Goal: Task Accomplishment & Management: Manage account settings

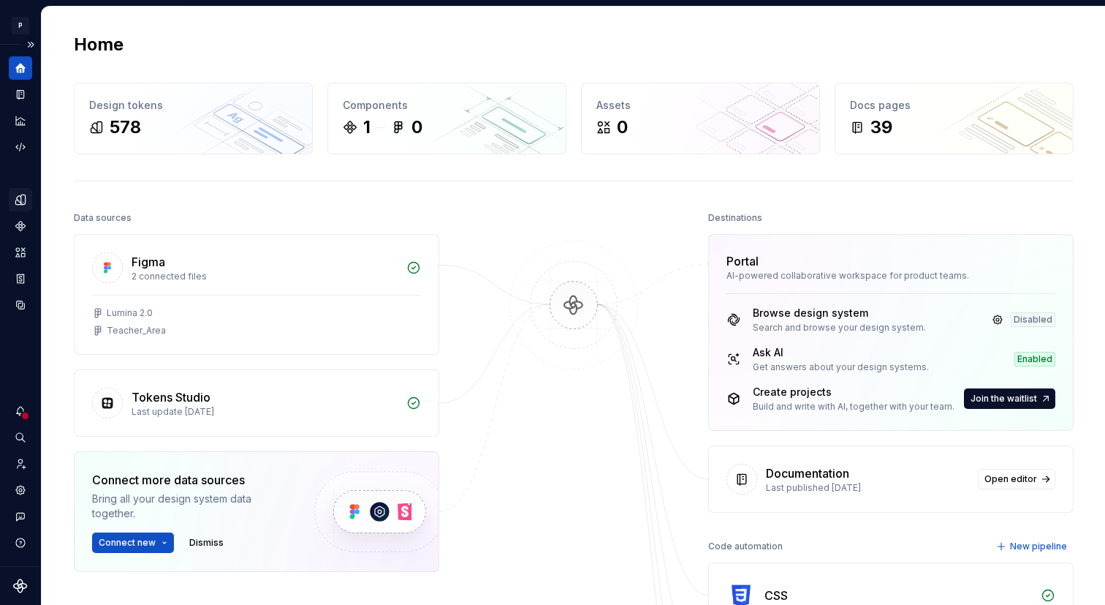
click at [28, 192] on div "Design tokens" at bounding box center [20, 199] width 23 height 23
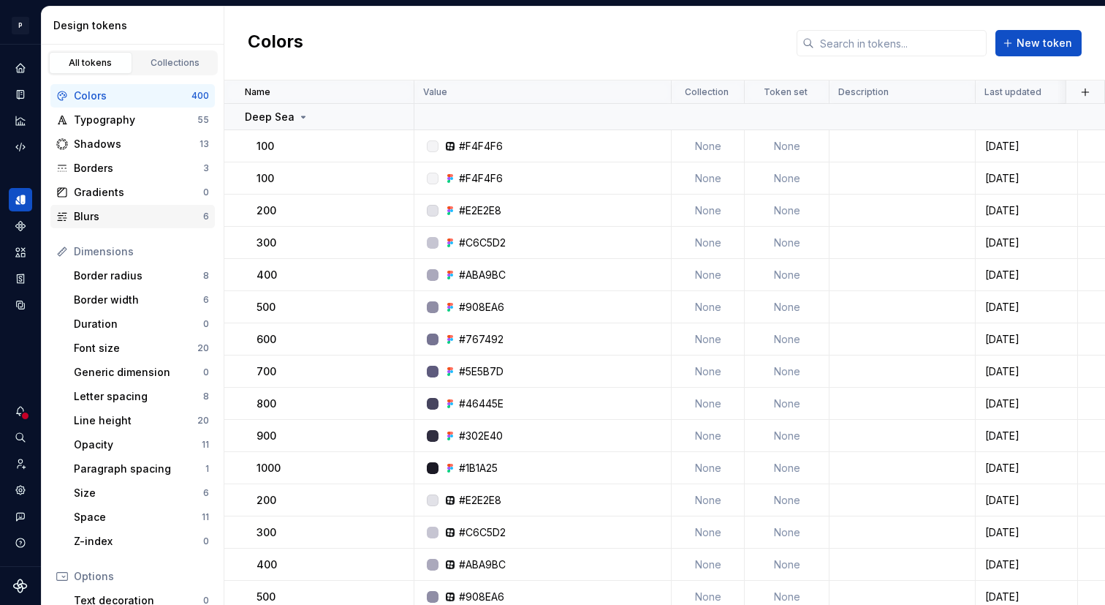
click at [132, 219] on div "Blurs" at bounding box center [138, 216] width 129 height 15
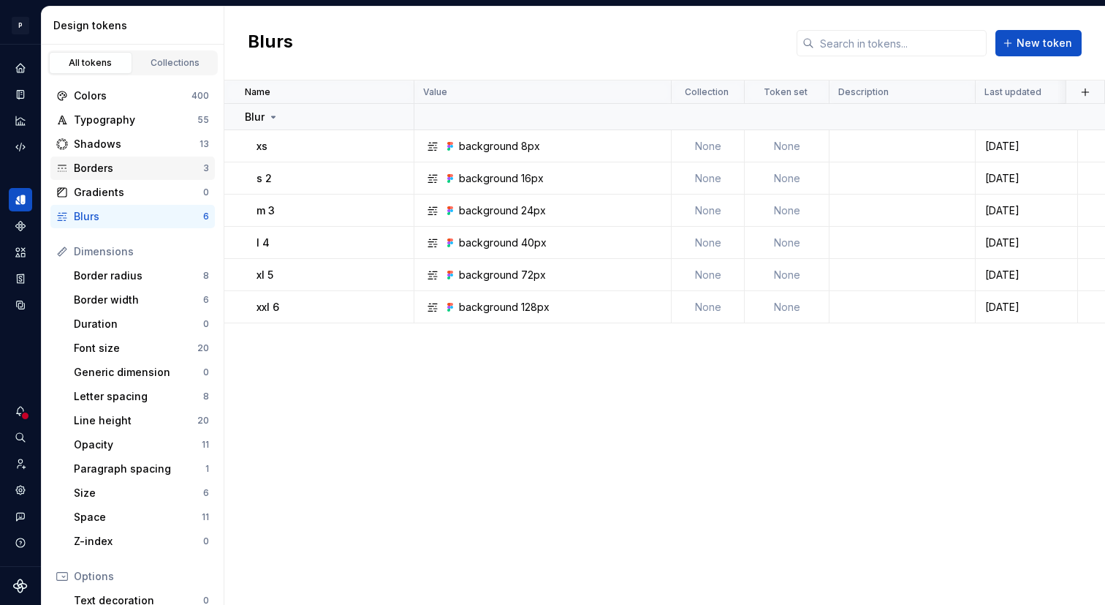
click at [178, 161] on div "Borders" at bounding box center [138, 168] width 129 height 15
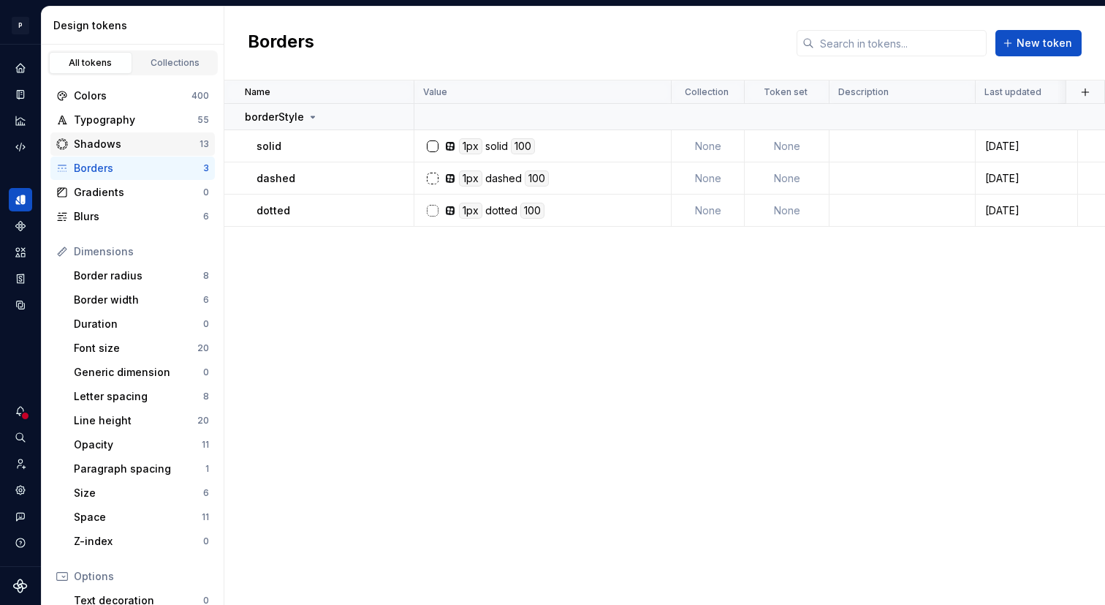
click at [178, 145] on div "Shadows" at bounding box center [137, 144] width 126 height 15
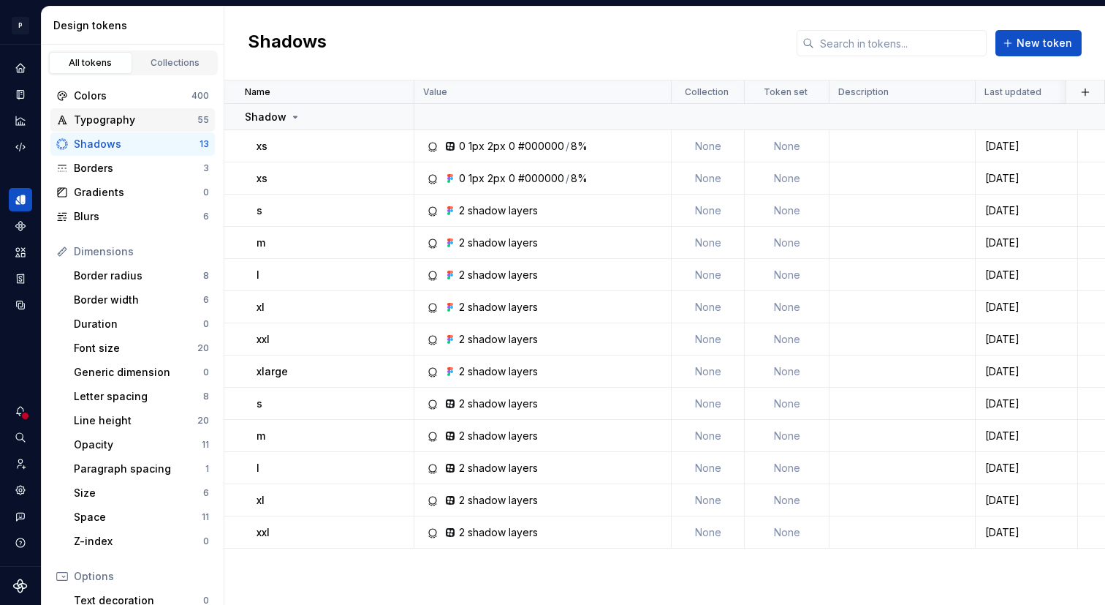
click at [178, 117] on div "Typography" at bounding box center [136, 120] width 124 height 15
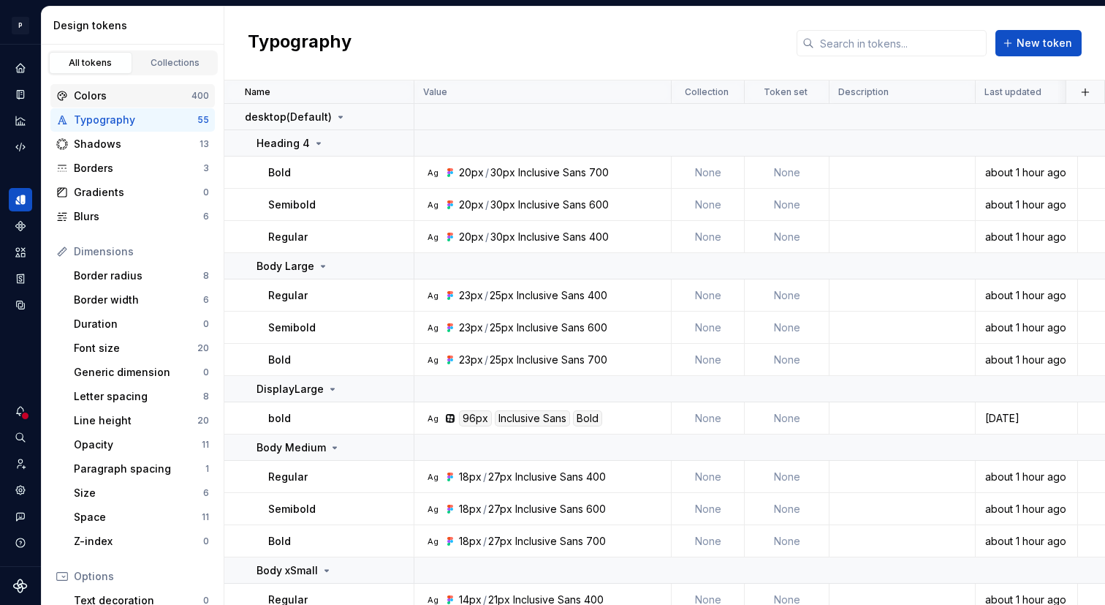
click at [174, 95] on div "Colors" at bounding box center [133, 95] width 118 height 15
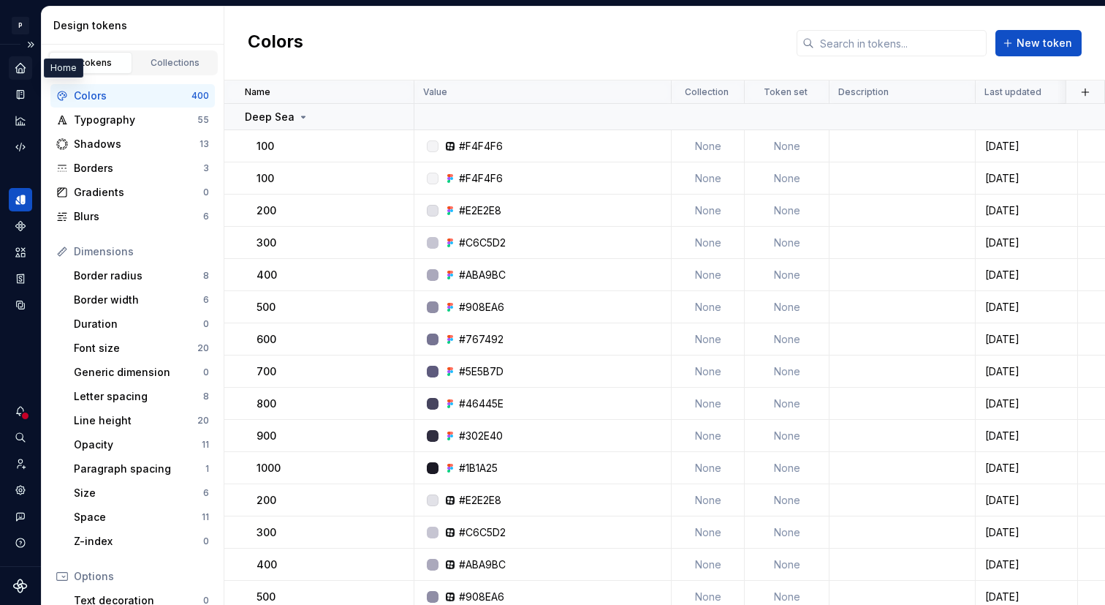
click at [18, 65] on icon "Home" at bounding box center [20, 68] width 10 height 10
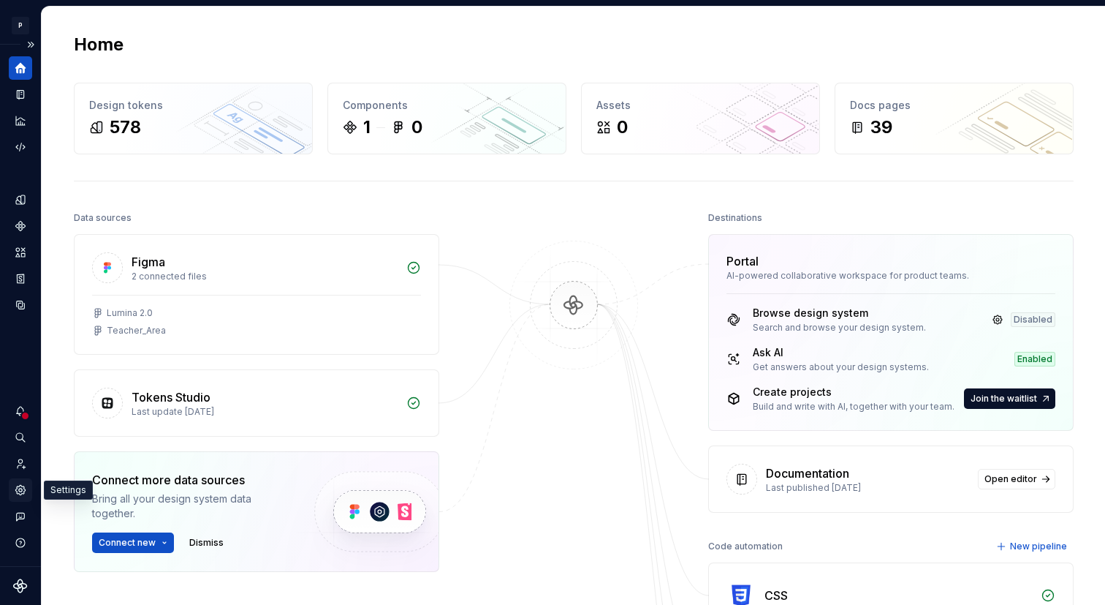
click at [16, 494] on icon "Settings" at bounding box center [20, 489] width 13 height 13
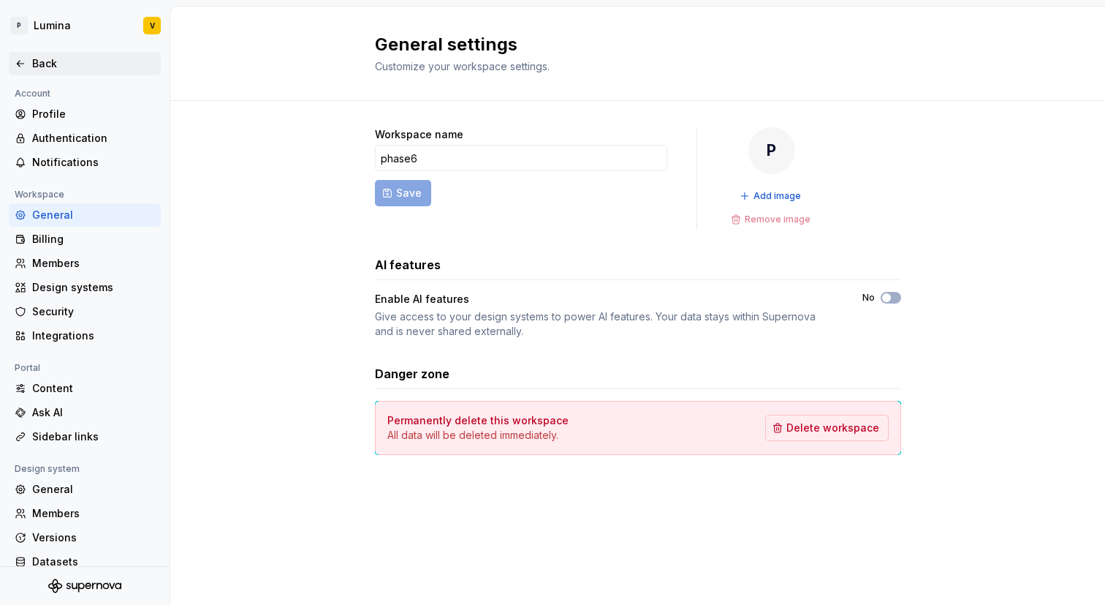
click at [29, 57] on div "Back" at bounding box center [85, 63] width 140 height 15
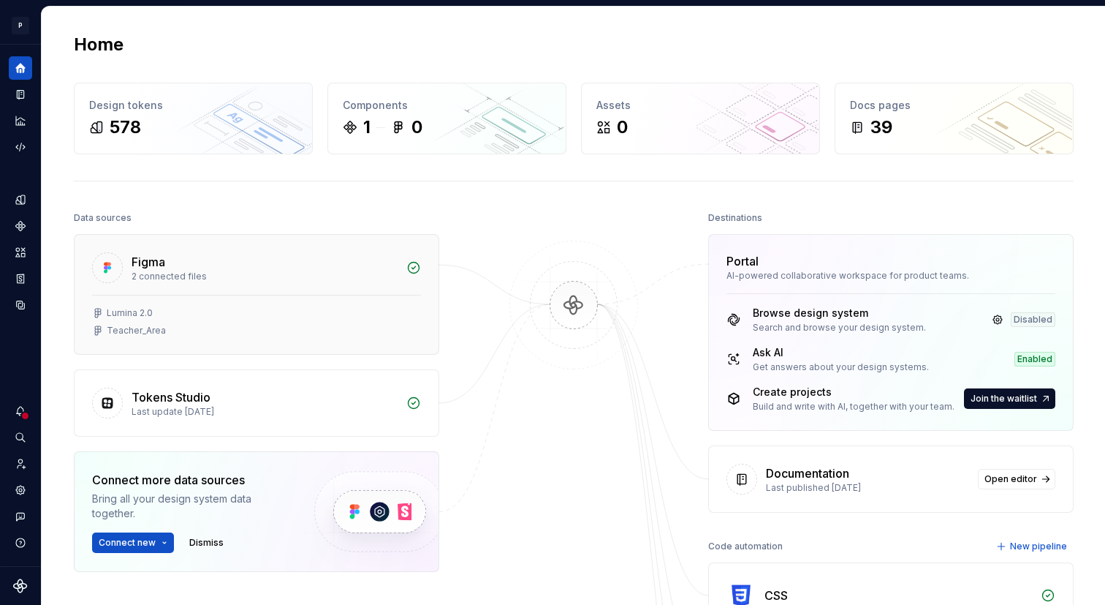
click at [298, 323] on div "Lumina 2.0 Teacher_Area" at bounding box center [256, 321] width 329 height 29
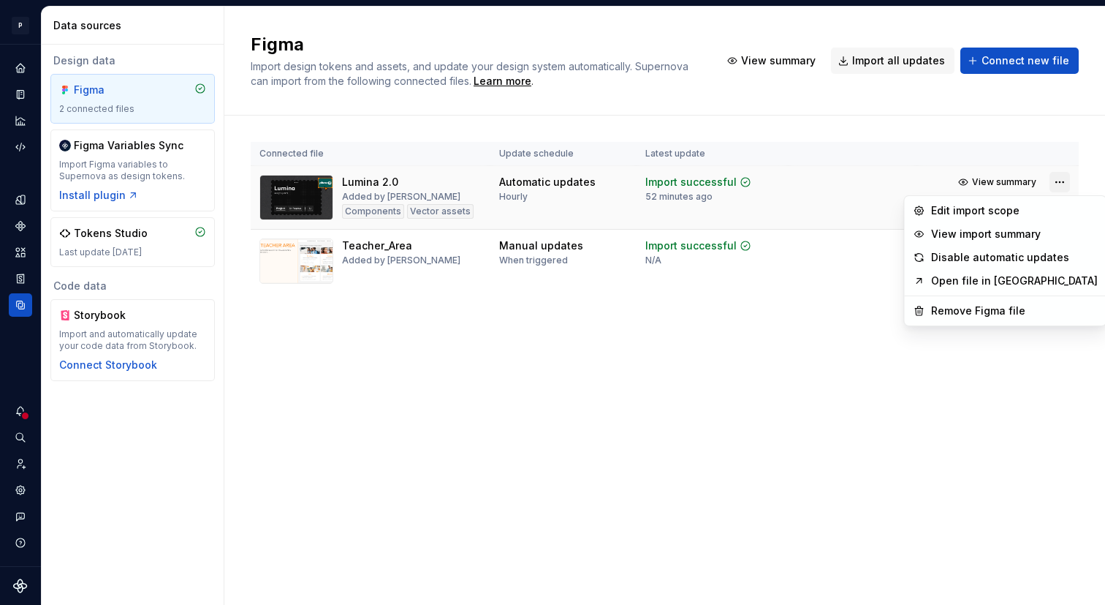
click at [1067, 181] on html "P Lumina V Design system data Data sources Design data Figma 2 connected files …" at bounding box center [552, 302] width 1105 height 605
click at [992, 210] on div "Edit import scope" at bounding box center [1014, 210] width 167 height 15
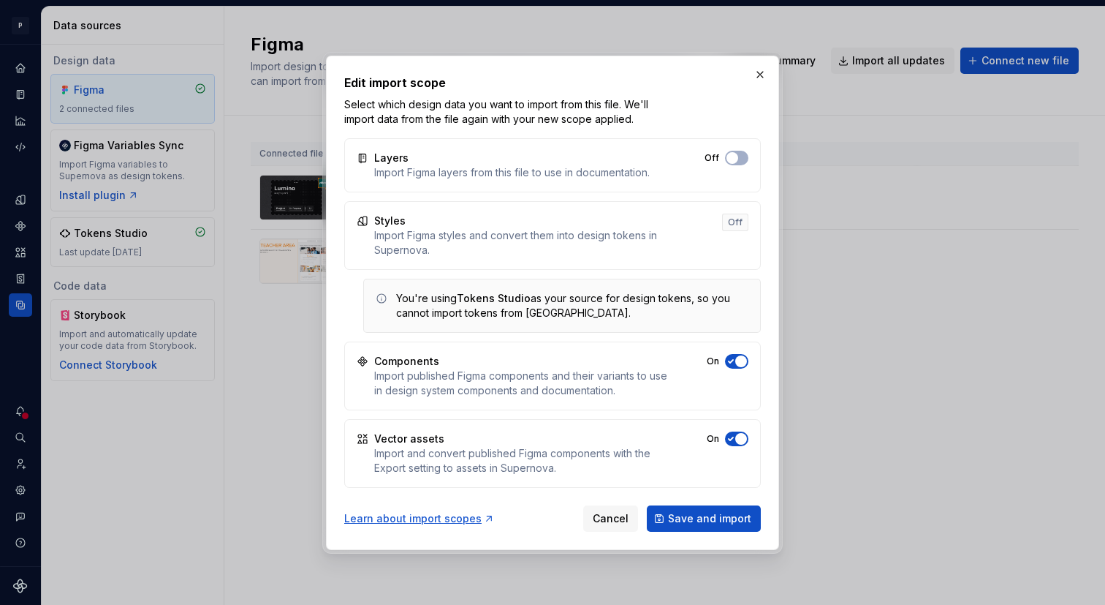
click at [735, 228] on div "Off" at bounding box center [735, 222] width 26 height 18
click at [676, 513] on span "Save and import" at bounding box center [709, 518] width 83 height 15
click at [760, 77] on button "button" at bounding box center [760, 74] width 20 height 20
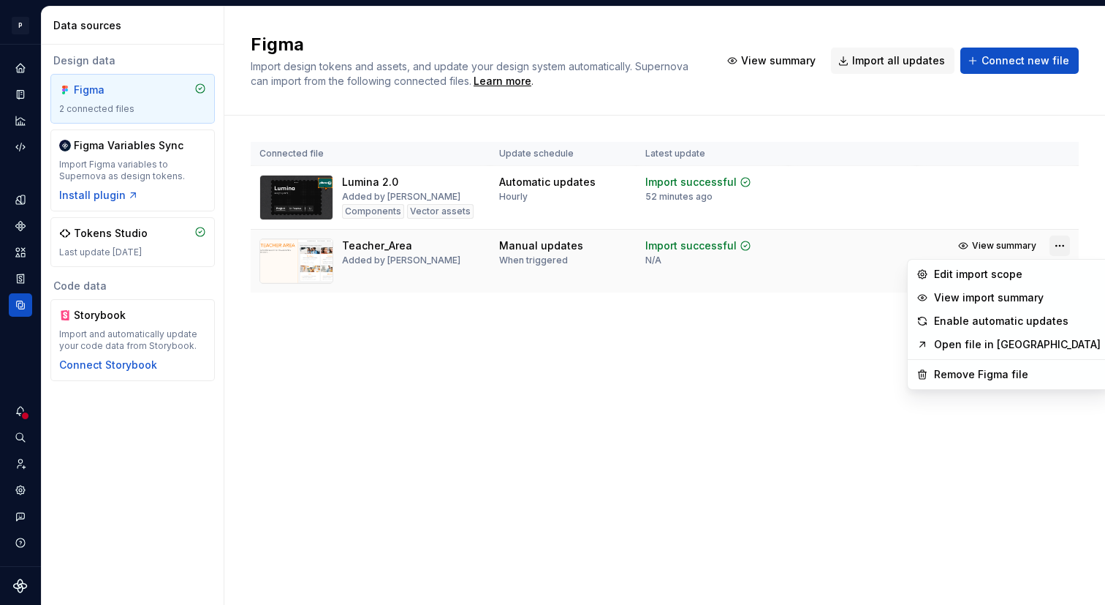
click at [1062, 244] on html "P Lumina V Design system data Data sources Design data Figma 2 connected files …" at bounding box center [552, 302] width 1105 height 605
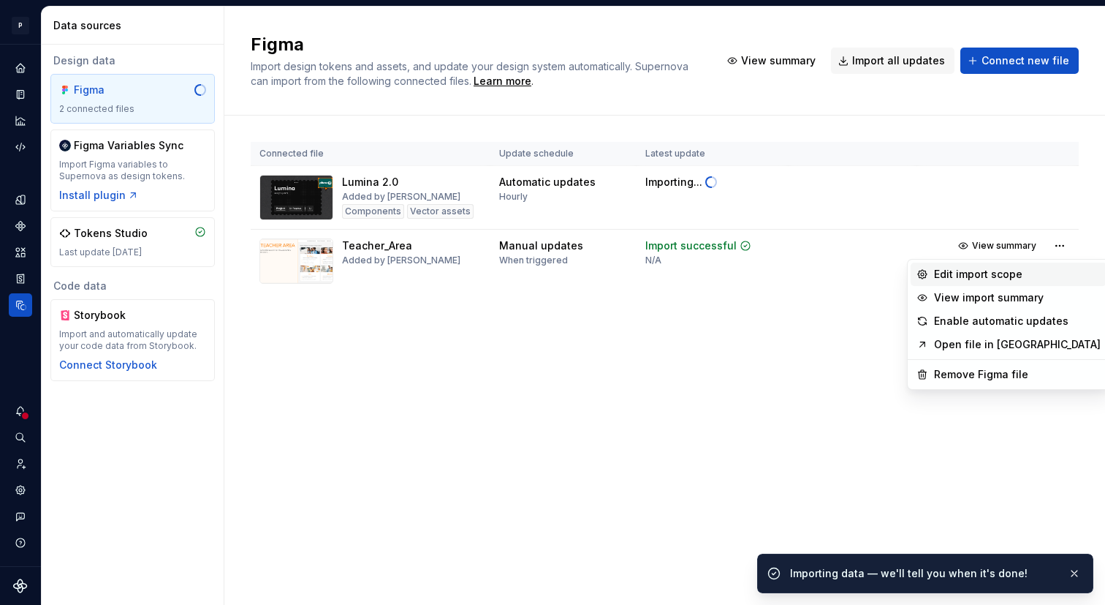
click at [992, 276] on div "Edit import scope" at bounding box center [1017, 274] width 167 height 15
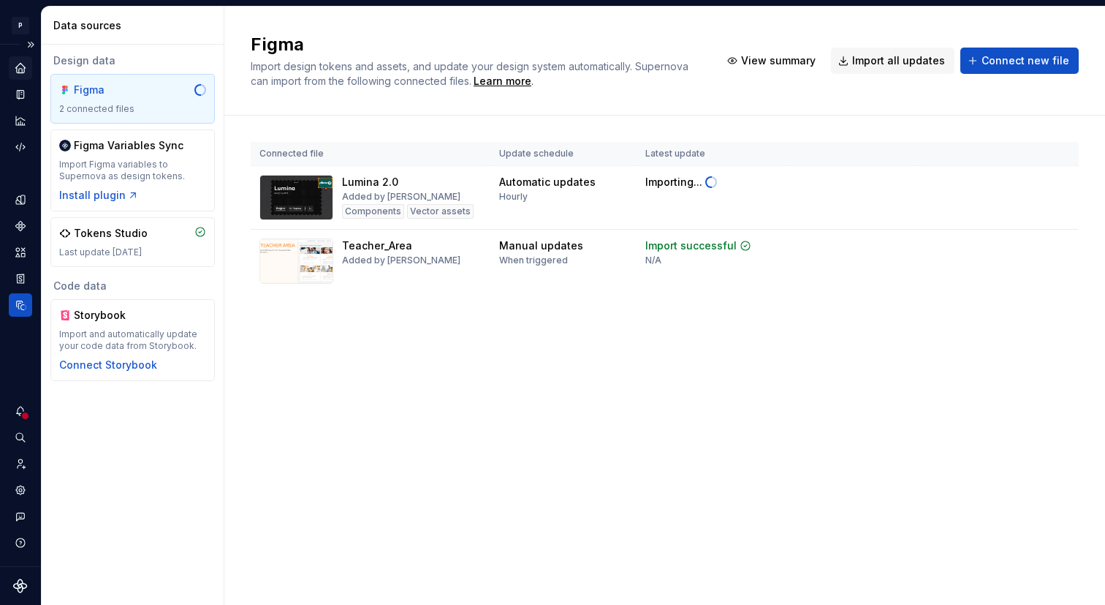
click at [20, 61] on icon "Home" at bounding box center [20, 67] width 13 height 13
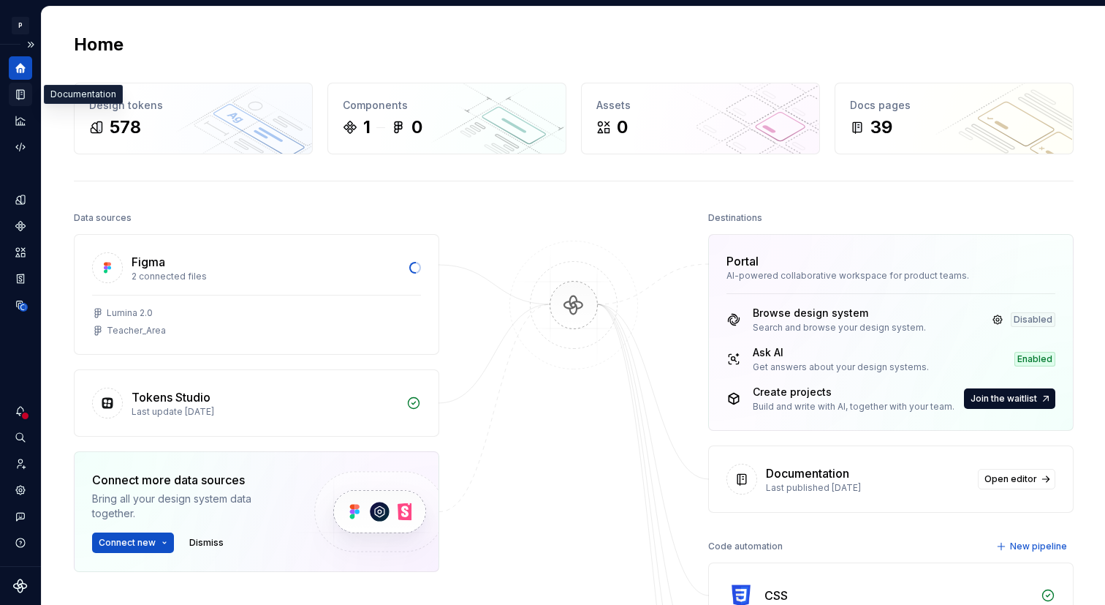
click at [20, 99] on icon "Documentation" at bounding box center [20, 94] width 13 height 13
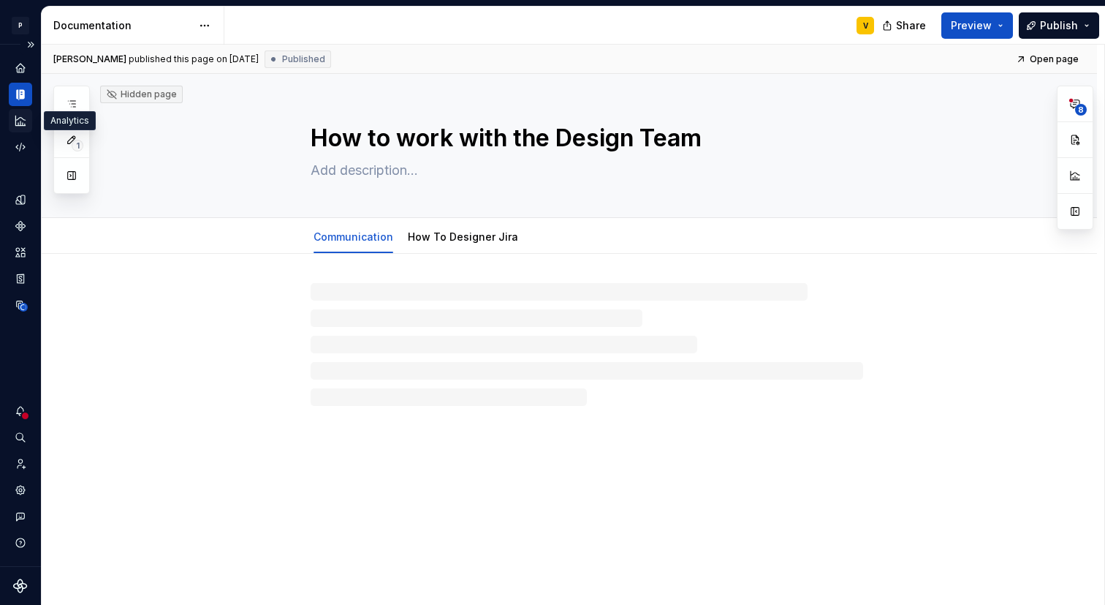
click at [18, 126] on icon "Analytics" at bounding box center [20, 120] width 13 height 13
type textarea "*"
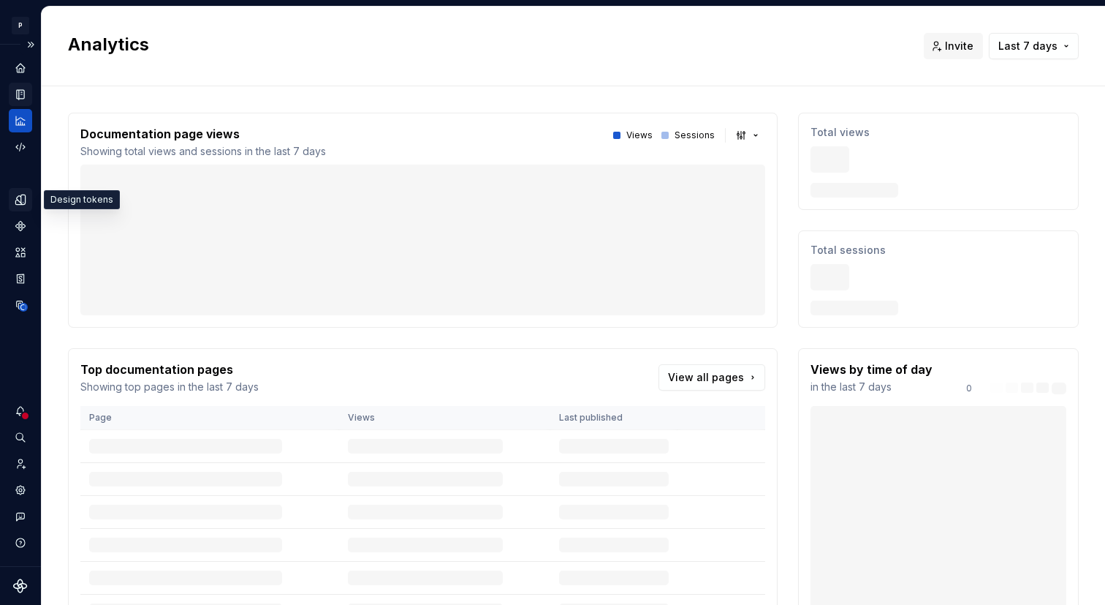
click at [20, 206] on div "Design tokens" at bounding box center [20, 199] width 23 height 23
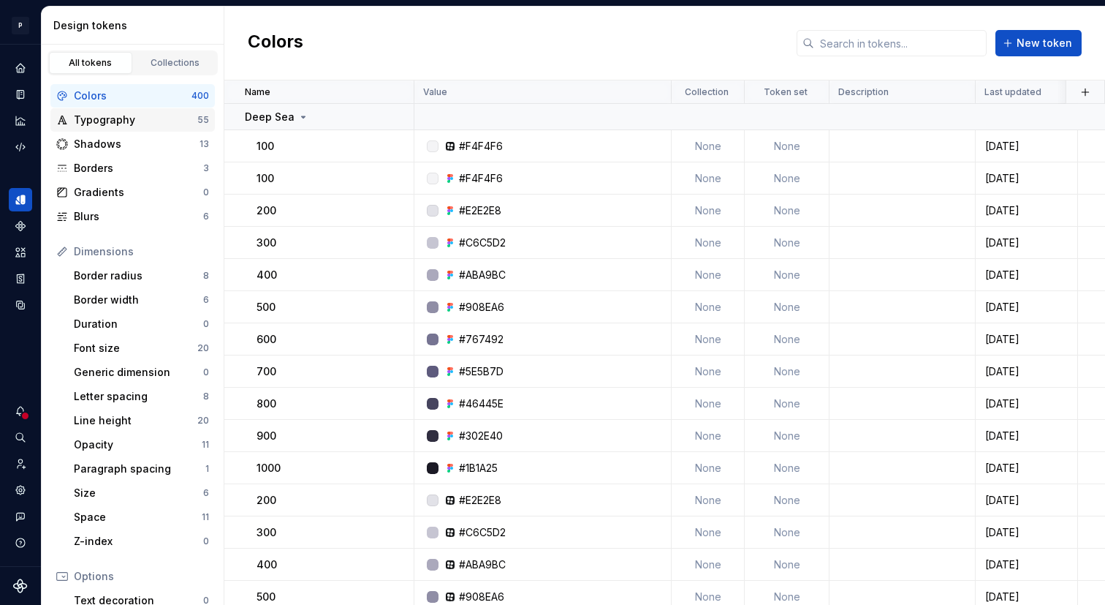
click at [164, 127] on div "Typography 55" at bounding box center [132, 119] width 164 height 23
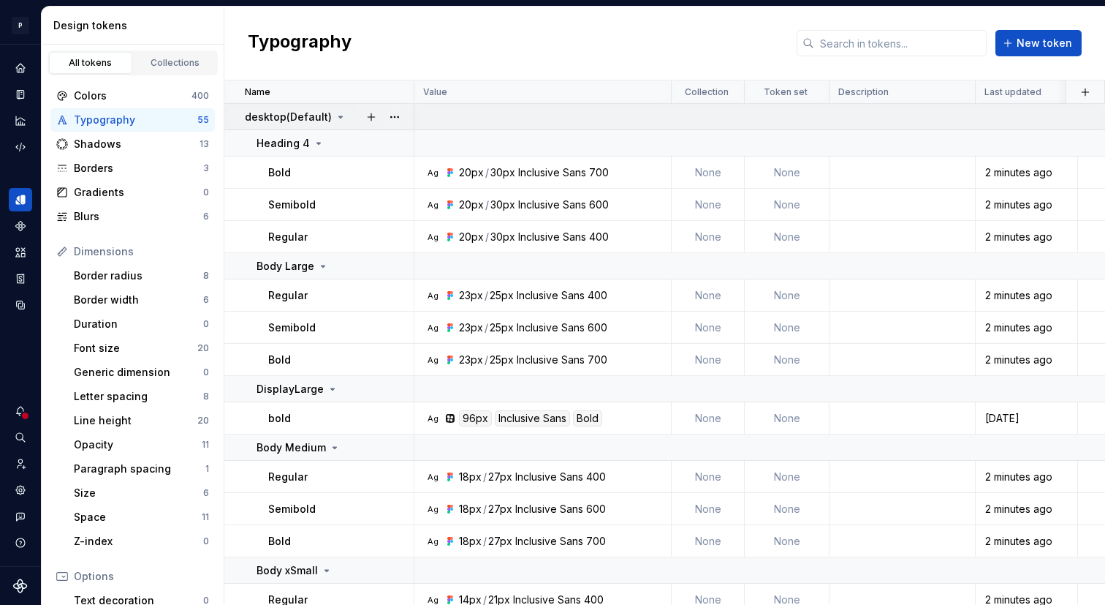
click at [320, 115] on p "desktop(Default)" at bounding box center [288, 117] width 87 height 15
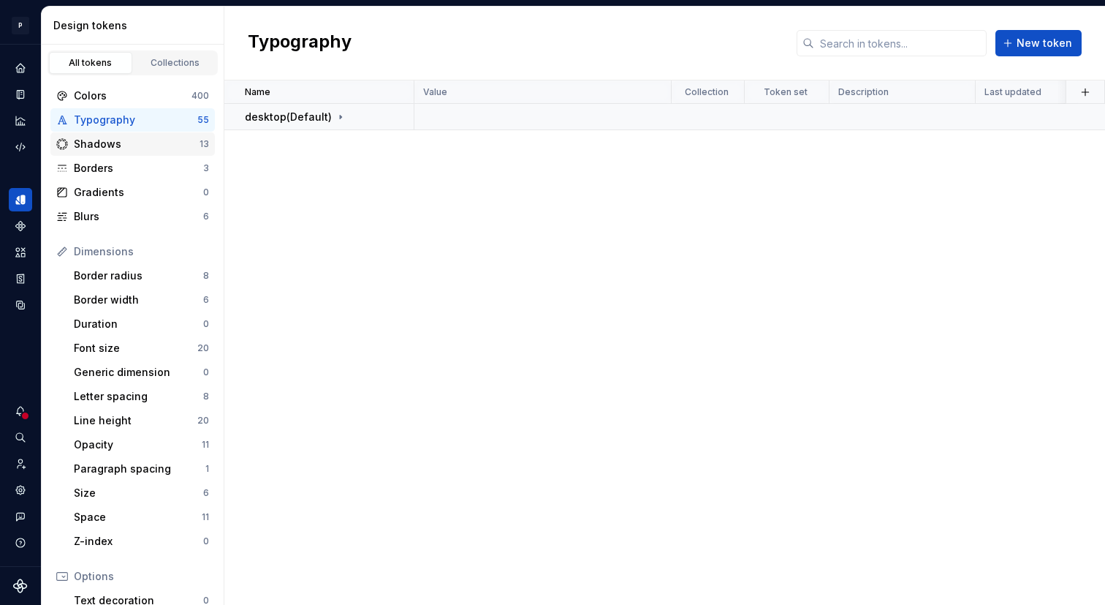
click at [175, 150] on div "Shadows" at bounding box center [137, 144] width 126 height 15
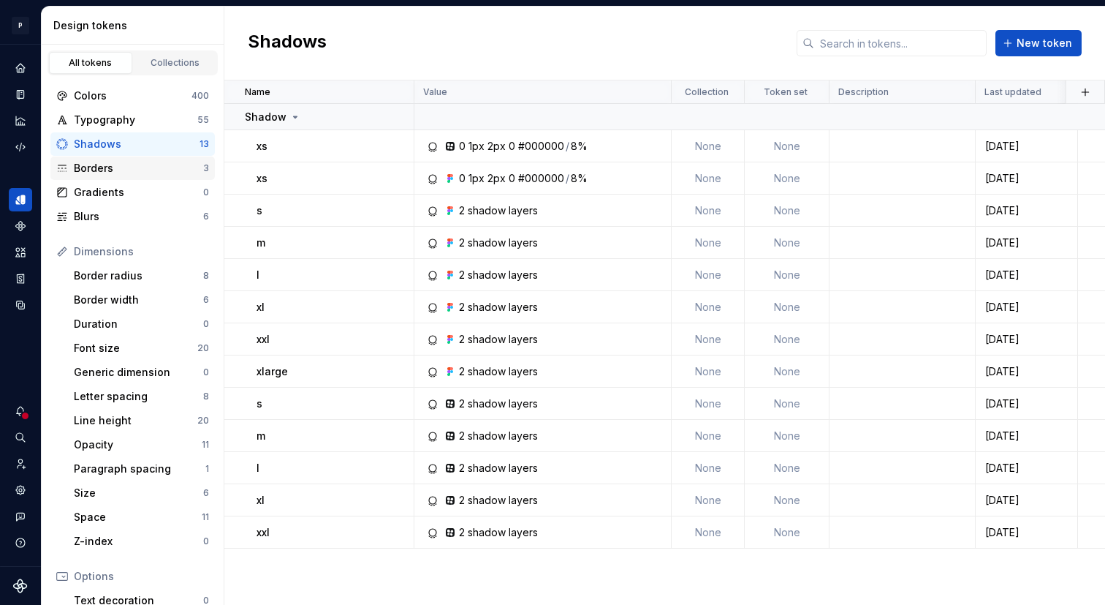
click at [171, 168] on div "Borders" at bounding box center [138, 168] width 129 height 15
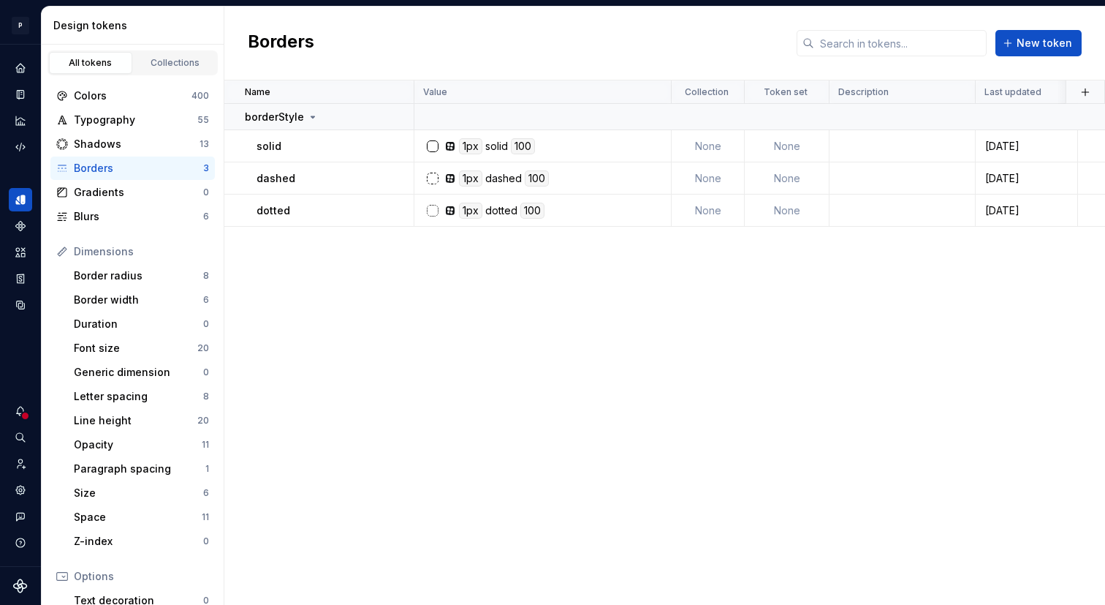
click at [167, 230] on div "Colors 400 Typography 55 Shadows 13 Borders 3 Gradients 0 Blurs 6 Dimensions Bo…" at bounding box center [133, 437] width 182 height 725
click at [170, 219] on div "Blurs" at bounding box center [138, 216] width 129 height 15
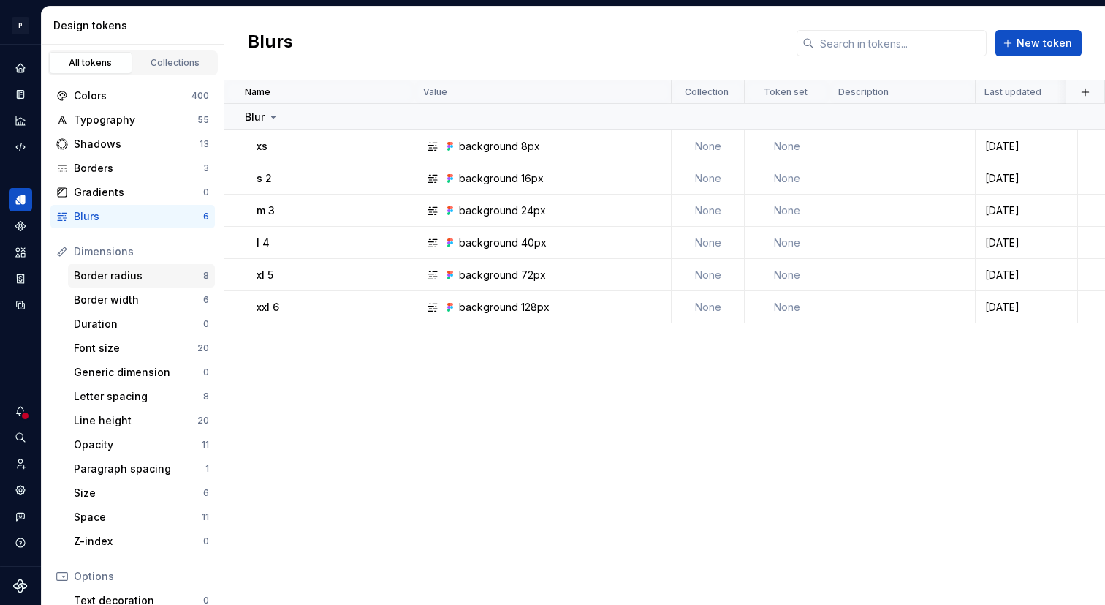
click at [164, 269] on div "Border radius" at bounding box center [138, 275] width 129 height 15
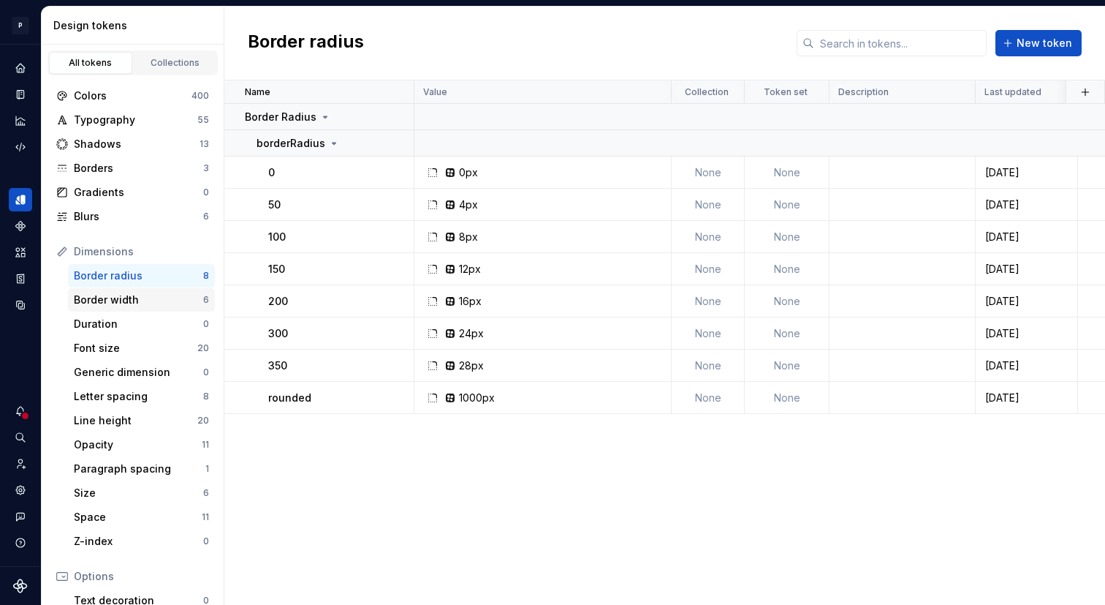
click at [159, 299] on div "Border width" at bounding box center [138, 299] width 129 height 15
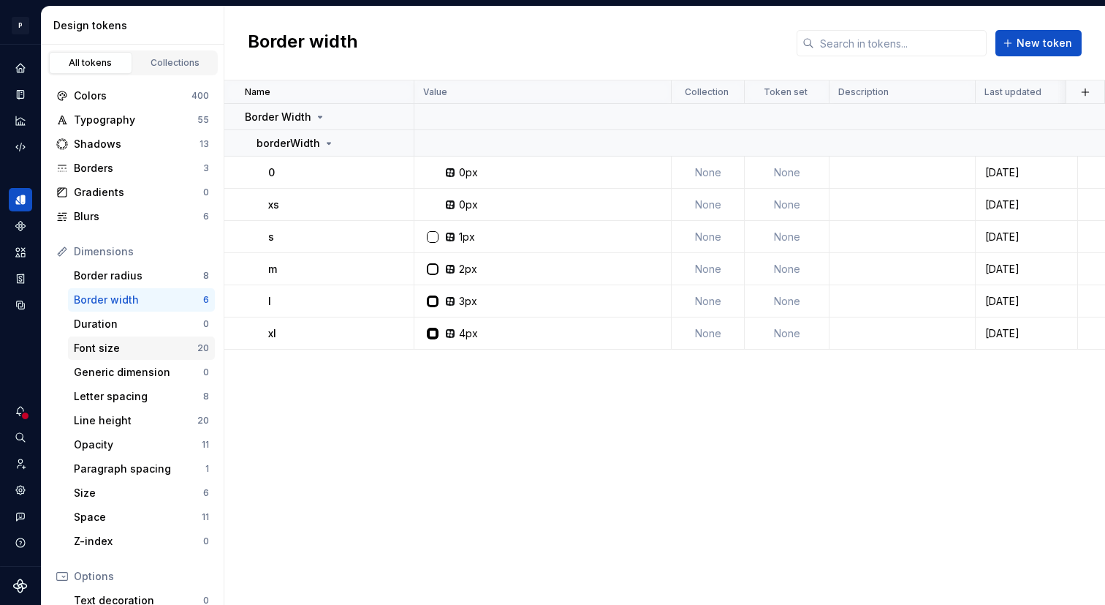
click at [152, 352] on div "Font size" at bounding box center [136, 348] width 124 height 15
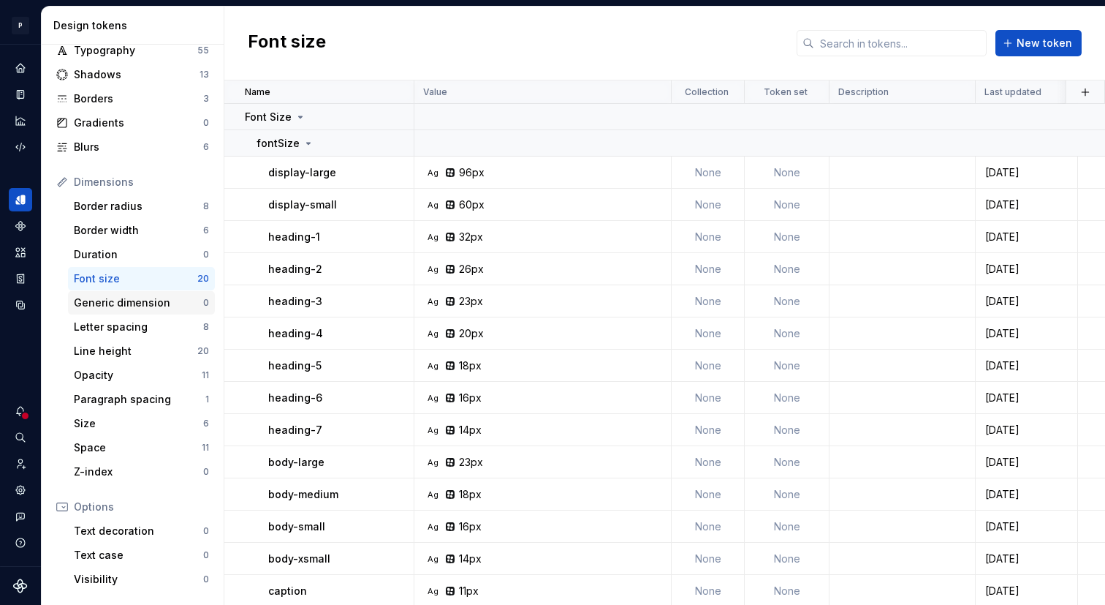
scroll to position [196, 0]
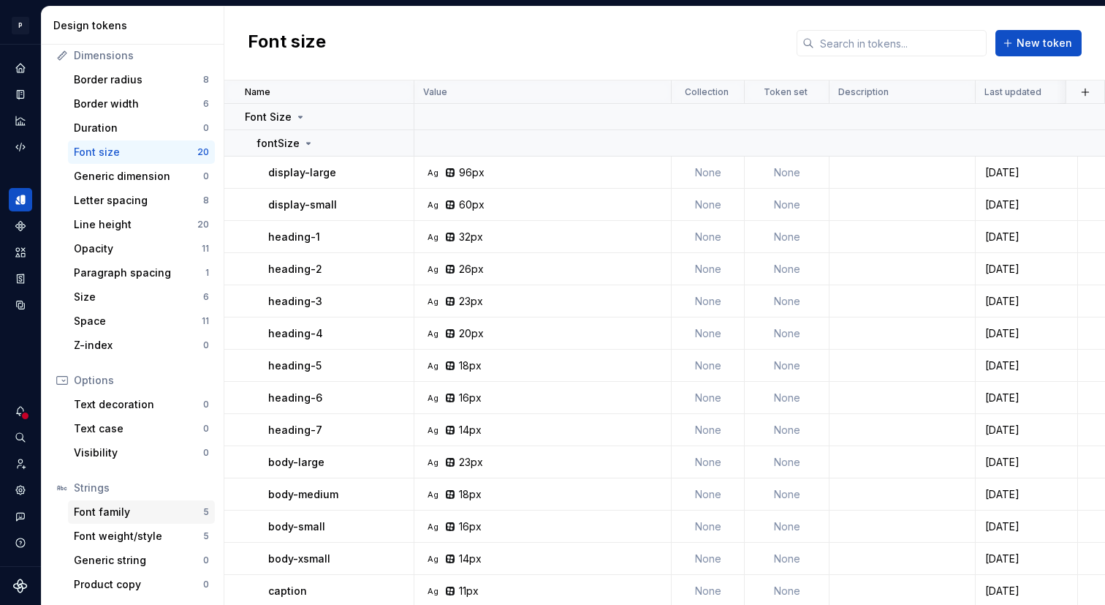
click at [121, 513] on div "Font family" at bounding box center [138, 511] width 129 height 15
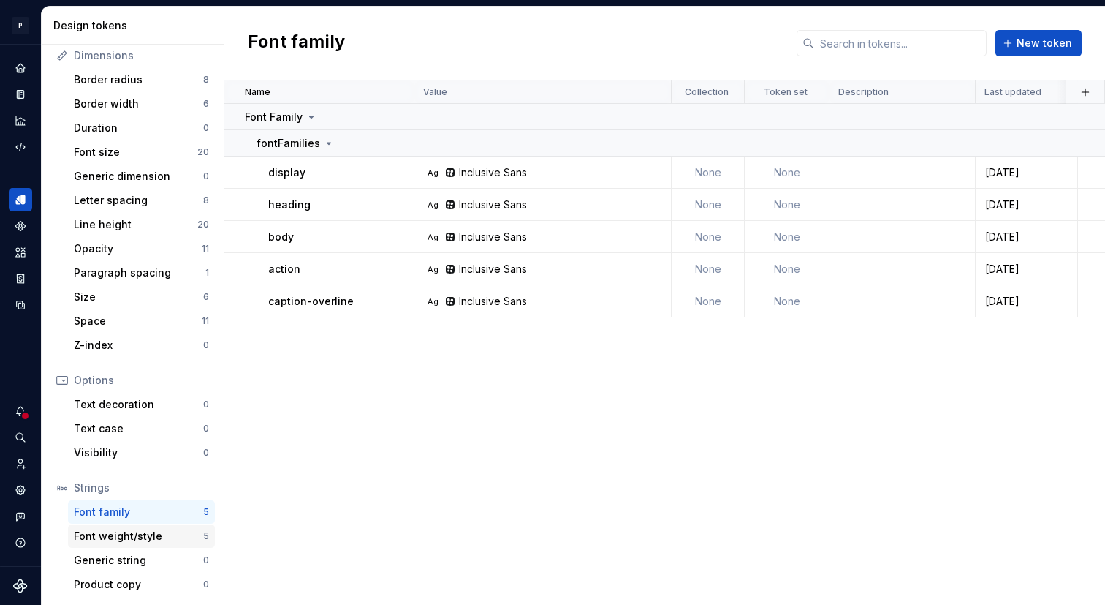
click at [121, 535] on div "Font weight/style" at bounding box center [138, 536] width 129 height 15
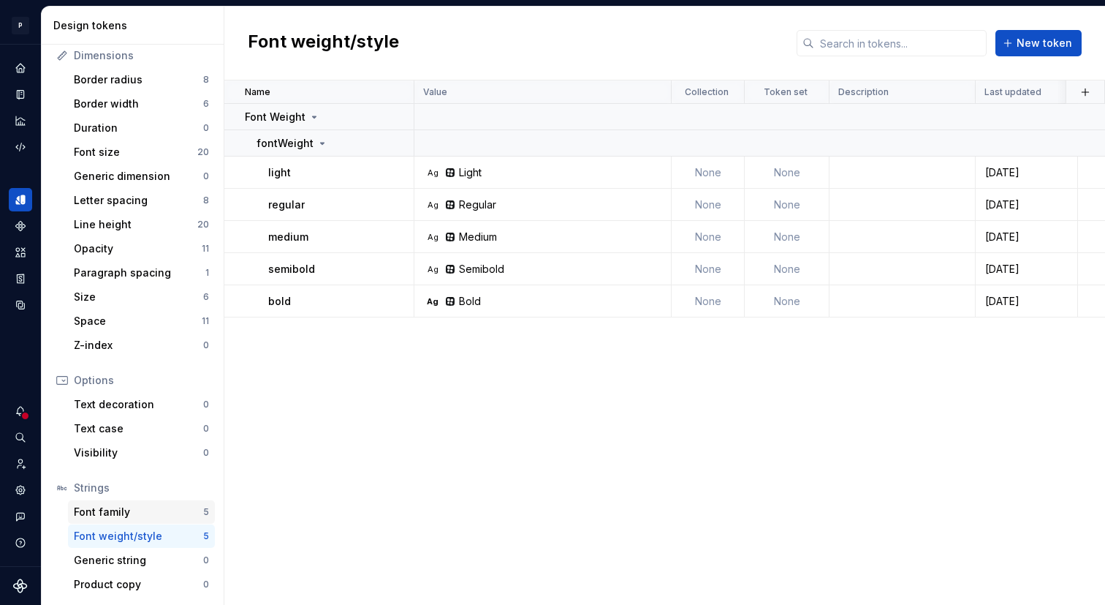
click at [129, 511] on div "Font family" at bounding box center [138, 511] width 129 height 15
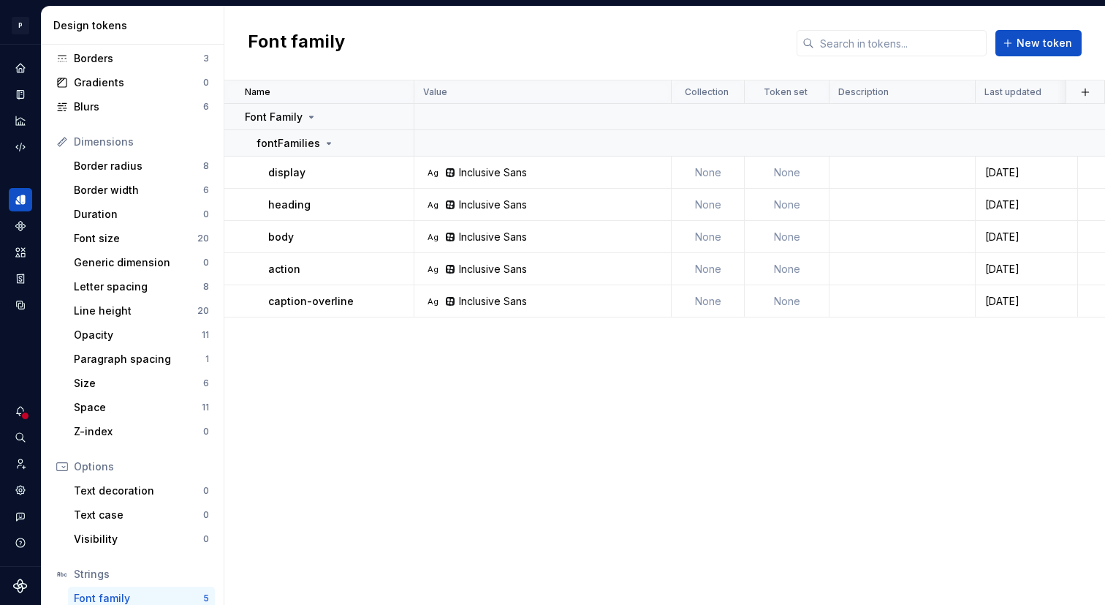
scroll to position [93, 0]
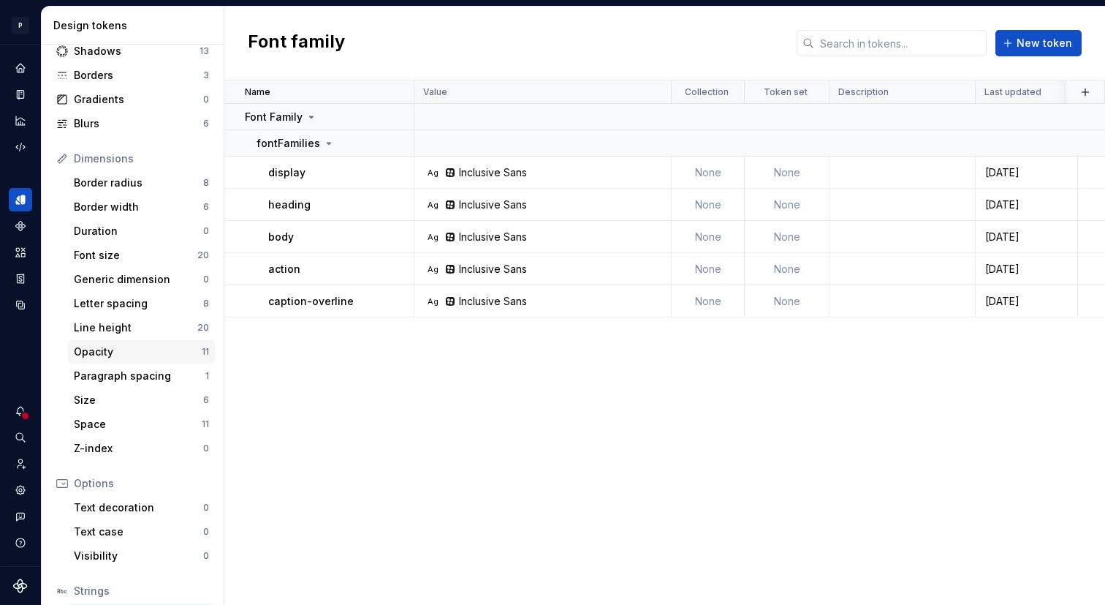
click at [159, 362] on div "Opacity 11" at bounding box center [141, 351] width 147 height 23
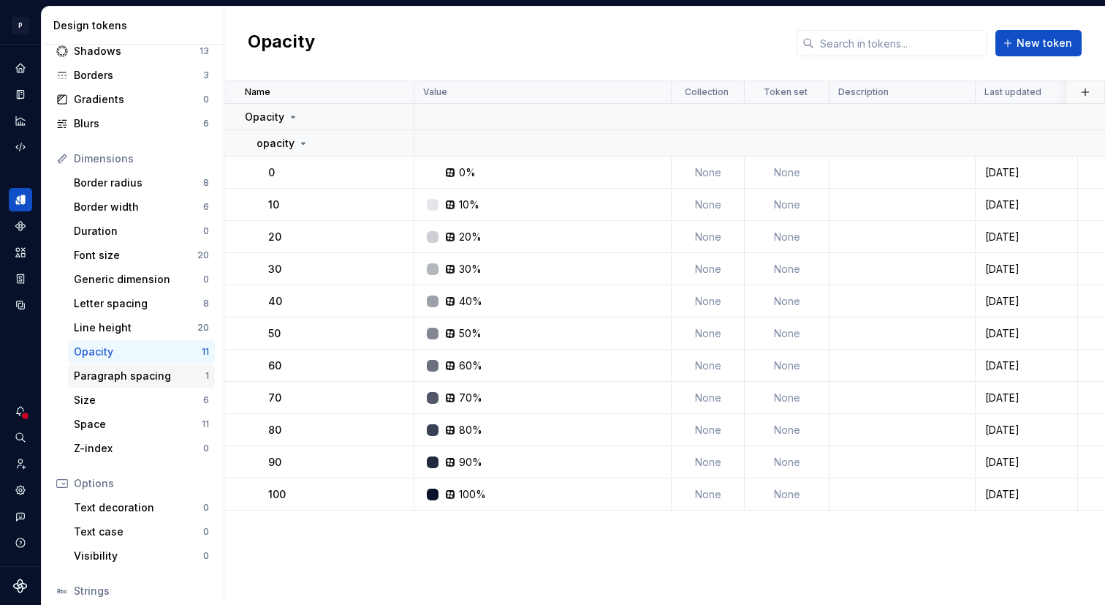
click at [156, 386] on div "Paragraph spacing 1" at bounding box center [141, 375] width 147 height 23
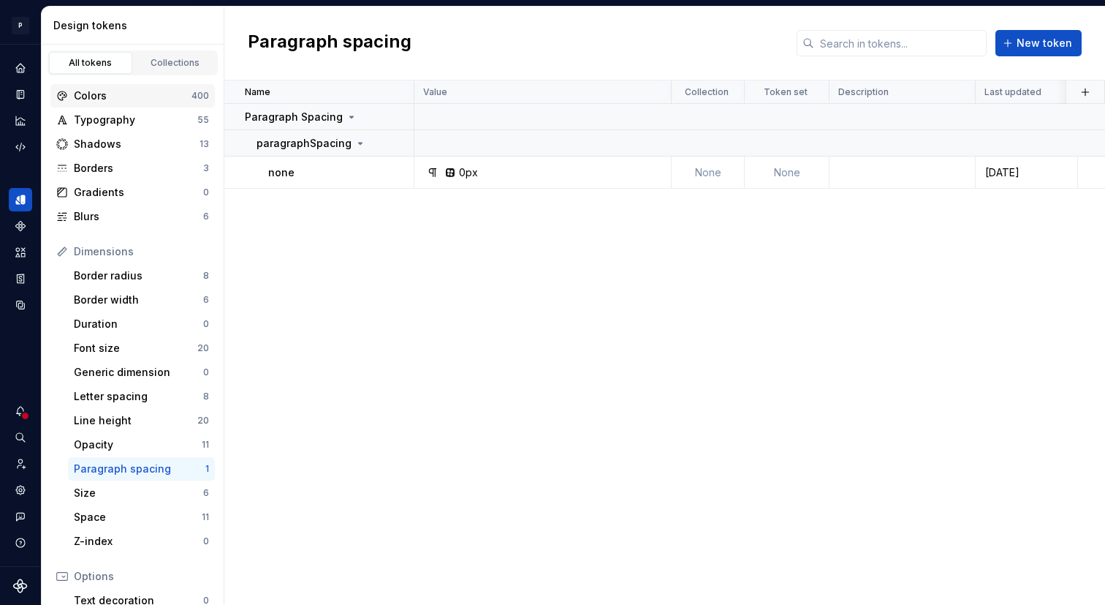
click at [189, 103] on div "Colors 400" at bounding box center [132, 95] width 164 height 23
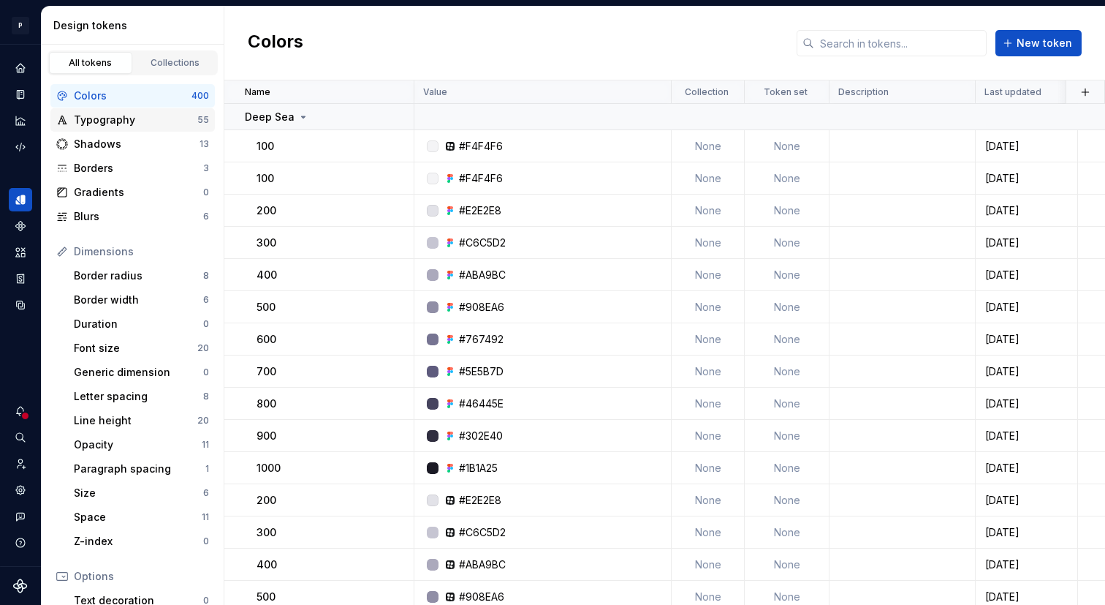
click at [143, 110] on div "Typography 55" at bounding box center [132, 119] width 164 height 23
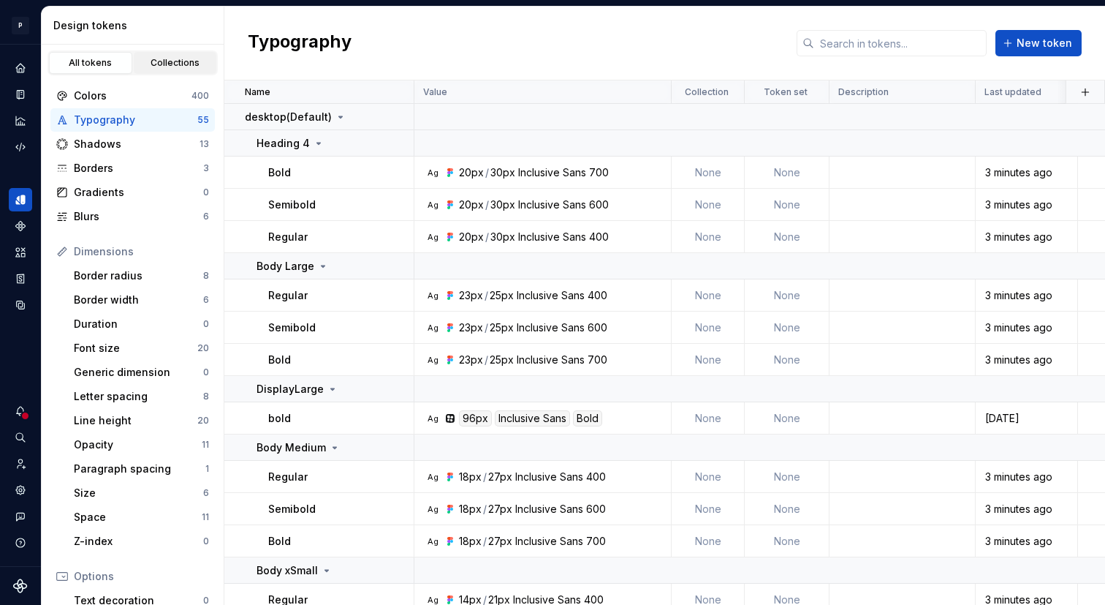
click at [169, 65] on div "Collections" at bounding box center [175, 63] width 73 height 12
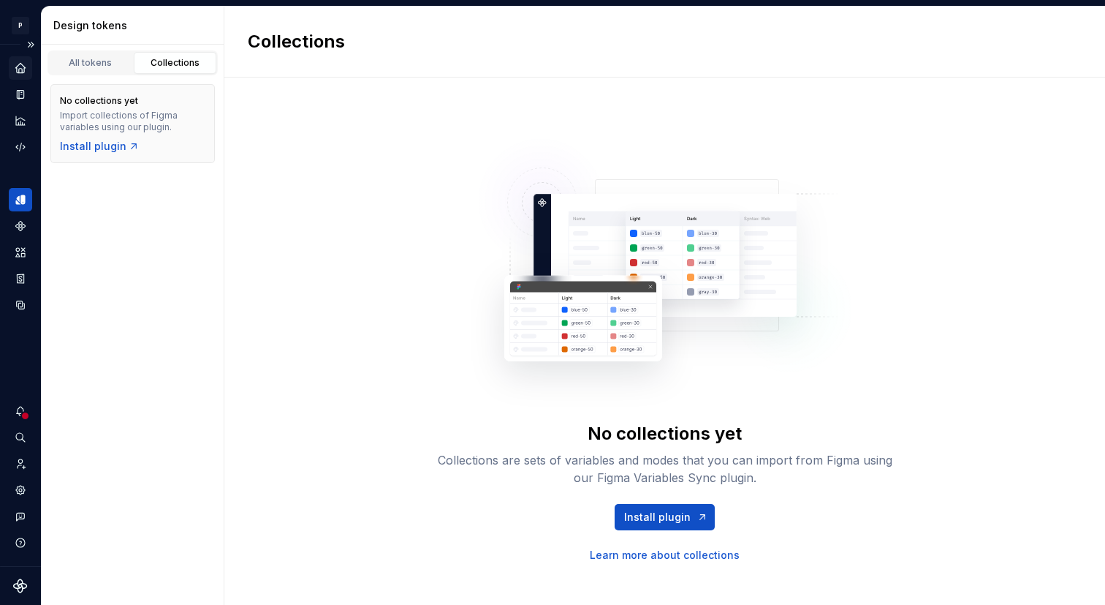
click at [24, 65] on icon "Home" at bounding box center [20, 67] width 13 height 13
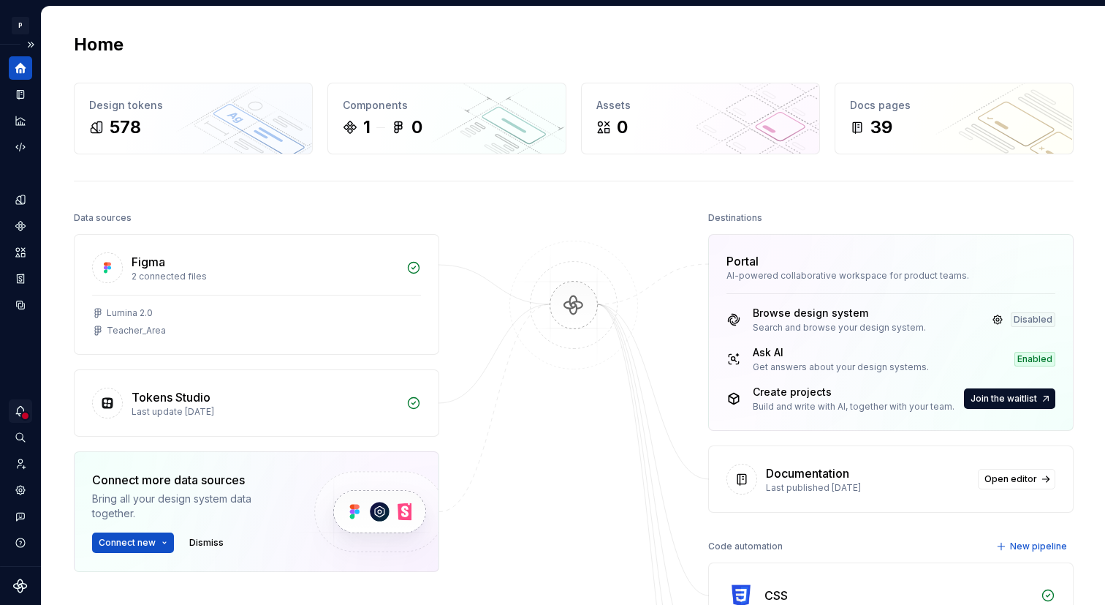
click at [29, 412] on div "Notifications" at bounding box center [20, 410] width 23 height 23
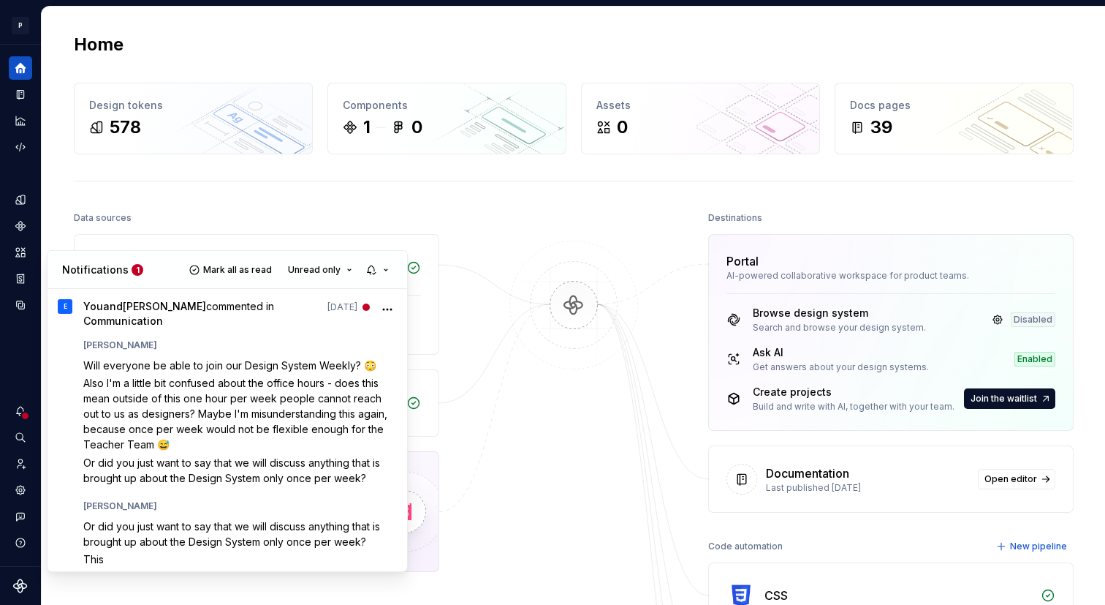
click at [562, 230] on html "P Lumina V Design system data Home Design tokens 578 Components 1 0 Assets 0 Do…" at bounding box center [552, 302] width 1105 height 605
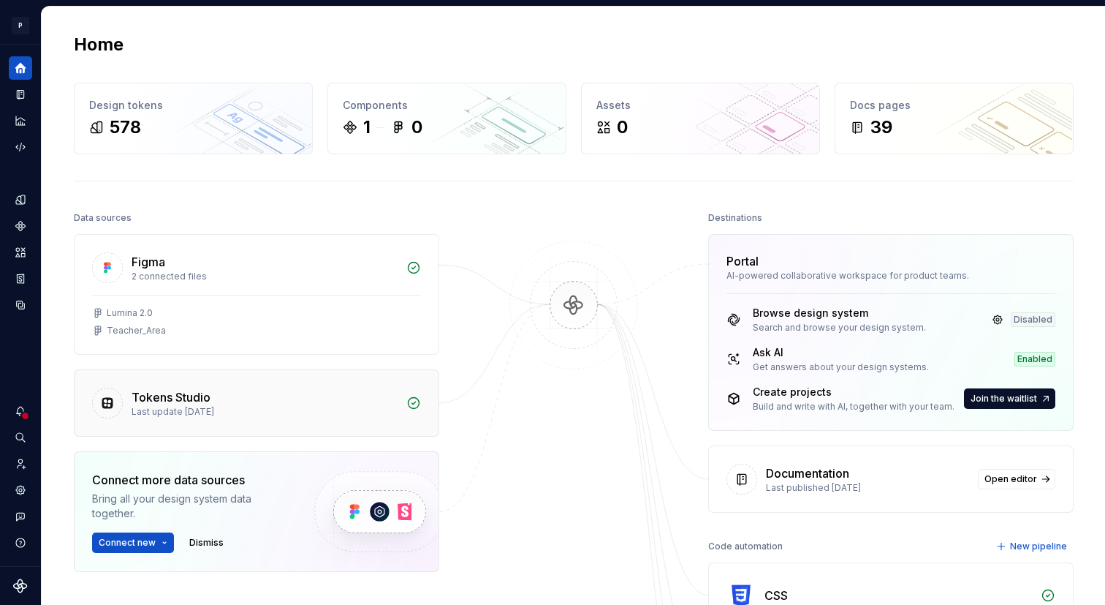
click at [201, 390] on div "Tokens Studio" at bounding box center [171, 397] width 79 height 18
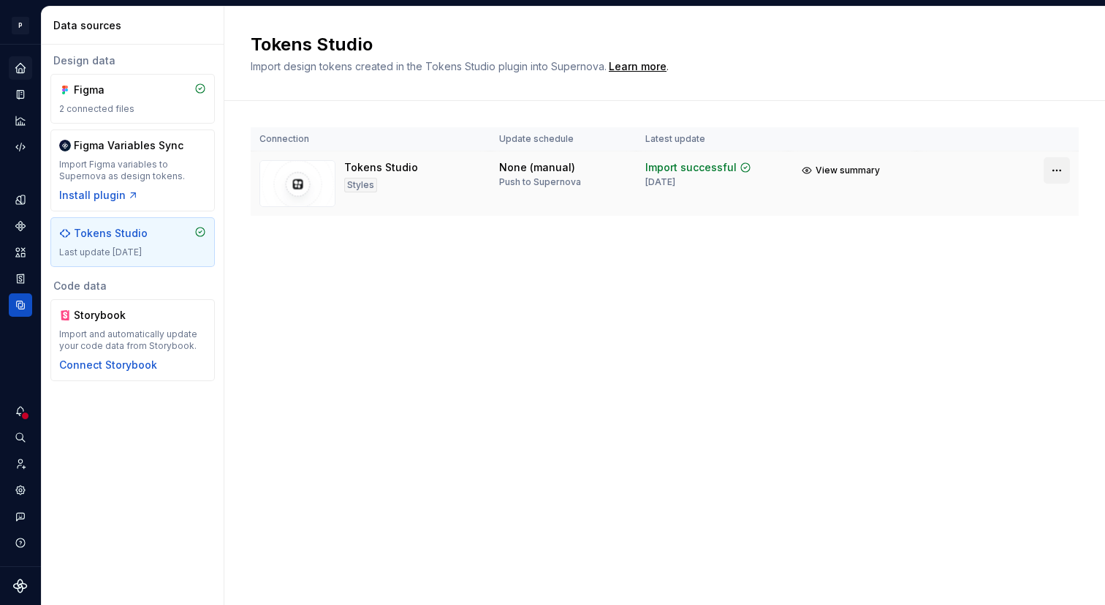
click at [948, 170] on html "P Lumina V Design system data Data sources Design data Figma 2 connected files …" at bounding box center [552, 302] width 1105 height 605
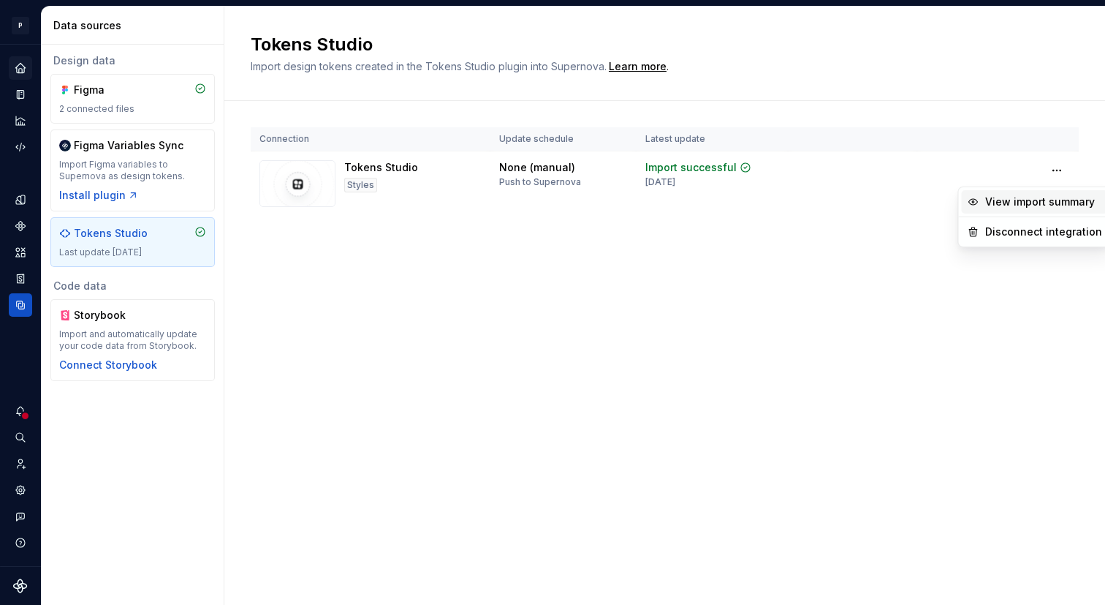
click at [948, 201] on div "View import summary" at bounding box center [1043, 201] width 117 height 15
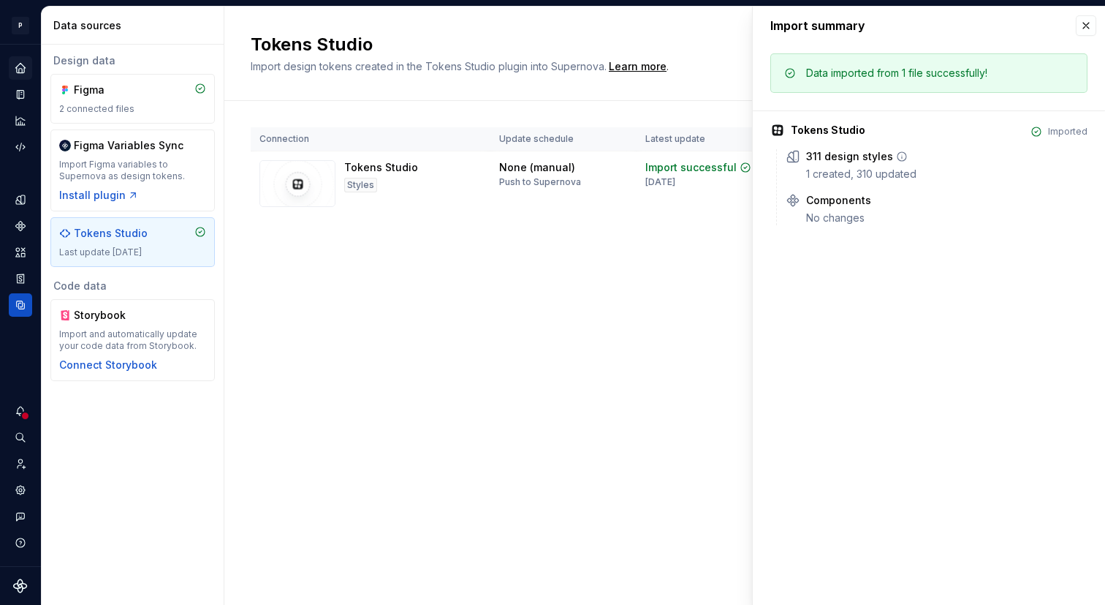
click at [858, 158] on div "311 design styles" at bounding box center [849, 156] width 87 height 15
click at [839, 213] on div "No changes" at bounding box center [946, 218] width 281 height 15
click at [876, 200] on icon at bounding box center [880, 200] width 12 height 12
click at [948, 23] on button "button" at bounding box center [1086, 25] width 20 height 20
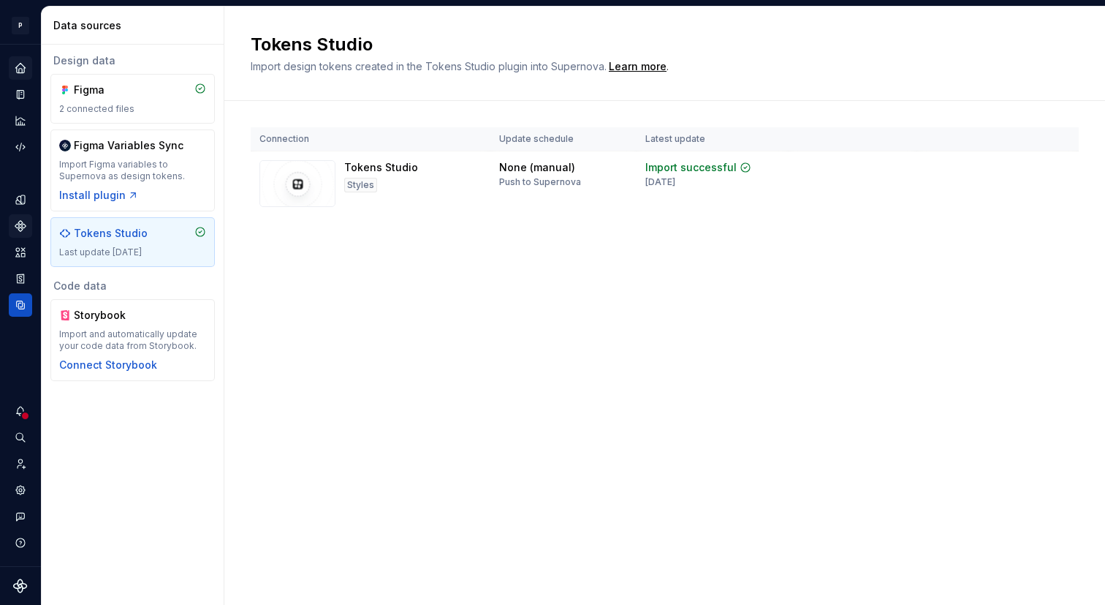
click at [22, 228] on icon "Components" at bounding box center [20, 226] width 10 height 10
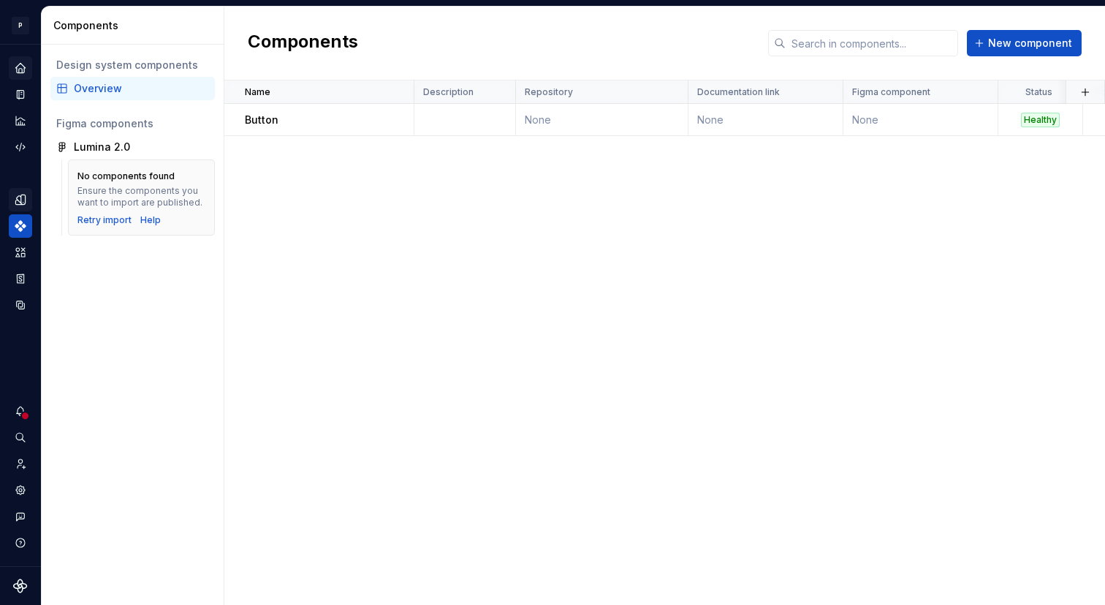
click at [20, 201] on icon "Design tokens" at bounding box center [20, 199] width 10 height 10
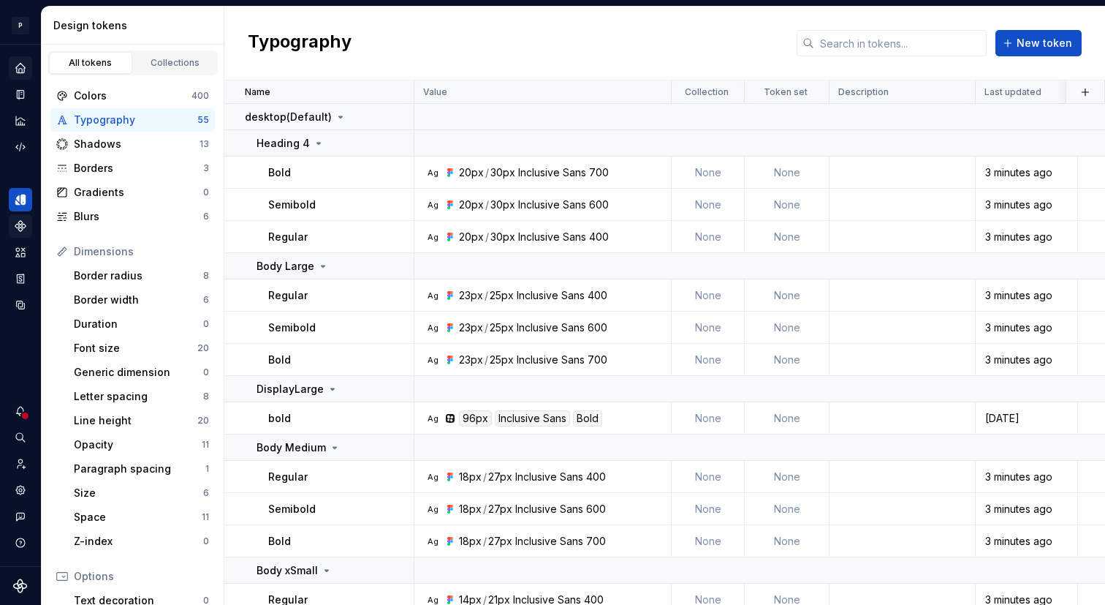
click at [15, 220] on icon "Components" at bounding box center [20, 225] width 13 height 13
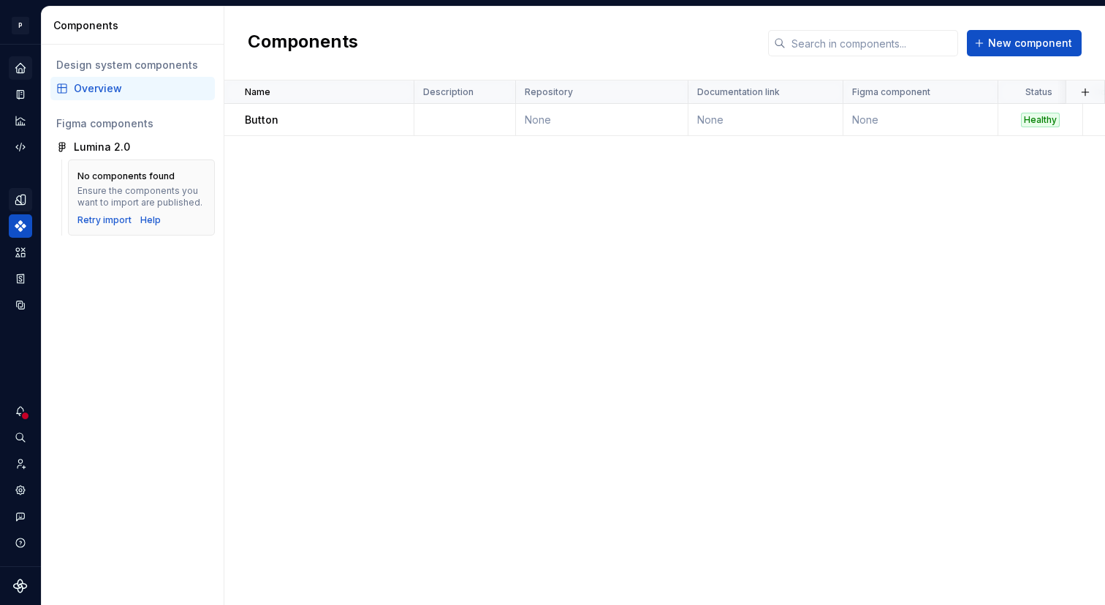
click at [201, 79] on div "Overview" at bounding box center [132, 88] width 164 height 23
click at [388, 124] on button "button" at bounding box center [395, 120] width 20 height 20
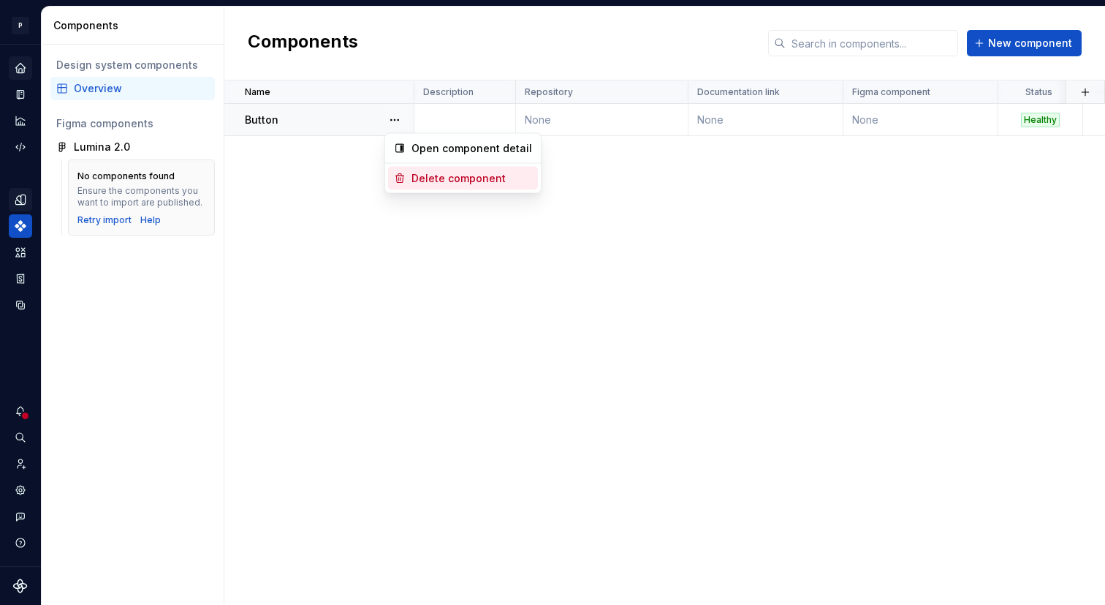
click at [407, 173] on div "Delete component" at bounding box center [463, 178] width 150 height 23
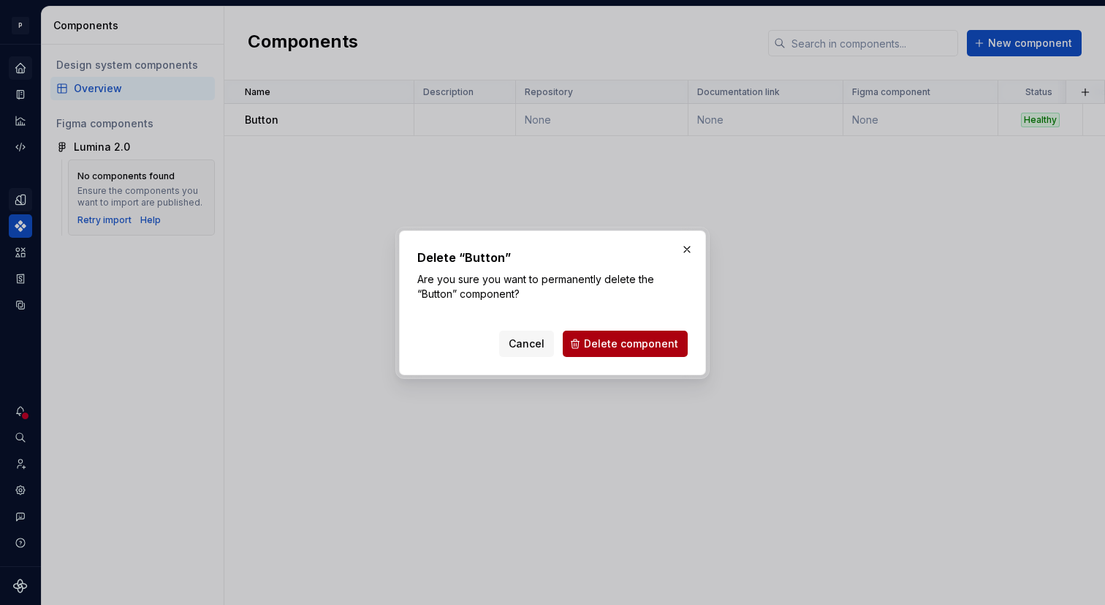
click at [610, 347] on span "Delete component" at bounding box center [631, 343] width 94 height 15
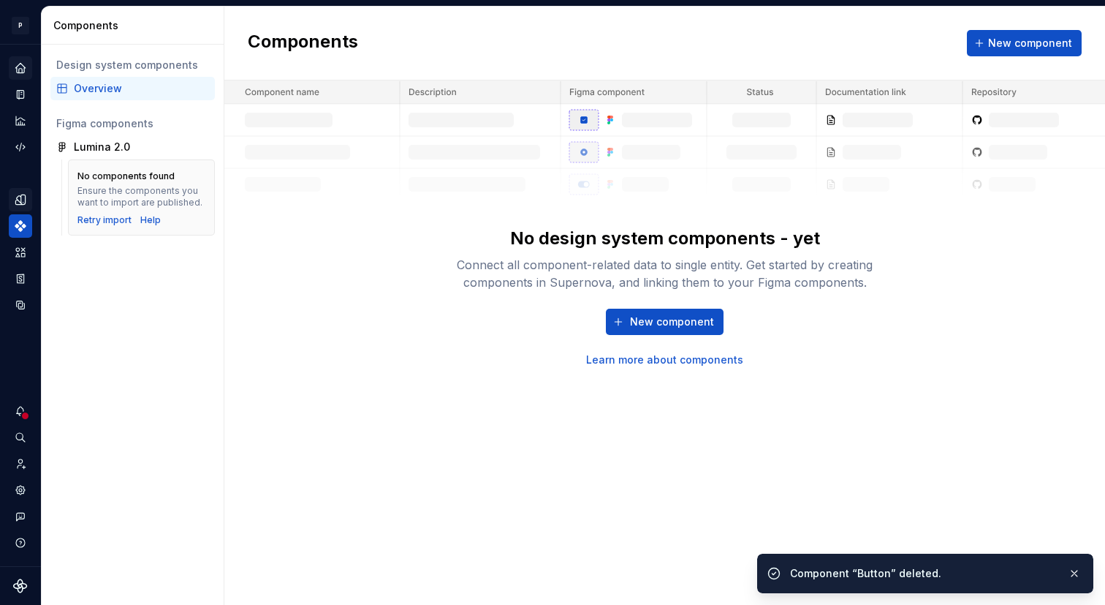
click at [15, 190] on div "Design tokens" at bounding box center [20, 199] width 23 height 23
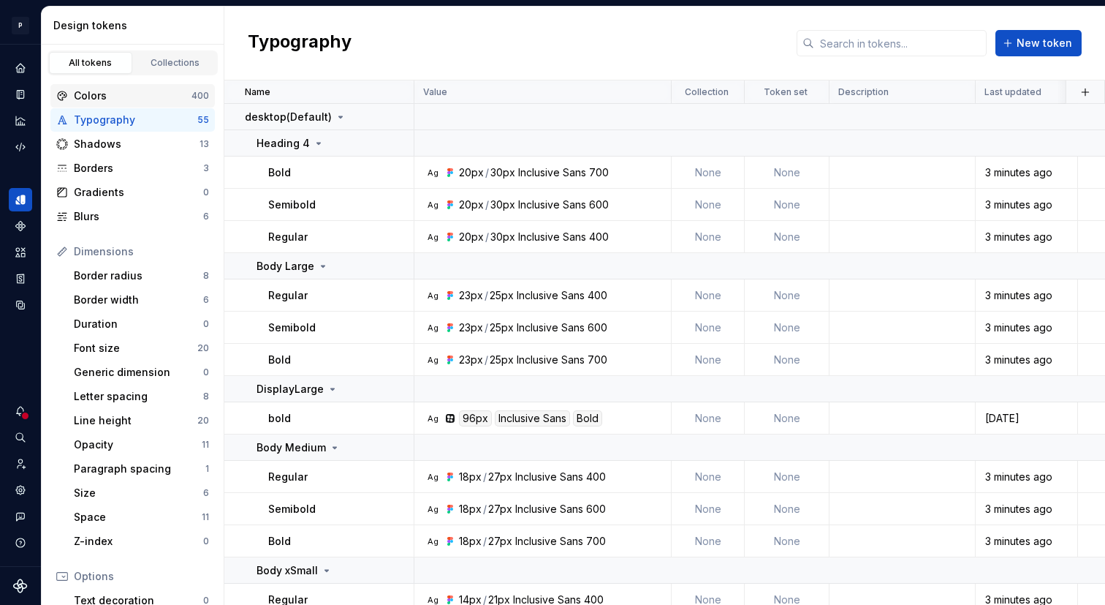
click at [94, 97] on div "Colors" at bounding box center [133, 95] width 118 height 15
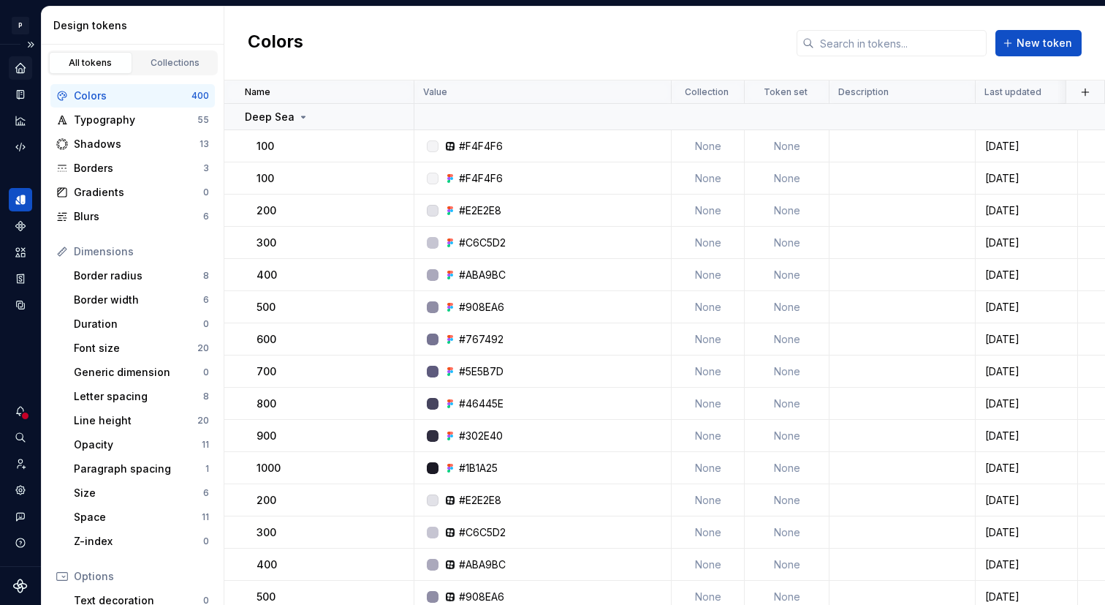
click at [31, 70] on div "Home" at bounding box center [20, 67] width 23 height 23
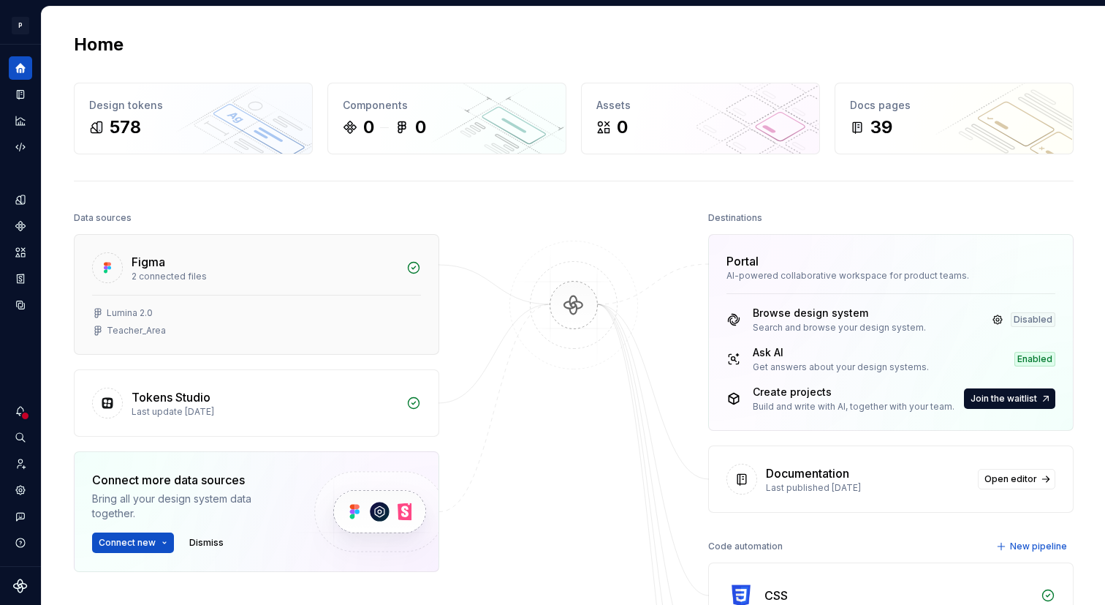
click at [148, 295] on div at bounding box center [256, 295] width 329 height 1
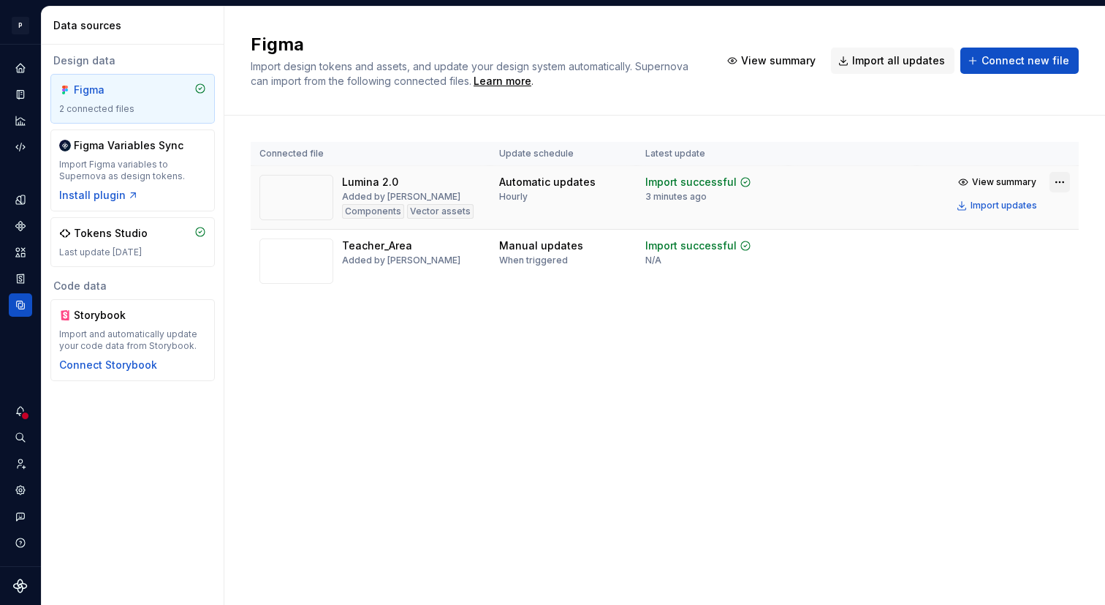
click at [1053, 184] on html "P Lumina V Design system data Data sources Design data Figma 2 connected files …" at bounding box center [552, 302] width 1105 height 605
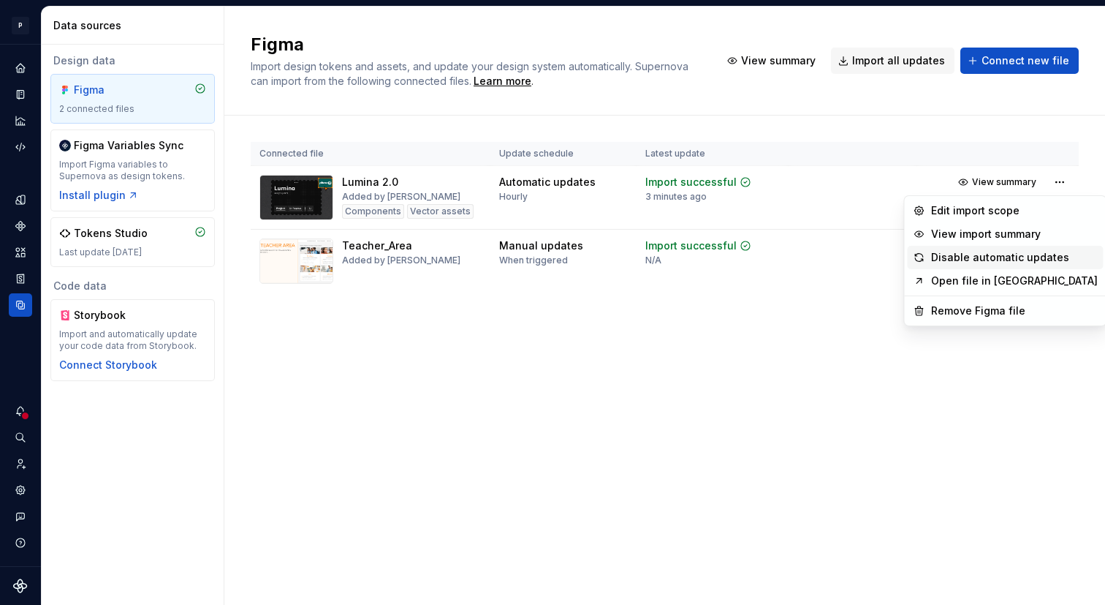
click at [950, 265] on div "Disable automatic updates" at bounding box center [1006, 257] width 196 height 23
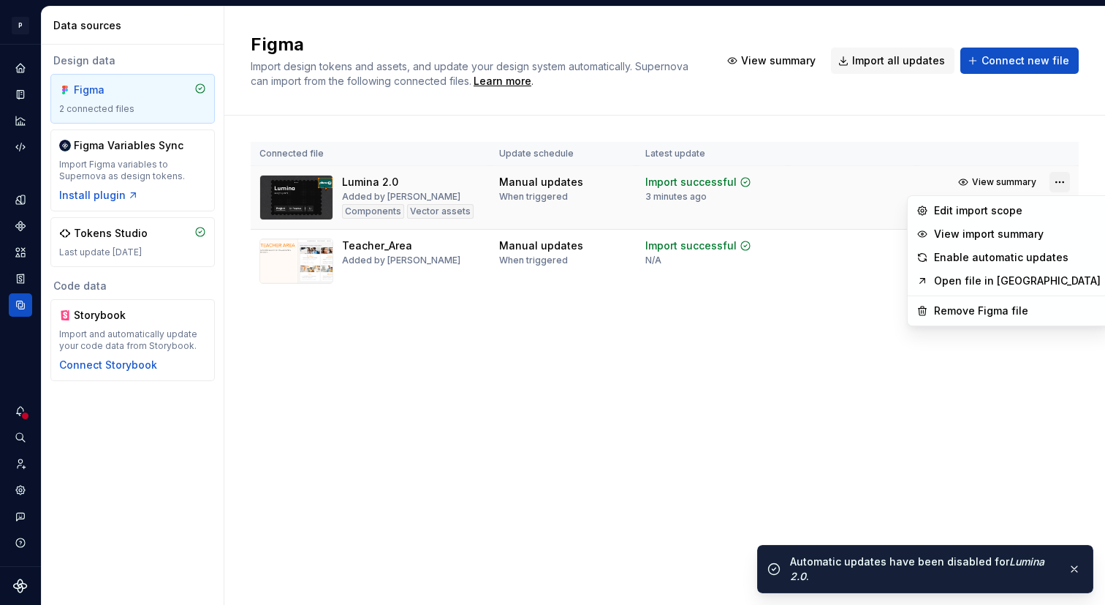
click at [1056, 182] on html "P Lumina V Design system data Data sources Design data Figma 2 connected files …" at bounding box center [552, 302] width 1105 height 605
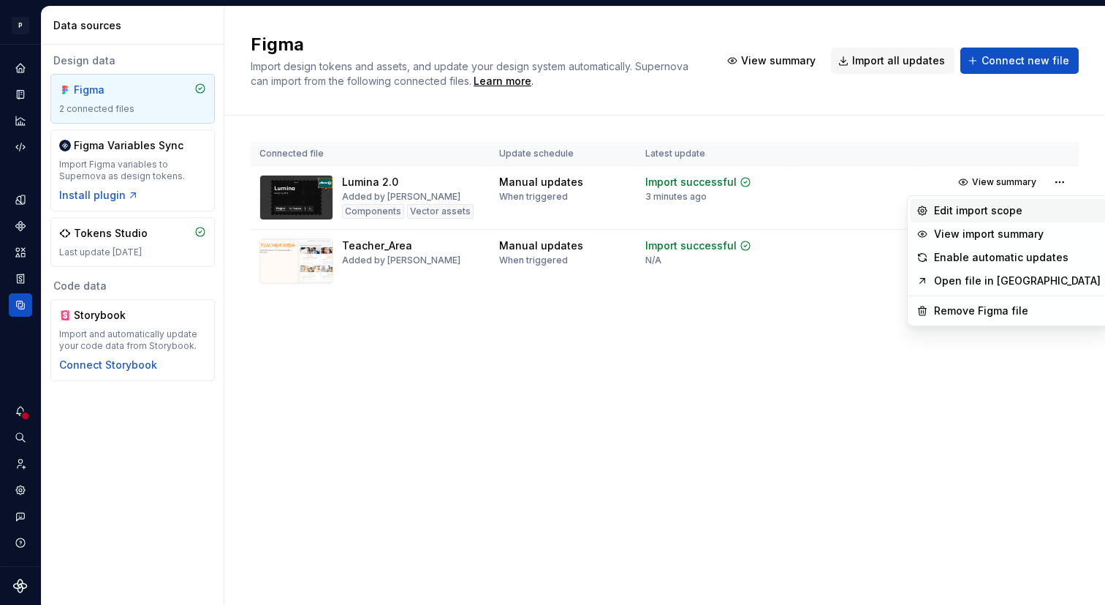
click at [1001, 213] on div "Edit import scope" at bounding box center [1017, 210] width 167 height 15
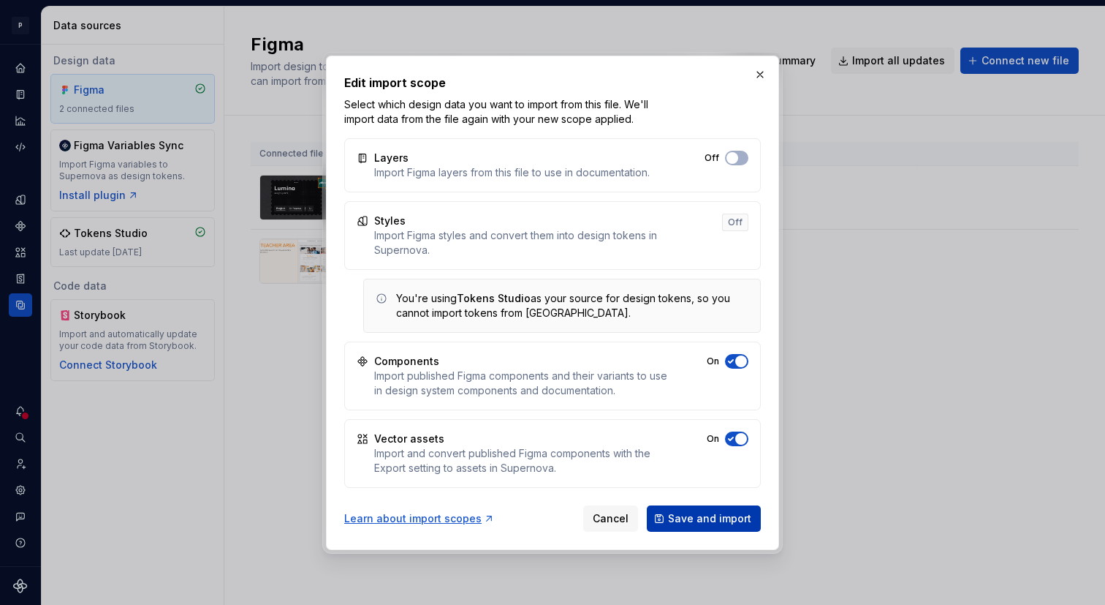
click at [666, 515] on button "Save and import" at bounding box center [704, 518] width 114 height 26
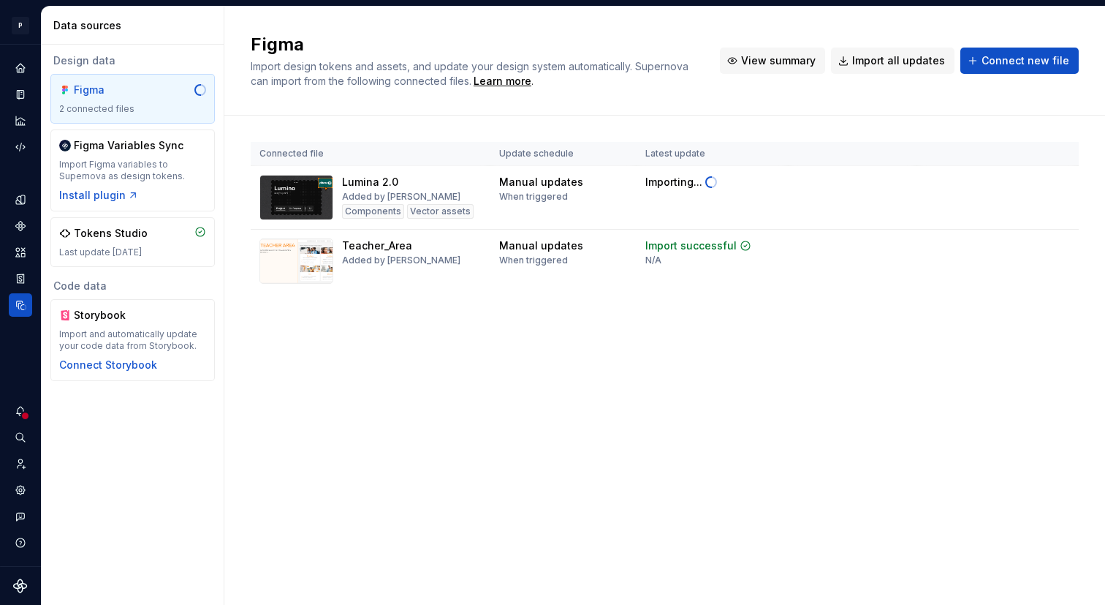
click at [787, 55] on span "View summary" at bounding box center [778, 60] width 75 height 15
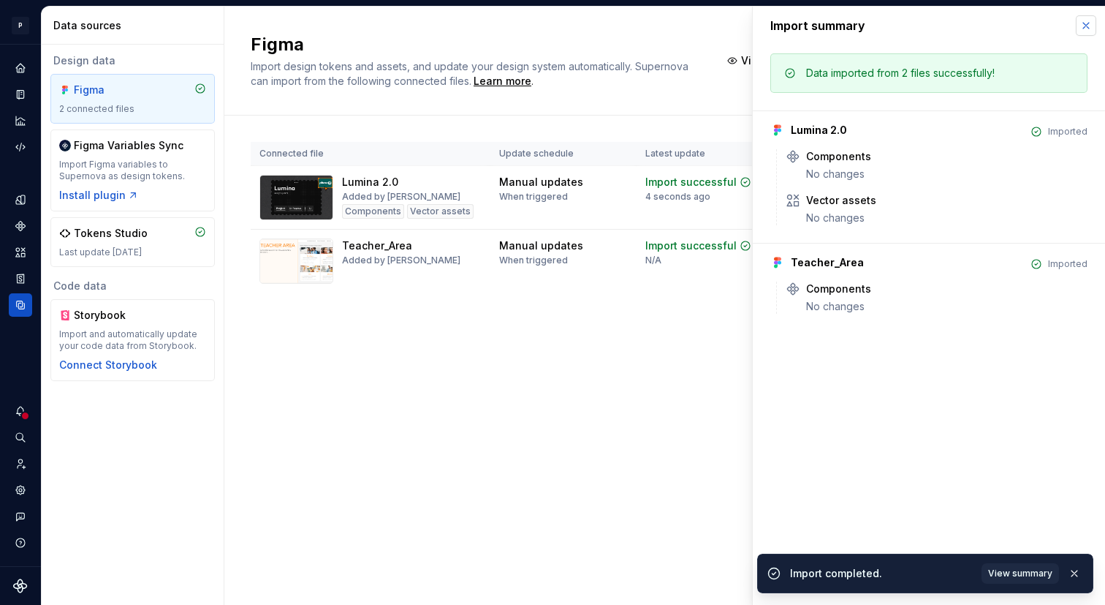
click at [1081, 33] on button "button" at bounding box center [1086, 25] width 20 height 20
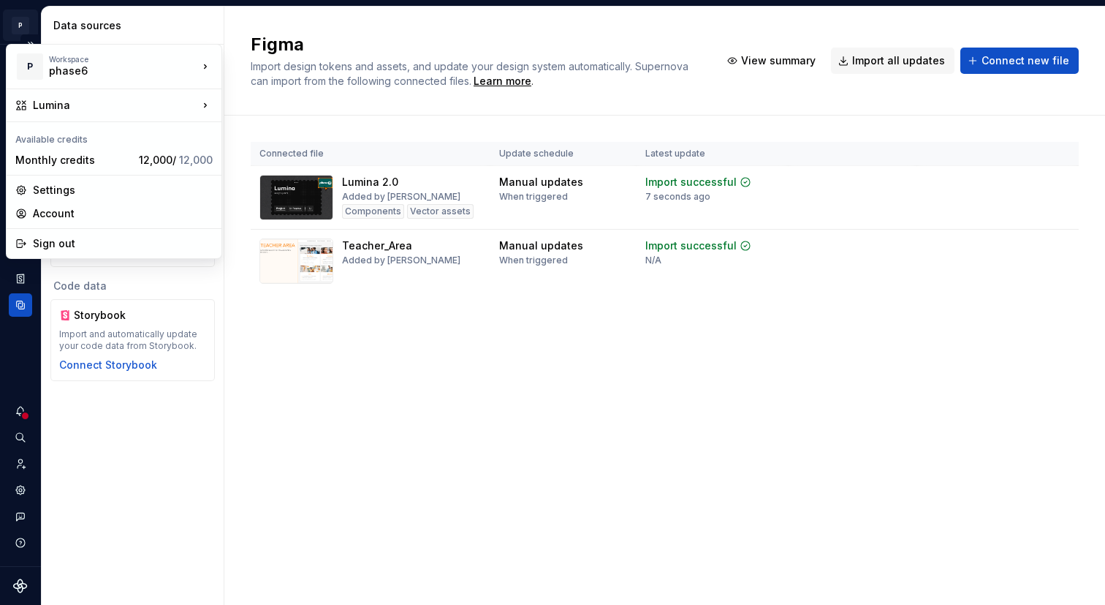
click at [22, 30] on html "P Lumina V Design system data Data sources Design data Figma 2 connected files …" at bounding box center [552, 302] width 1105 height 605
click at [151, 423] on html "P Lumina V Design system data Data sources Design data Figma 2 connected files …" at bounding box center [552, 302] width 1105 height 605
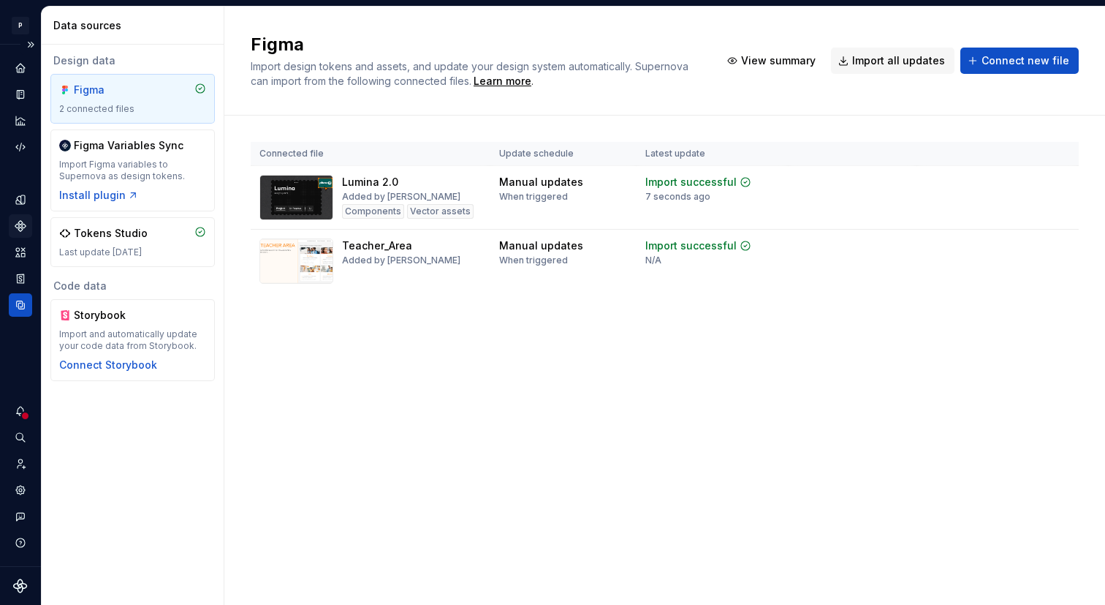
click at [21, 226] on icon "Components" at bounding box center [20, 226] width 10 height 10
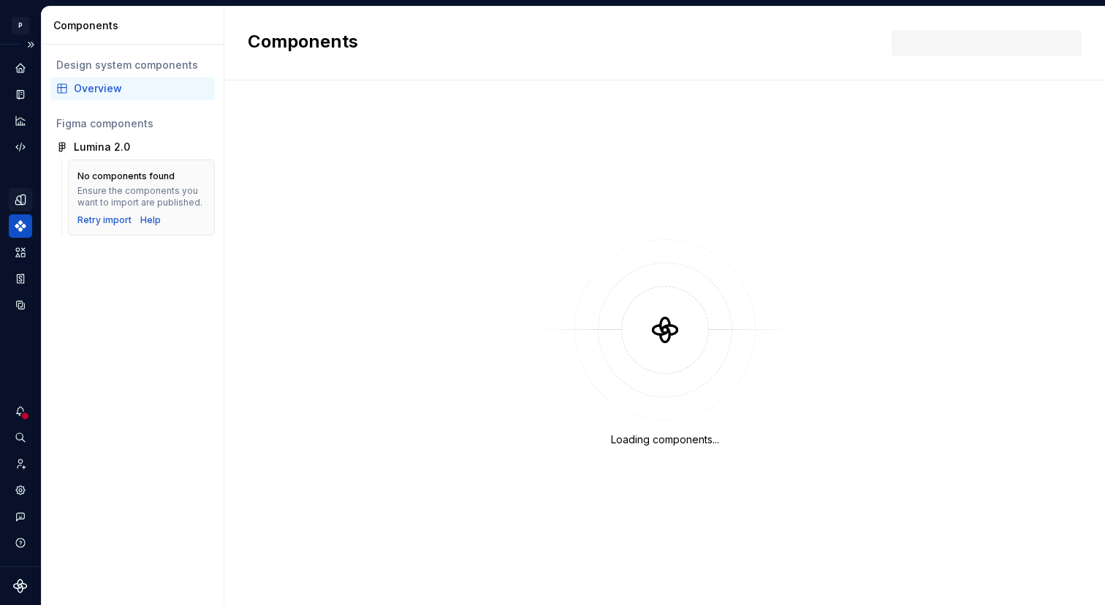
click at [21, 202] on icon "Design tokens" at bounding box center [20, 199] width 10 height 10
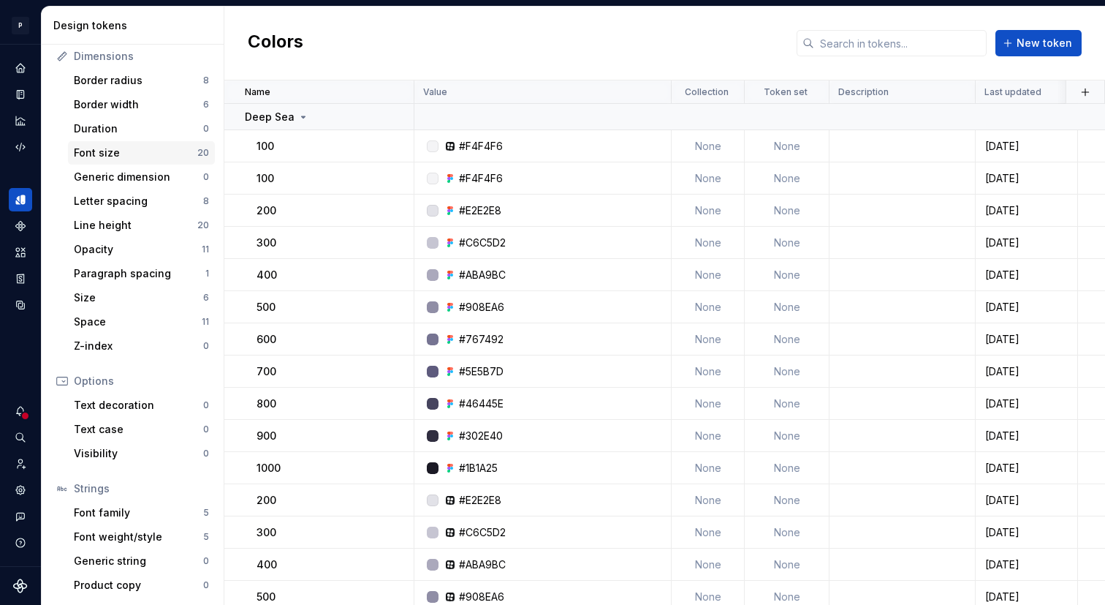
scroll to position [196, 0]
click at [23, 60] on div "Home" at bounding box center [20, 67] width 23 height 23
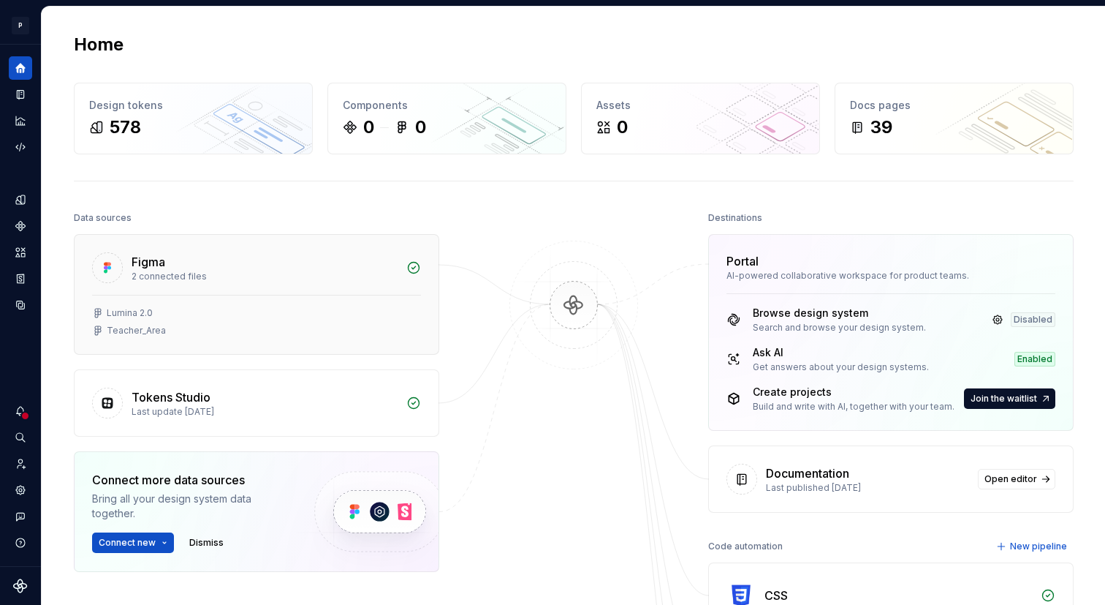
click at [251, 310] on div "Lumina 2.0" at bounding box center [256, 313] width 329 height 12
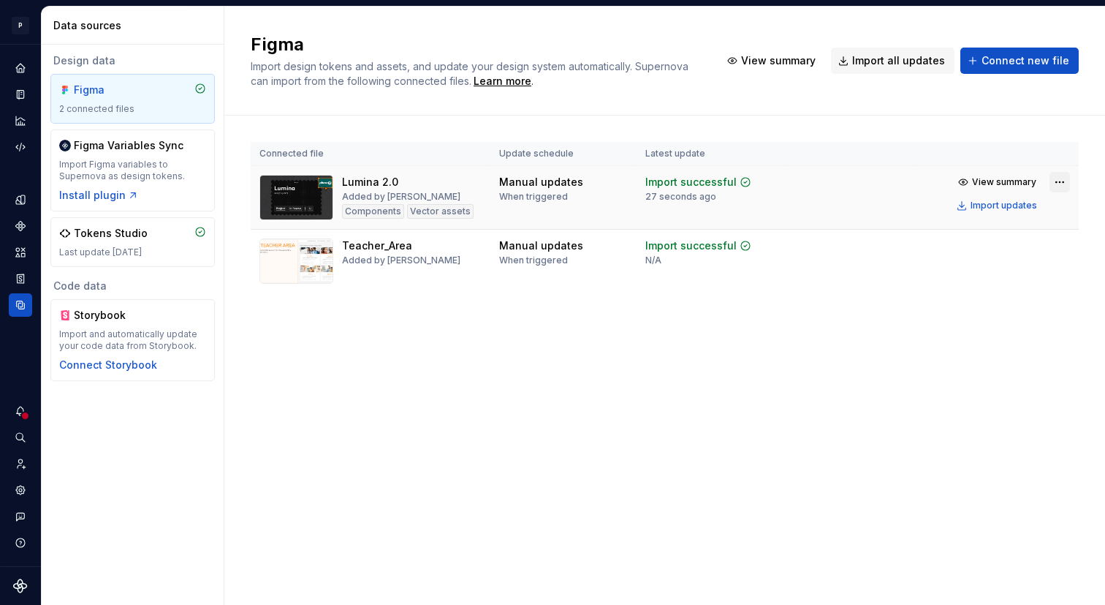
click at [1067, 181] on html "P Lumina V Design system data Data sources Design data Figma 2 connected files …" at bounding box center [552, 302] width 1105 height 605
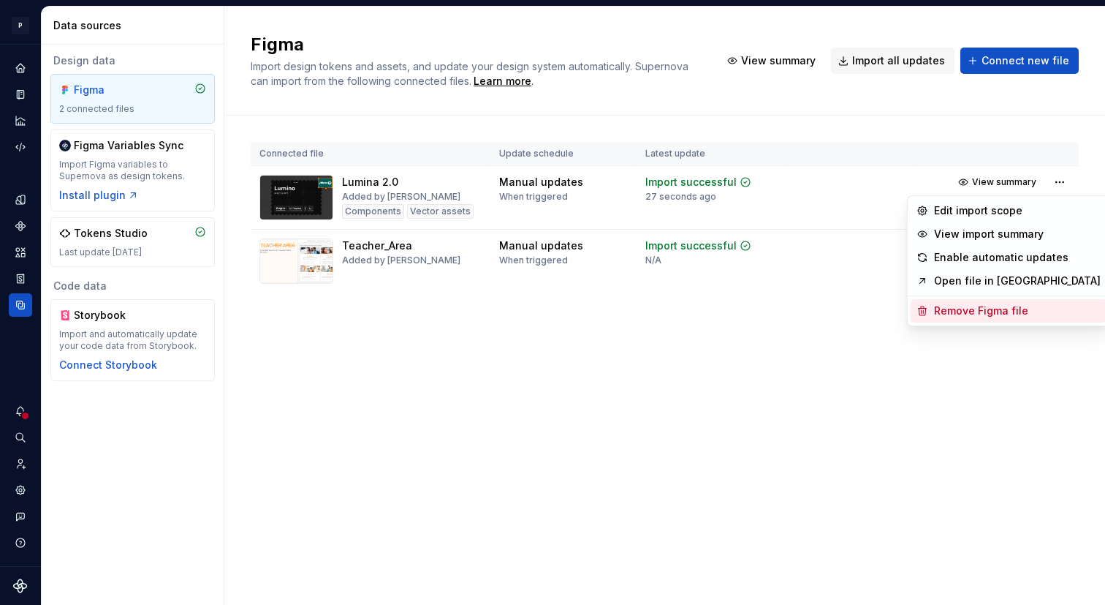
click at [967, 310] on div "Remove Figma file" at bounding box center [1017, 310] width 167 height 15
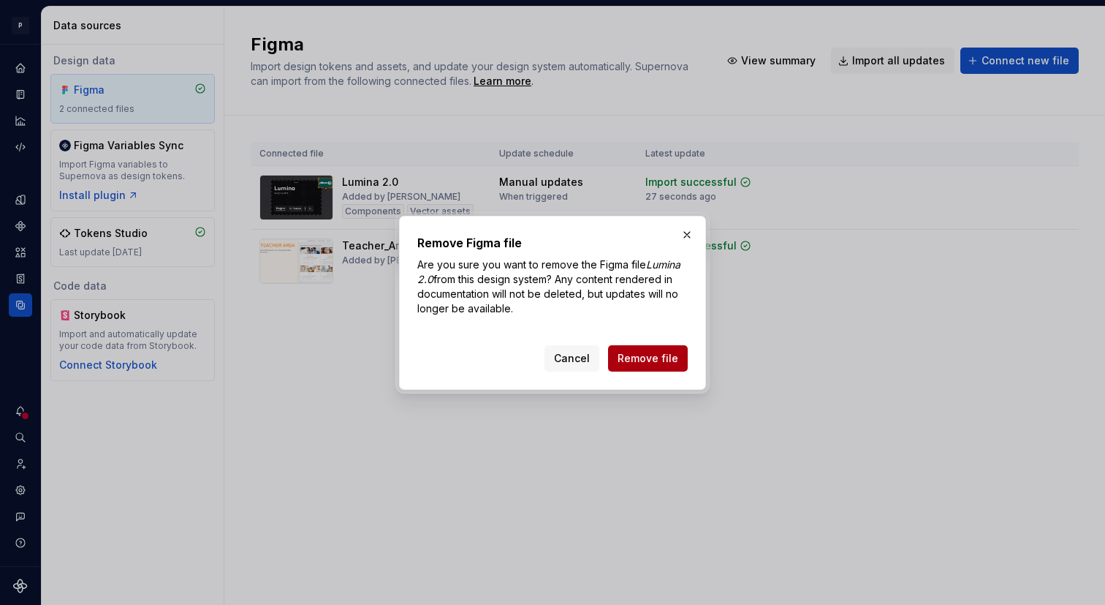
click at [667, 362] on span "Remove file" at bounding box center [648, 358] width 61 height 15
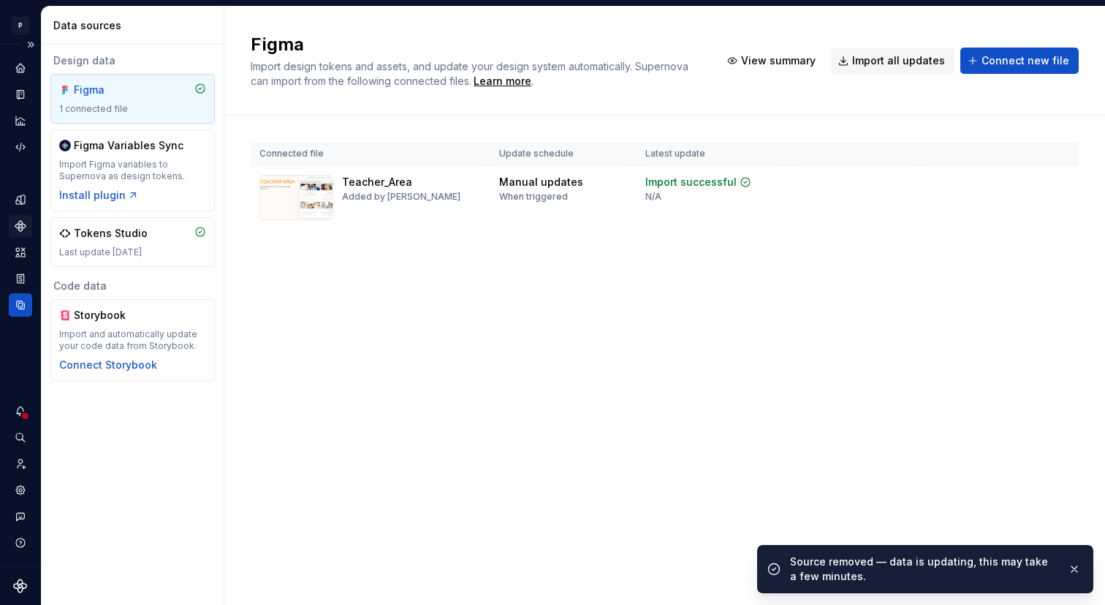
click at [19, 225] on icon "Components" at bounding box center [20, 226] width 10 height 10
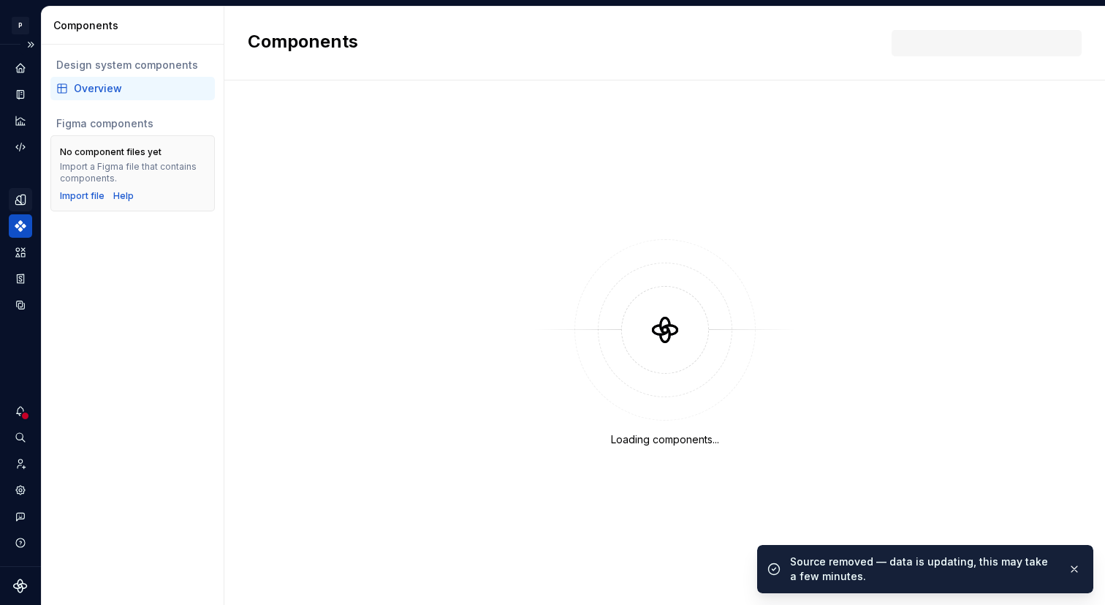
click at [16, 208] on div "Design tokens" at bounding box center [20, 199] width 23 height 23
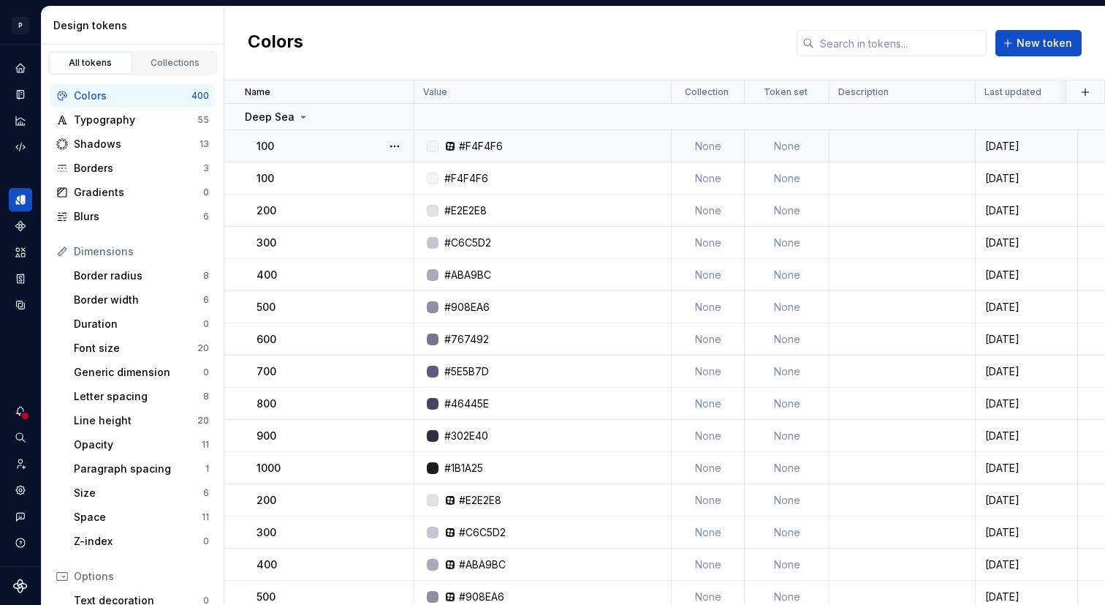
scroll to position [1, 0]
click at [398, 145] on button "button" at bounding box center [395, 145] width 20 height 20
click at [291, 121] on html "P Lumina V Design system data Design tokens All tokens Collections Colors 400 T…" at bounding box center [552, 302] width 1105 height 605
click at [293, 119] on div "Deep Sea" at bounding box center [277, 116] width 64 height 15
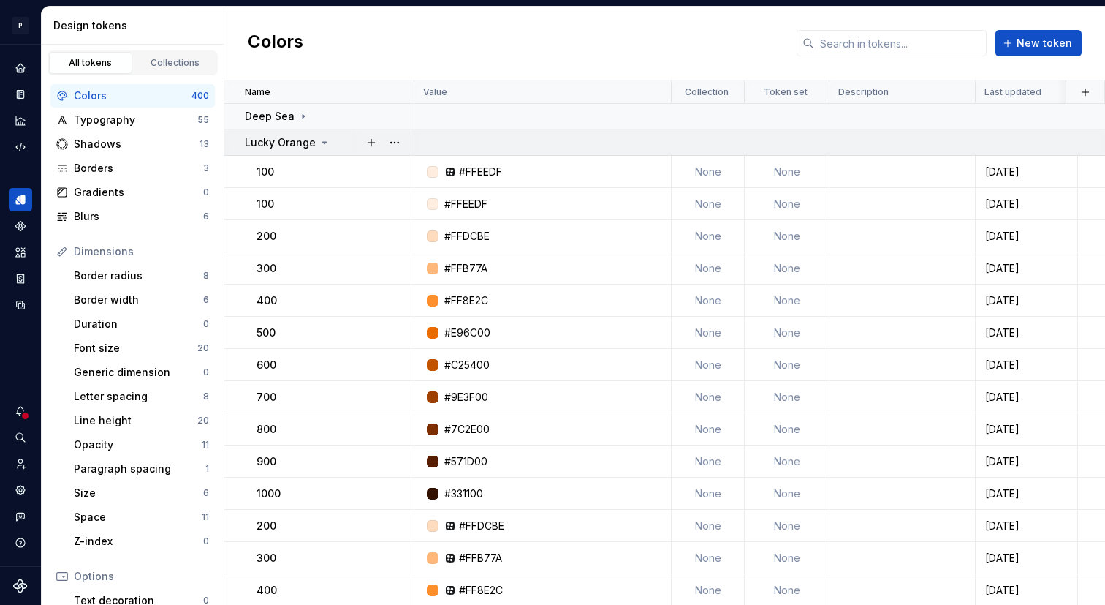
click at [312, 148] on p "Lucky Orange" at bounding box center [280, 142] width 71 height 15
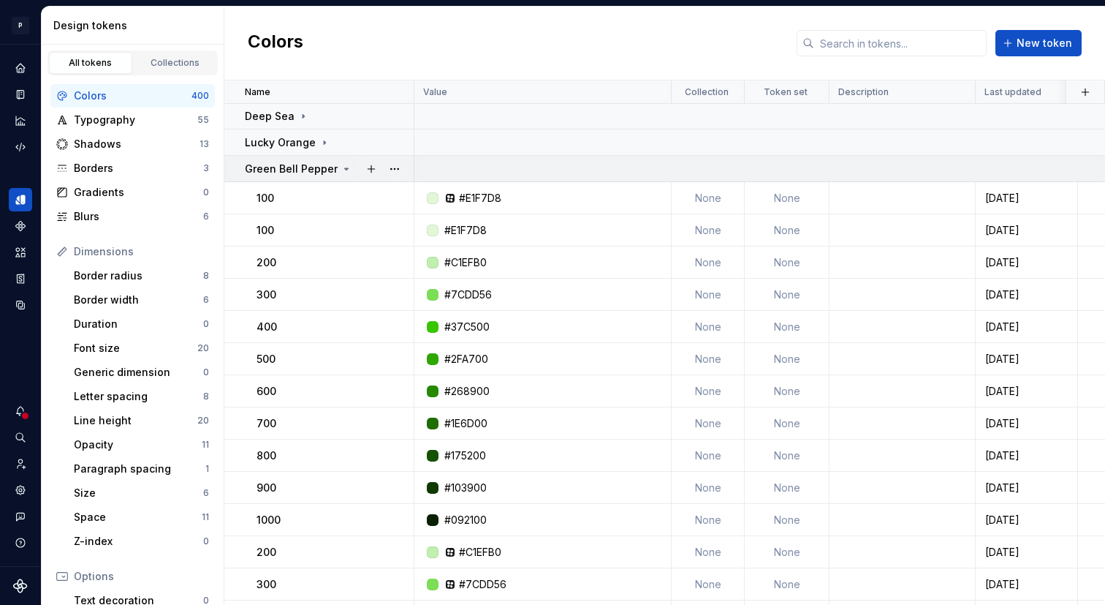
click at [328, 165] on p "Green Bell Pepper" at bounding box center [291, 169] width 93 height 15
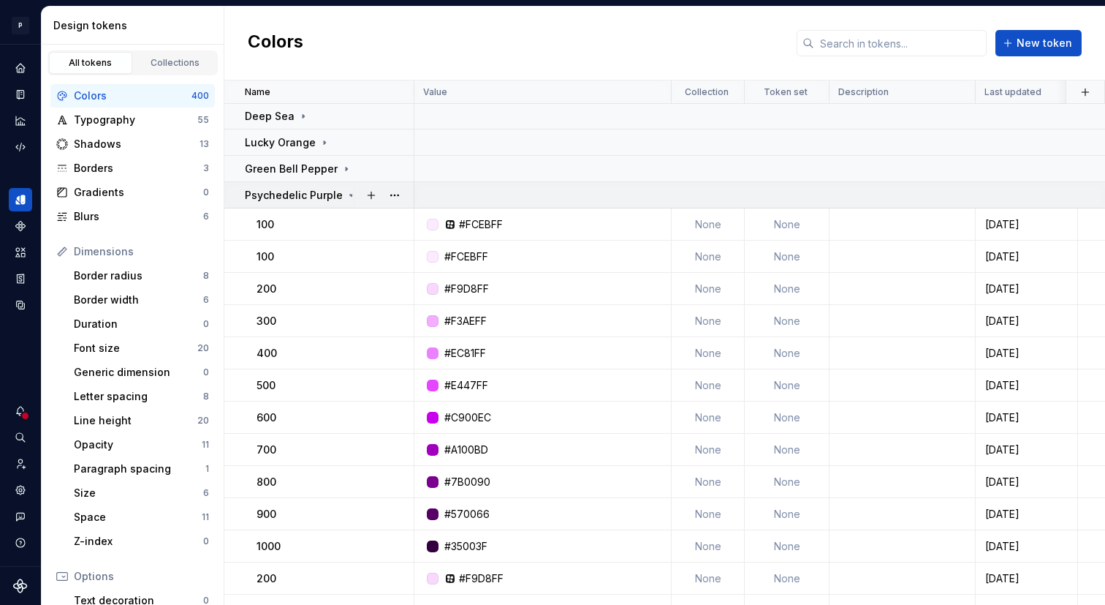
click at [337, 193] on p "Psychedelic Purple" at bounding box center [294, 195] width 98 height 15
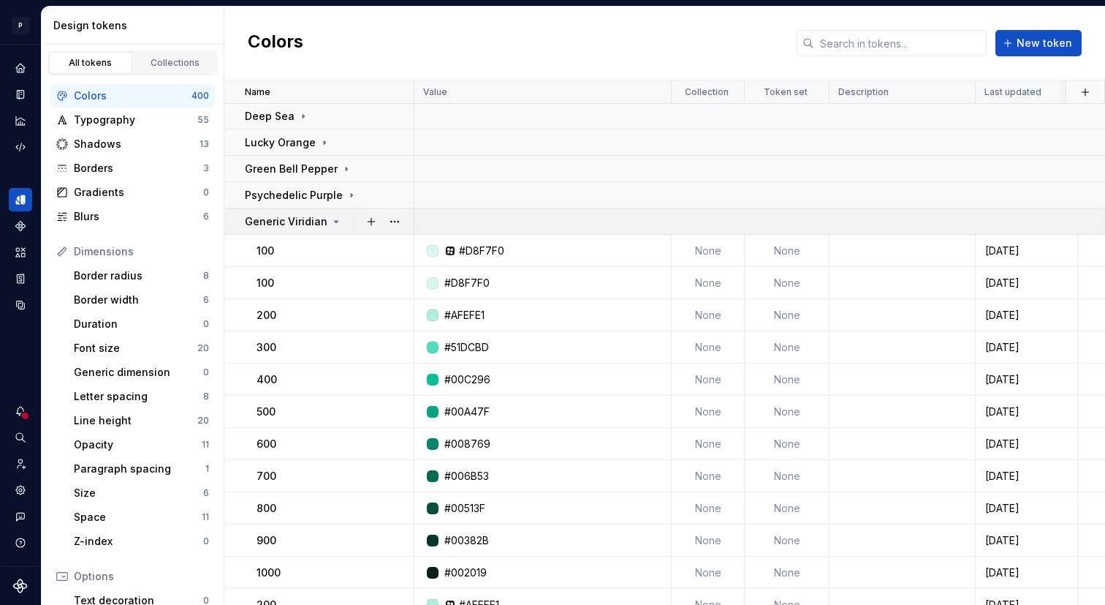
click at [335, 220] on icon at bounding box center [336, 222] width 12 height 12
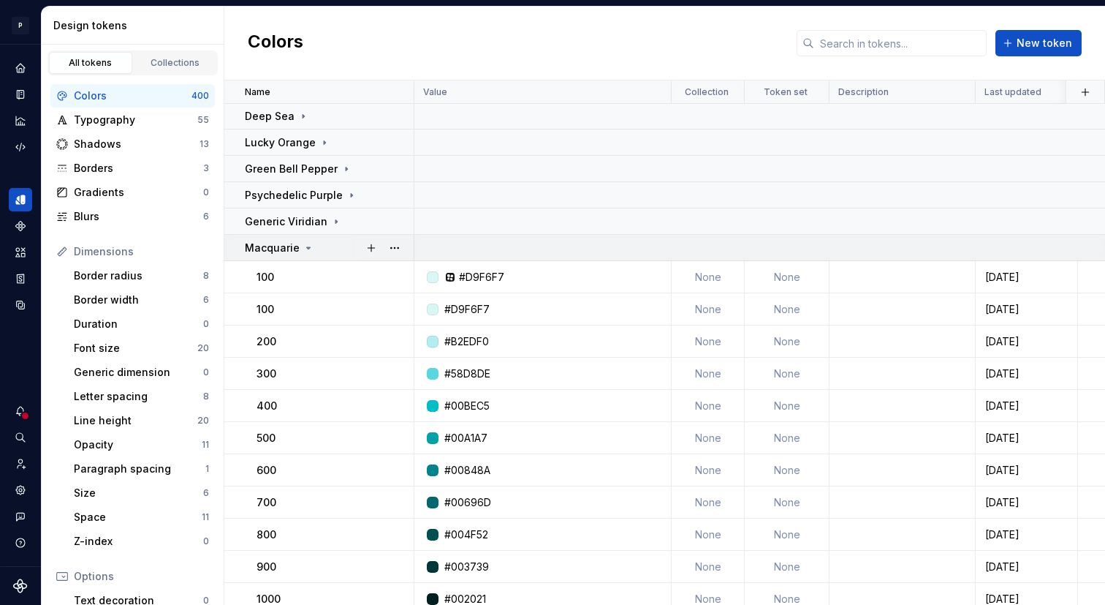
click at [313, 249] on div "Macquarie" at bounding box center [329, 248] width 168 height 15
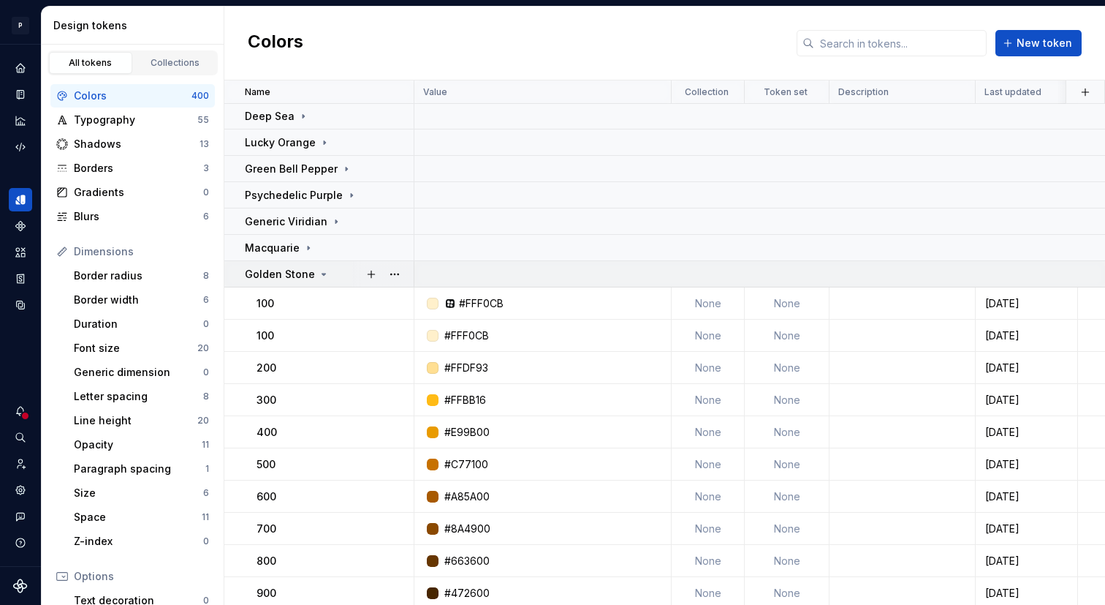
click at [313, 273] on div "Golden Stone" at bounding box center [287, 274] width 85 height 15
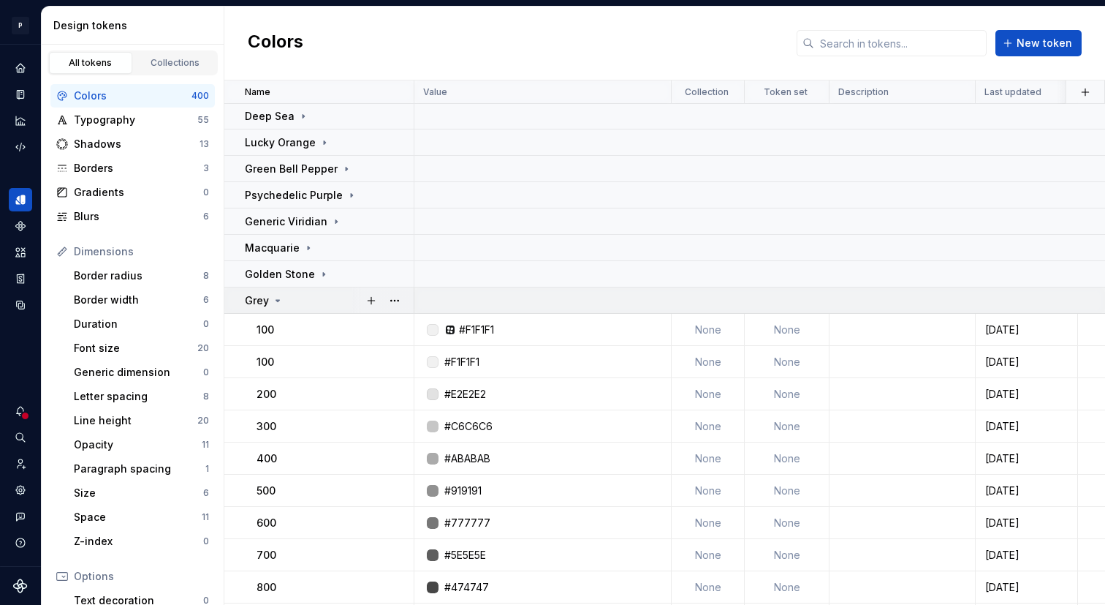
click at [277, 300] on icon at bounding box center [278, 300] width 4 height 1
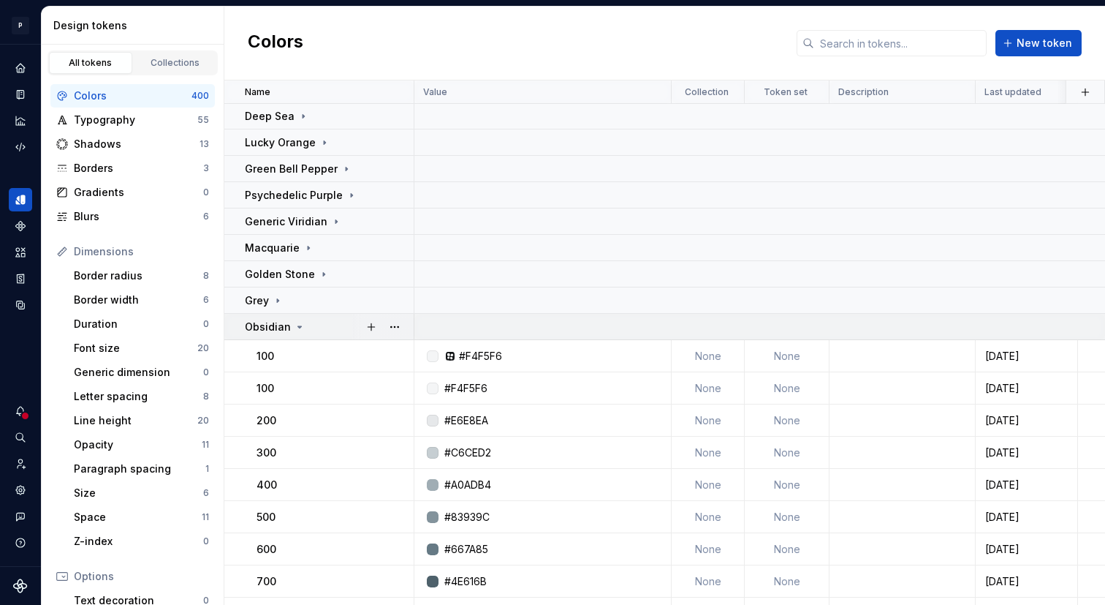
click at [290, 334] on td "Obsidian" at bounding box center [319, 327] width 190 height 26
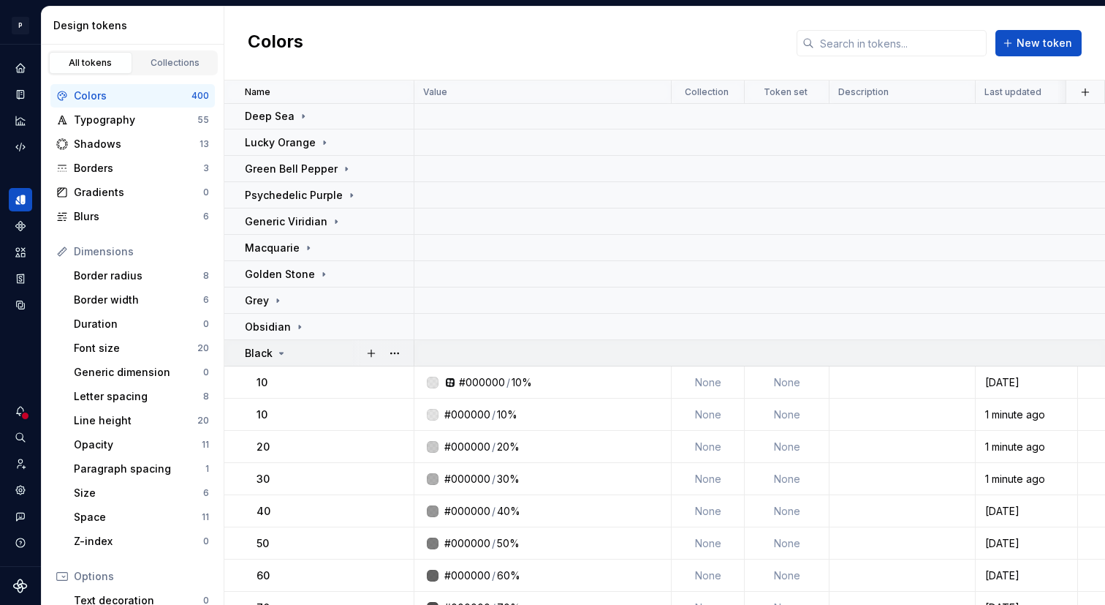
click at [281, 355] on icon at bounding box center [282, 353] width 12 height 12
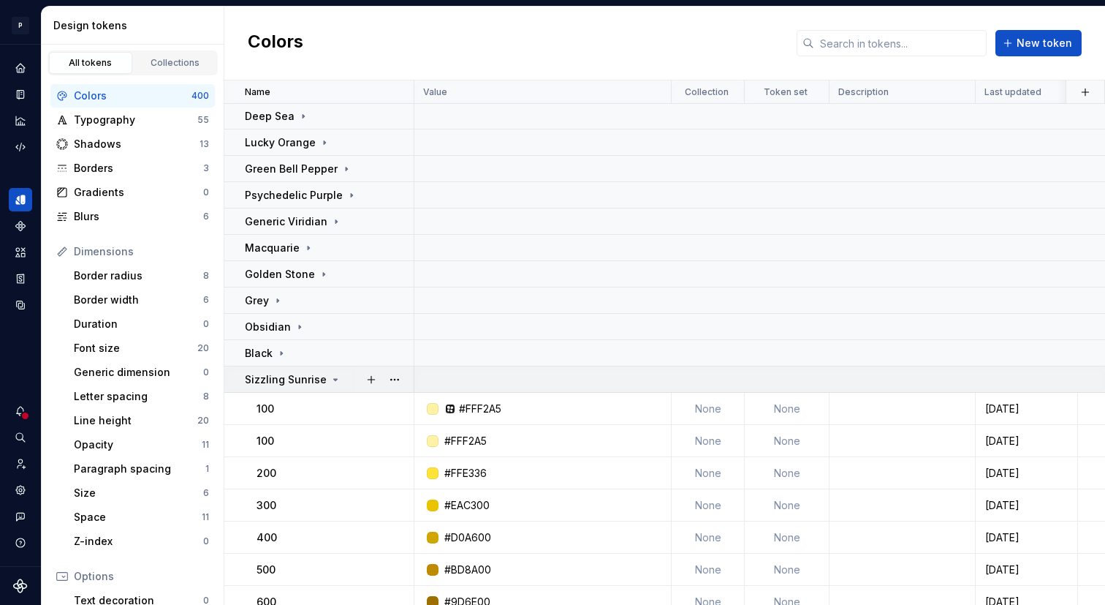
click at [330, 372] on div "Sizzling Sunrise" at bounding box center [293, 379] width 97 height 15
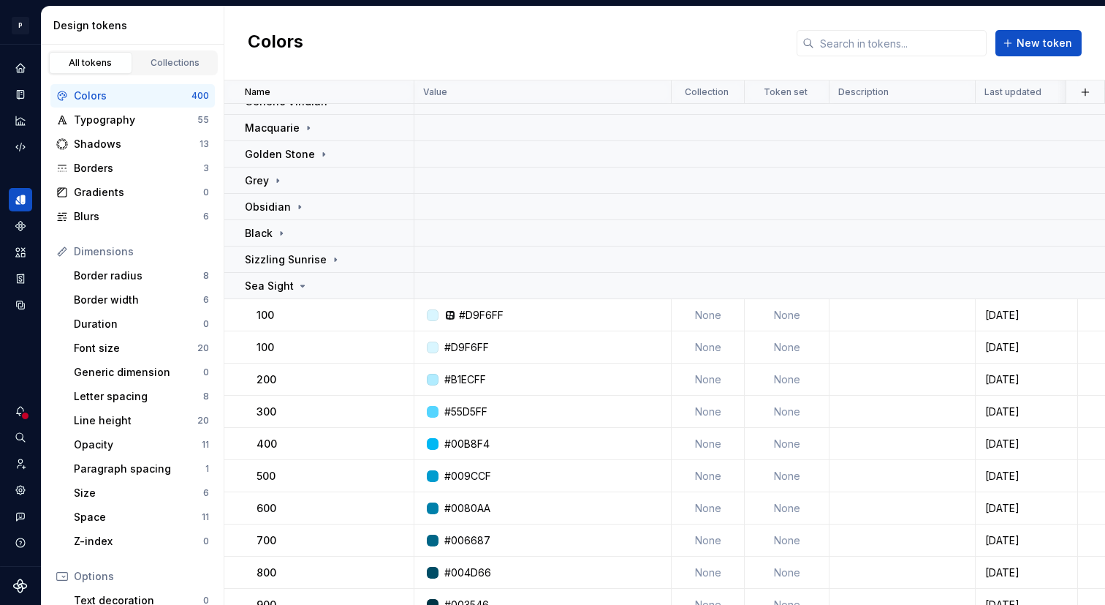
scroll to position [0, 0]
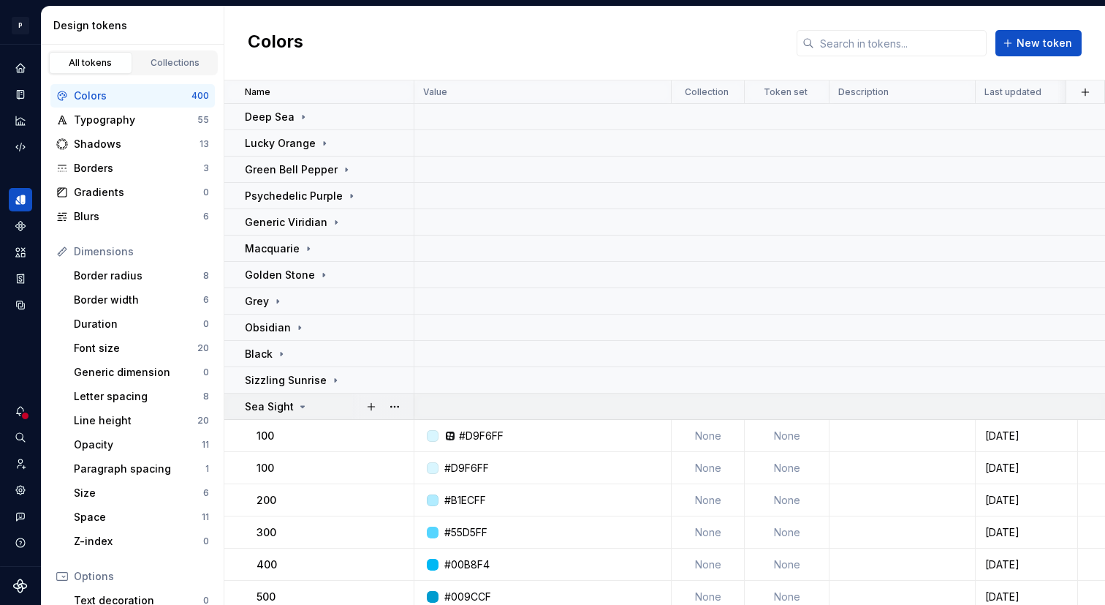
click at [297, 407] on icon at bounding box center [303, 407] width 12 height 12
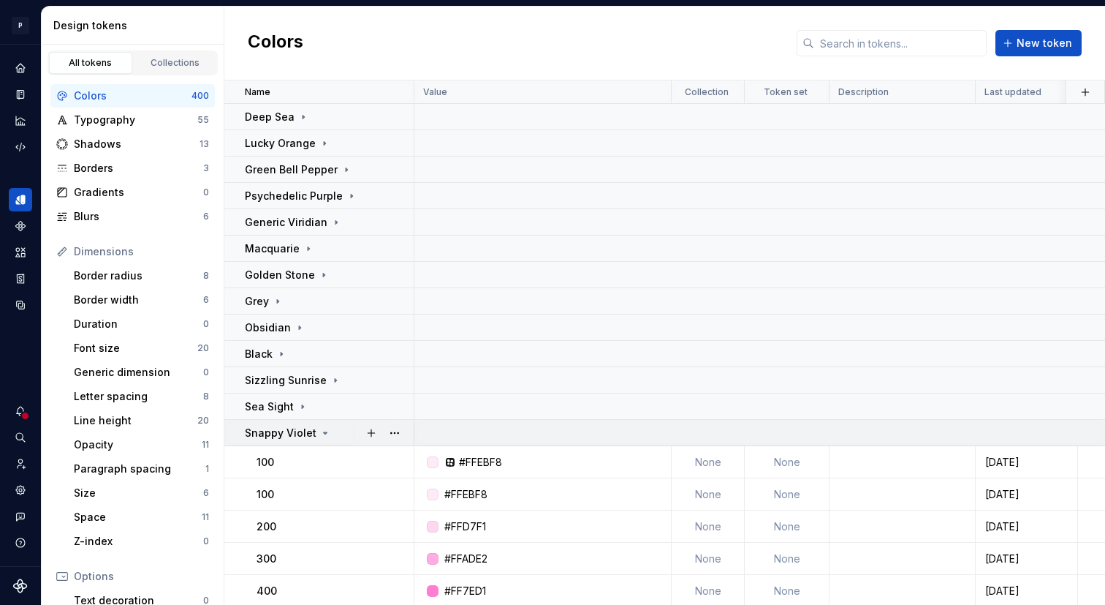
click at [319, 431] on icon at bounding box center [325, 433] width 12 height 12
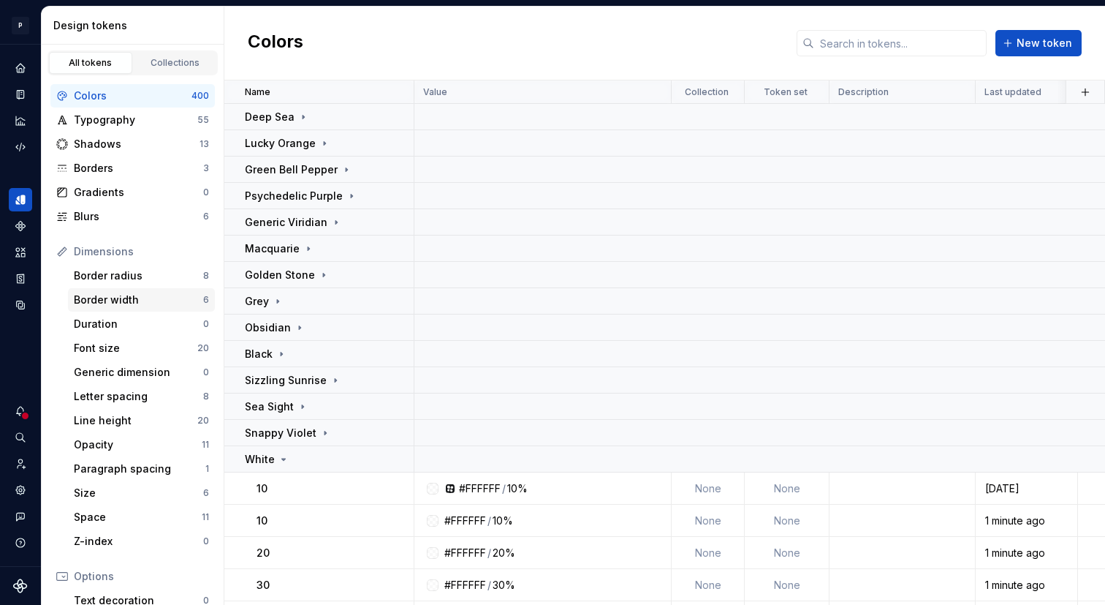
scroll to position [196, 0]
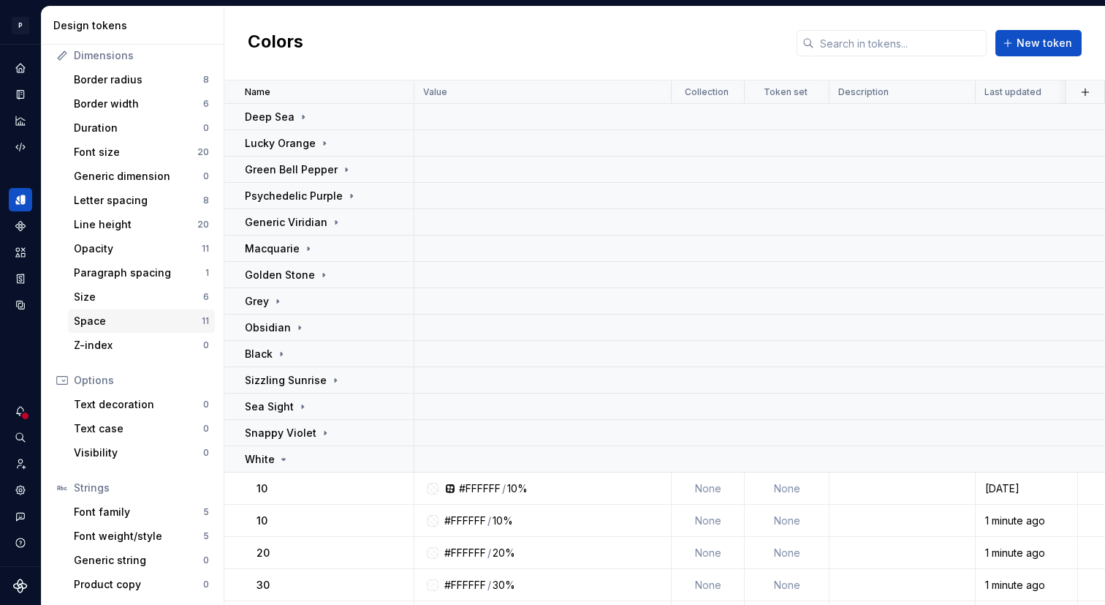
click at [145, 319] on div "Space" at bounding box center [138, 321] width 128 height 15
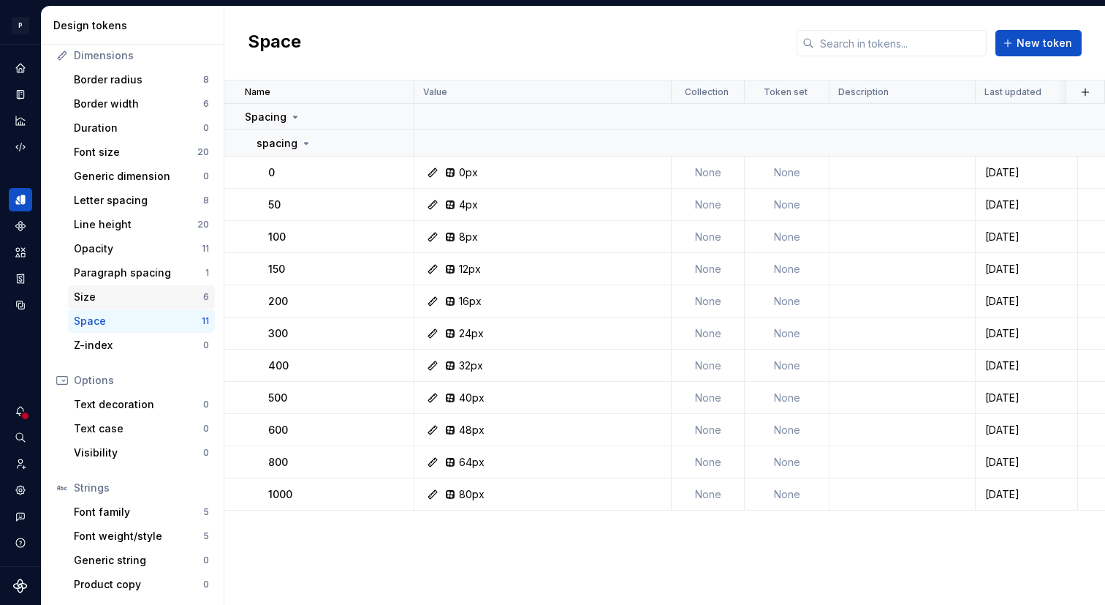
click at [151, 297] on div "Size" at bounding box center [138, 297] width 129 height 15
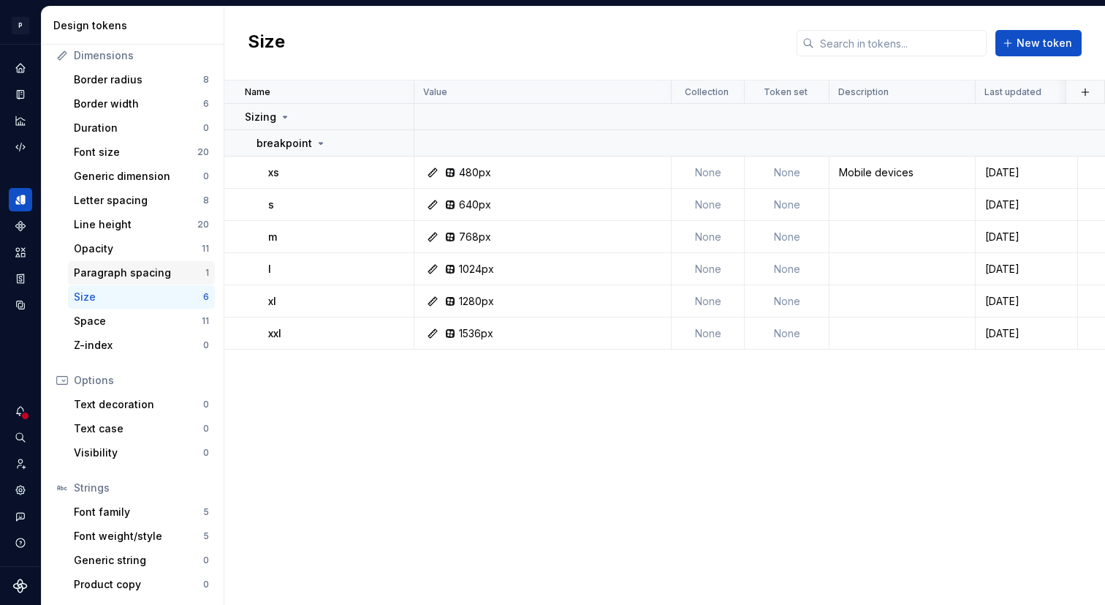
click at [156, 262] on div "Paragraph spacing 1" at bounding box center [141, 272] width 147 height 23
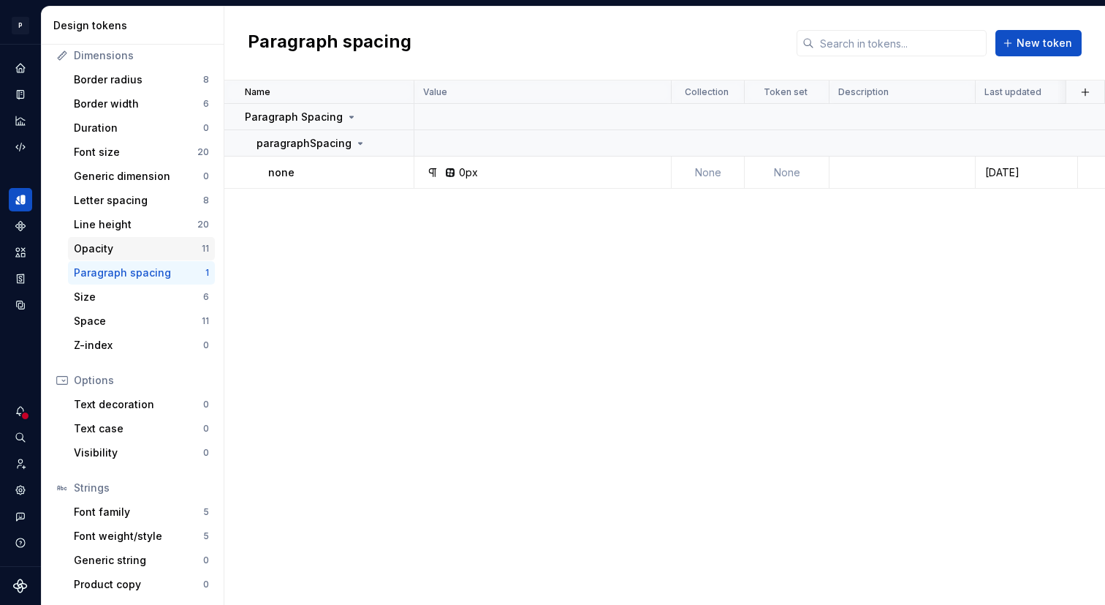
click at [159, 248] on div "Opacity" at bounding box center [138, 248] width 128 height 15
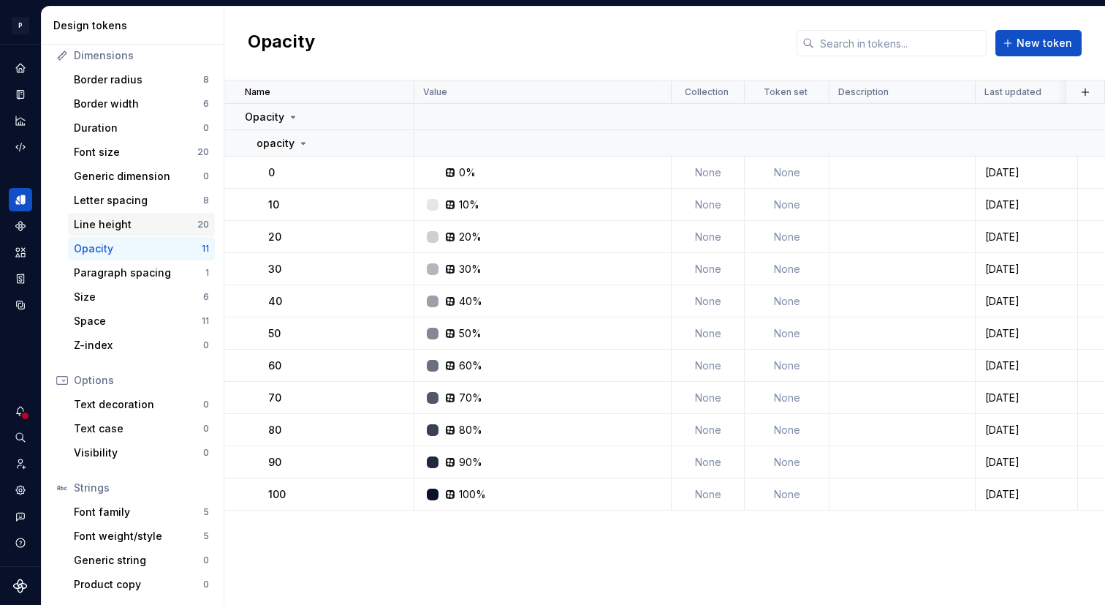
click at [162, 228] on div "Line height" at bounding box center [136, 224] width 124 height 15
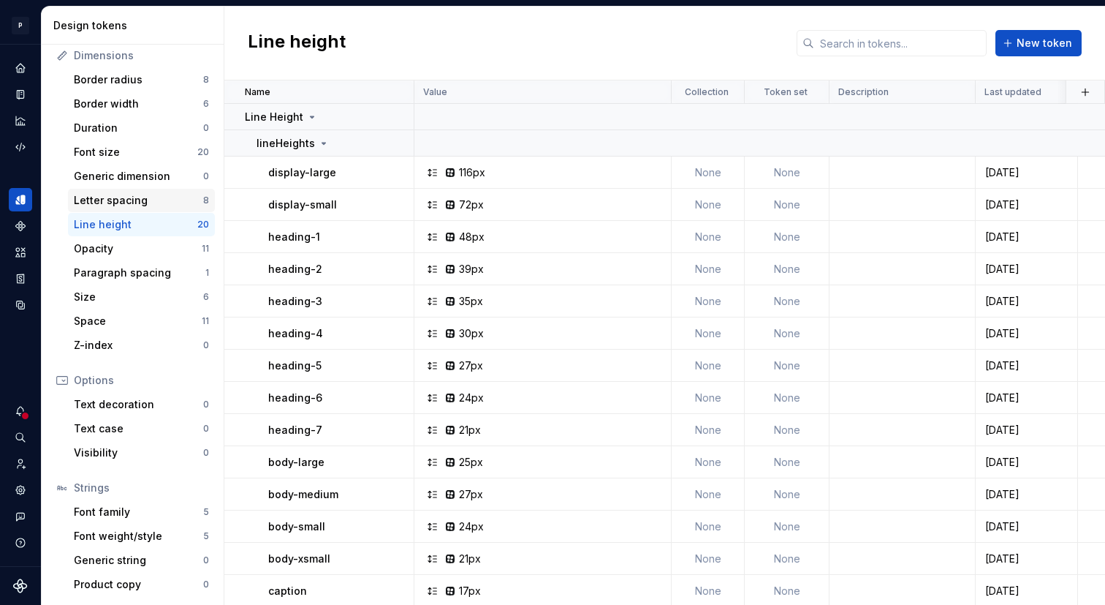
click at [169, 193] on div "Letter spacing" at bounding box center [138, 200] width 129 height 15
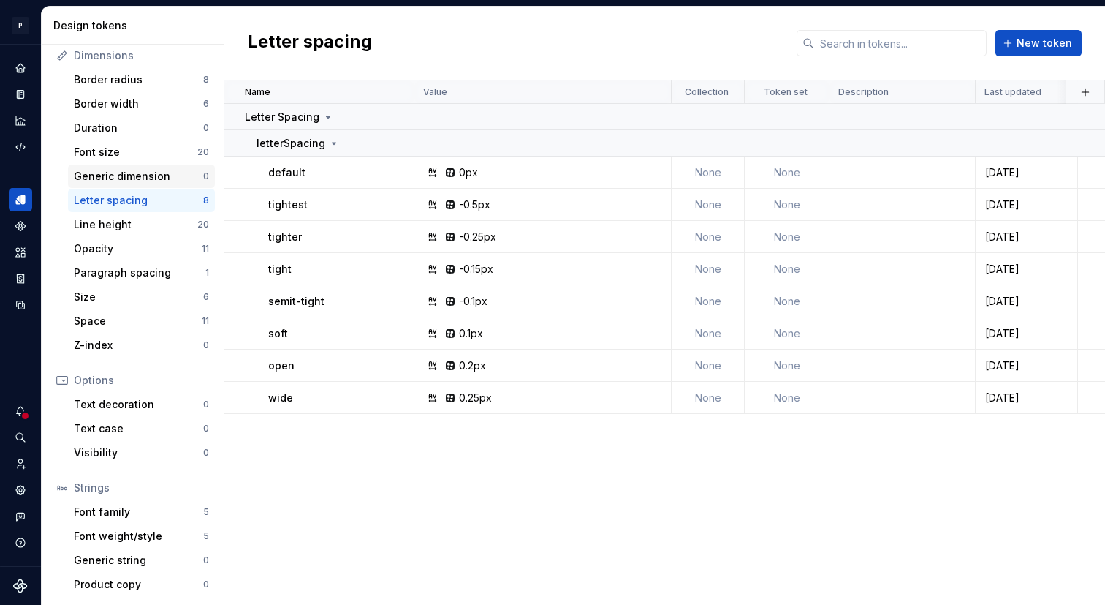
click at [171, 175] on div "Generic dimension" at bounding box center [138, 176] width 129 height 15
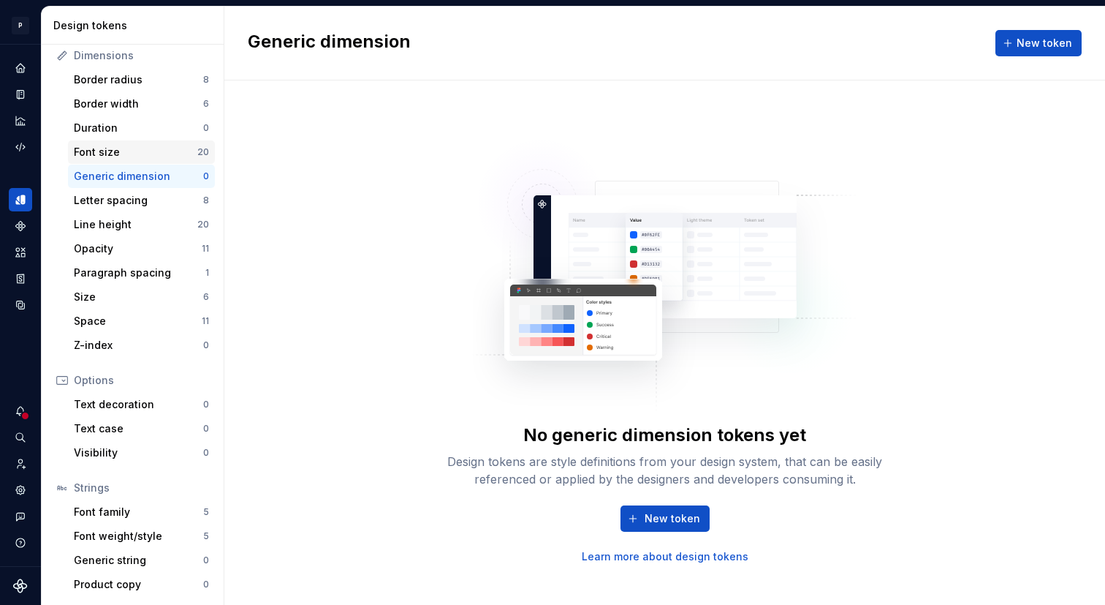
click at [175, 150] on div "Font size" at bounding box center [136, 152] width 124 height 15
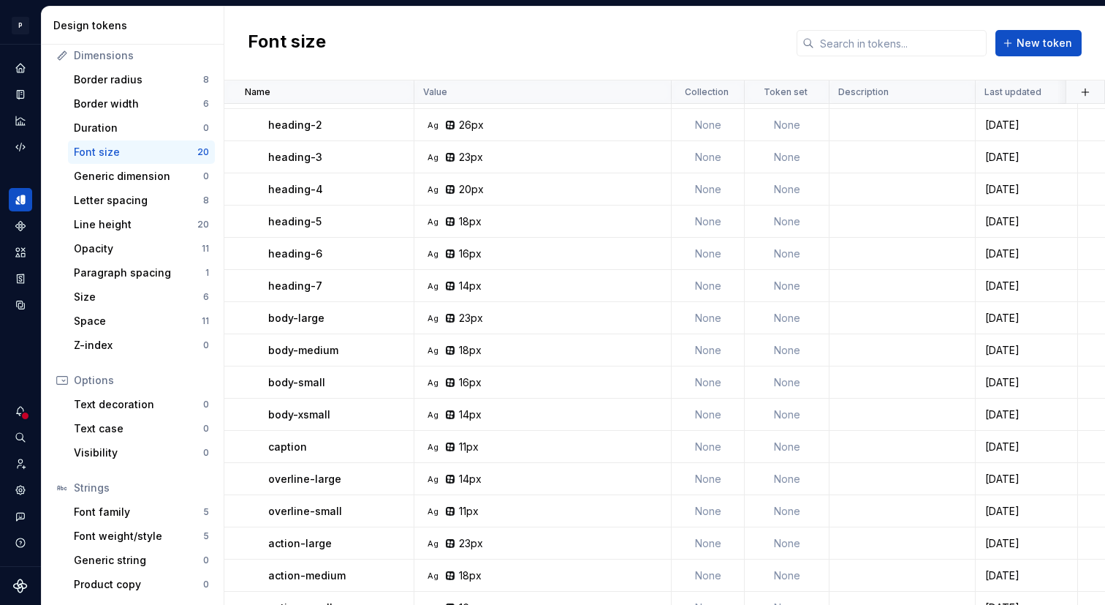
scroll to position [195, 0]
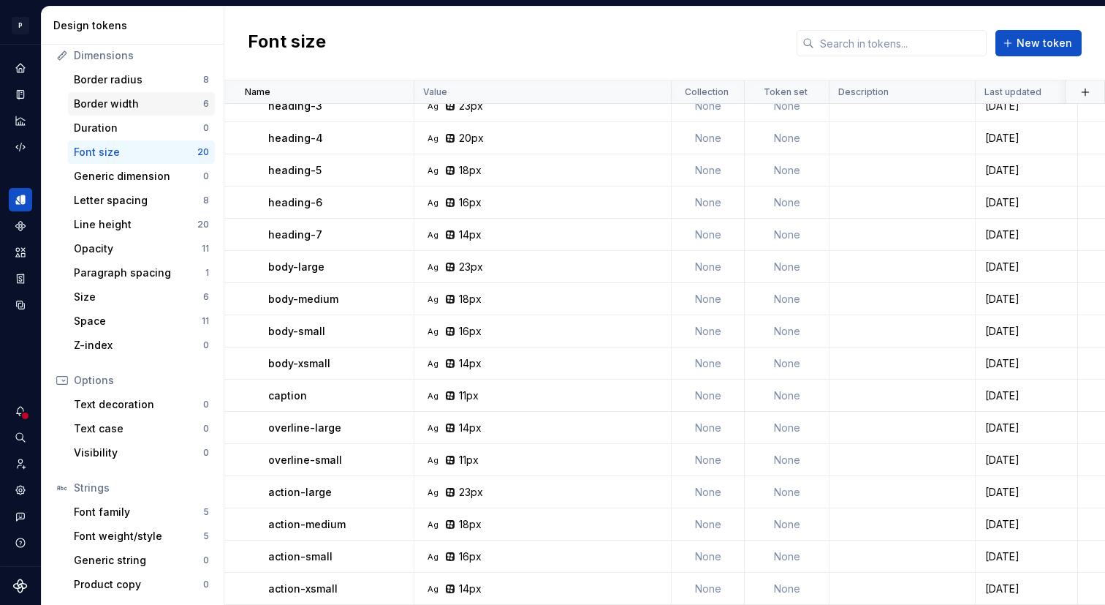
click at [156, 113] on div "Border width 6" at bounding box center [141, 103] width 147 height 23
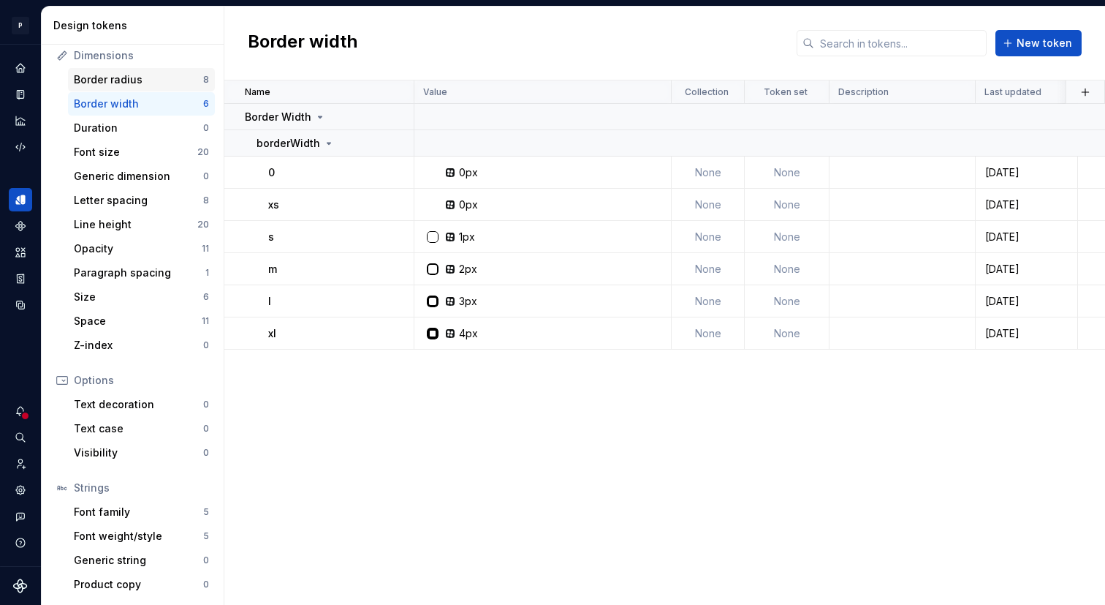
click at [157, 80] on div "Border radius" at bounding box center [138, 79] width 129 height 15
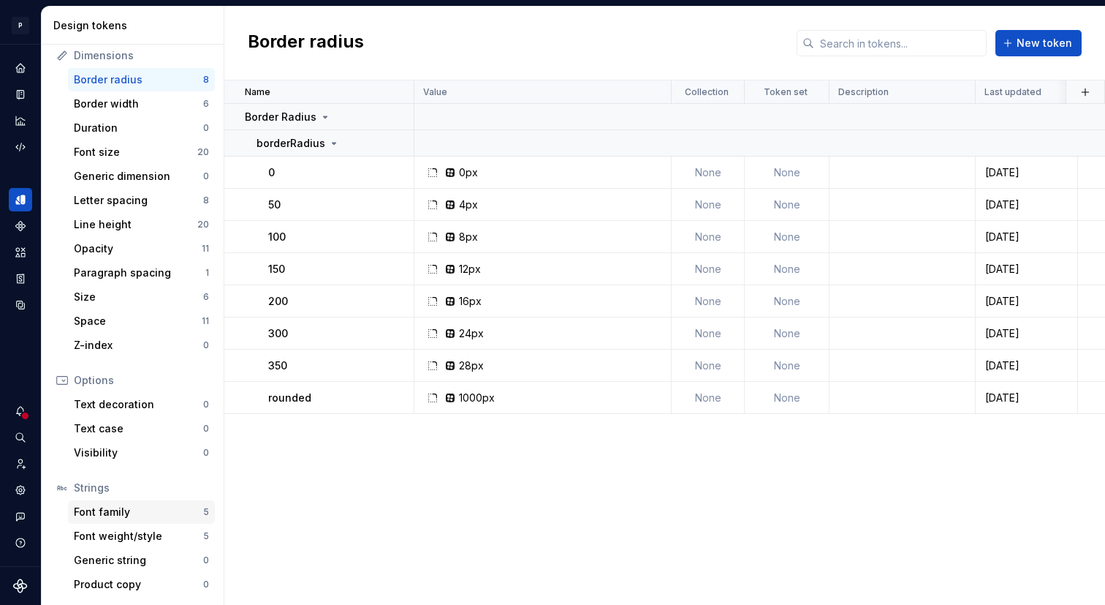
click at [109, 510] on div "Font family" at bounding box center [138, 511] width 129 height 15
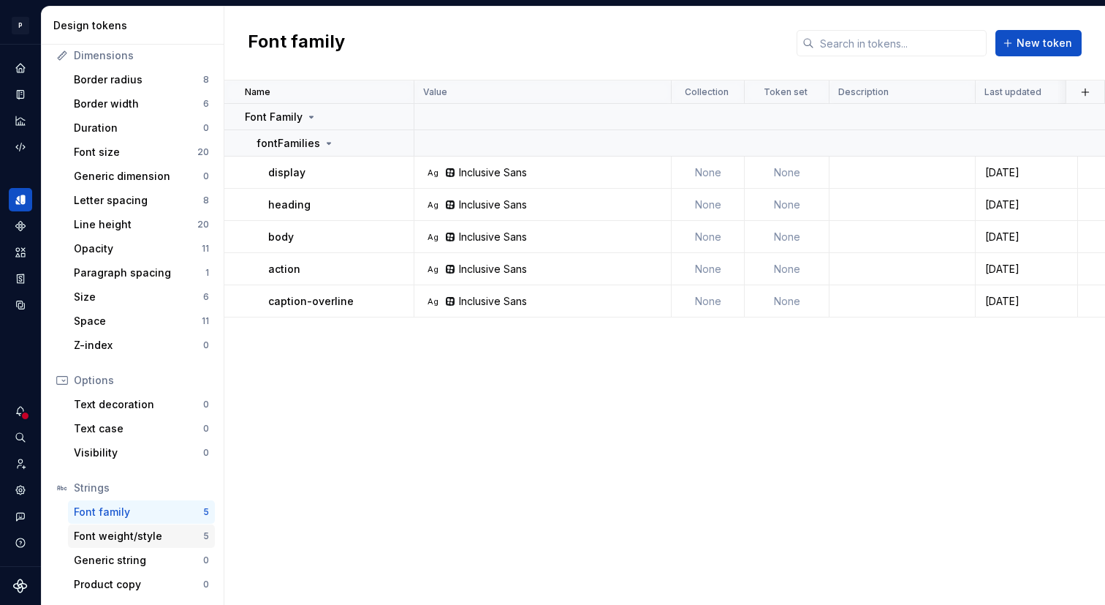
click at [109, 535] on div "Font weight/style" at bounding box center [138, 536] width 129 height 15
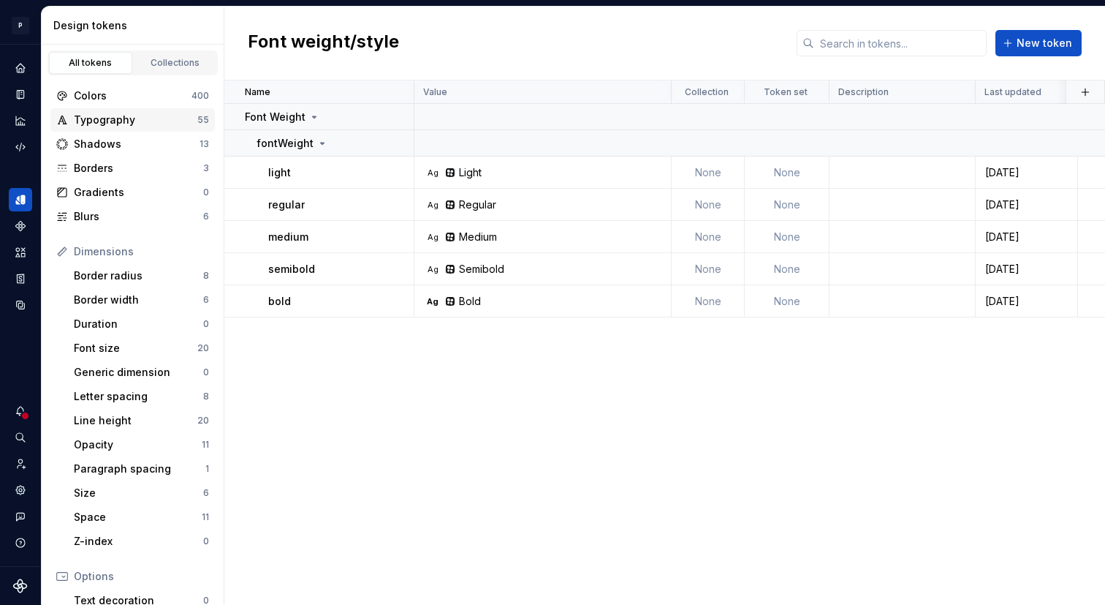
click at [174, 117] on div "Typography" at bounding box center [136, 120] width 124 height 15
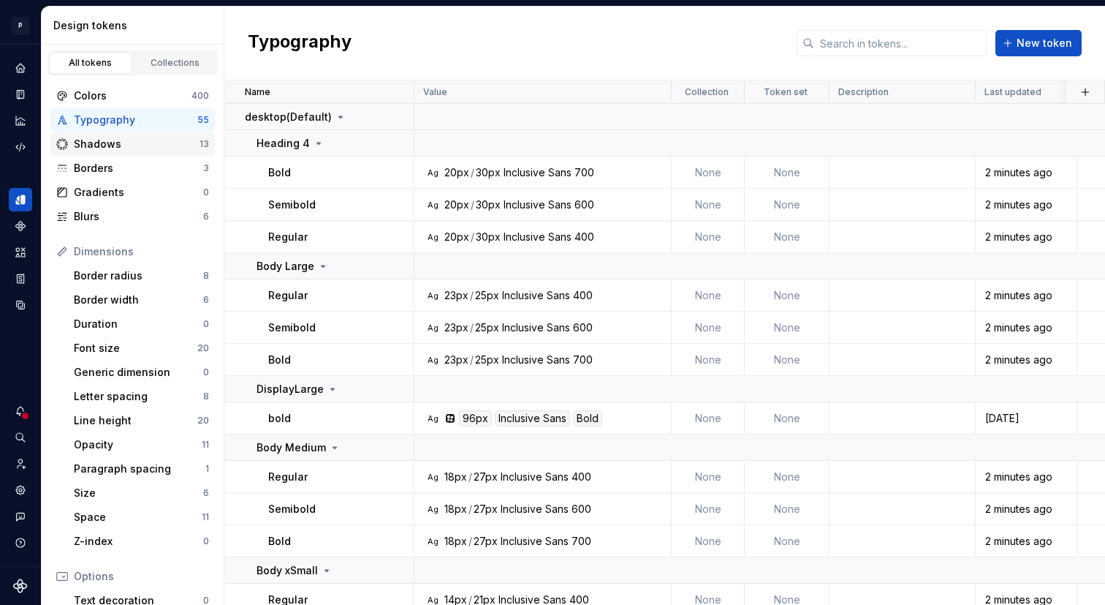
click at [183, 139] on div "Shadows" at bounding box center [137, 144] width 126 height 15
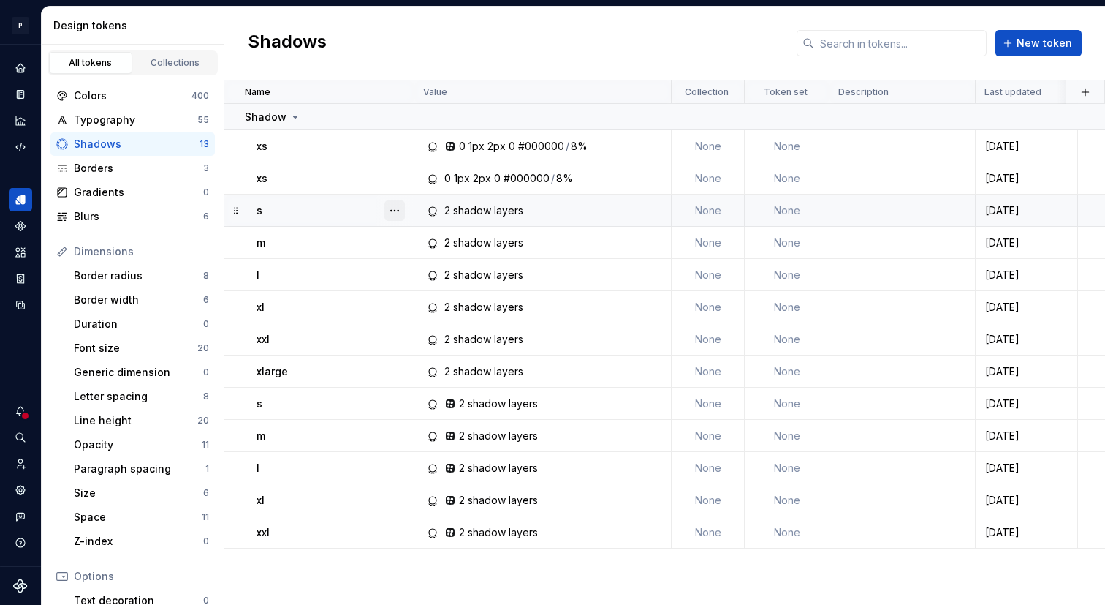
click at [393, 208] on button "button" at bounding box center [395, 210] width 20 height 20
click at [415, 289] on div "Delete token" at bounding box center [459, 292] width 95 height 15
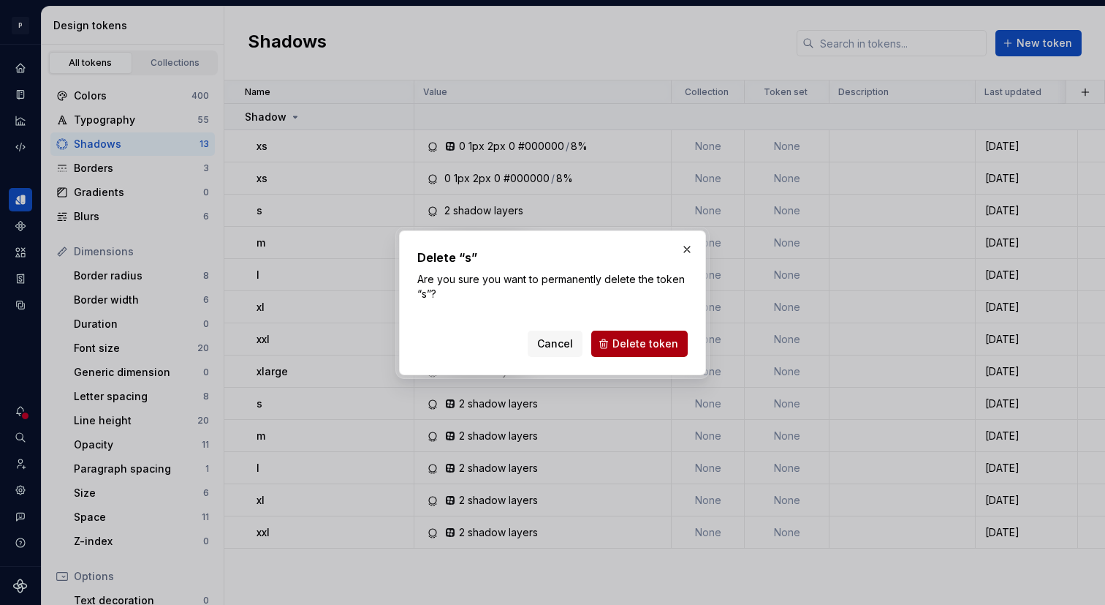
click at [615, 341] on button "Delete token" at bounding box center [639, 343] width 97 height 26
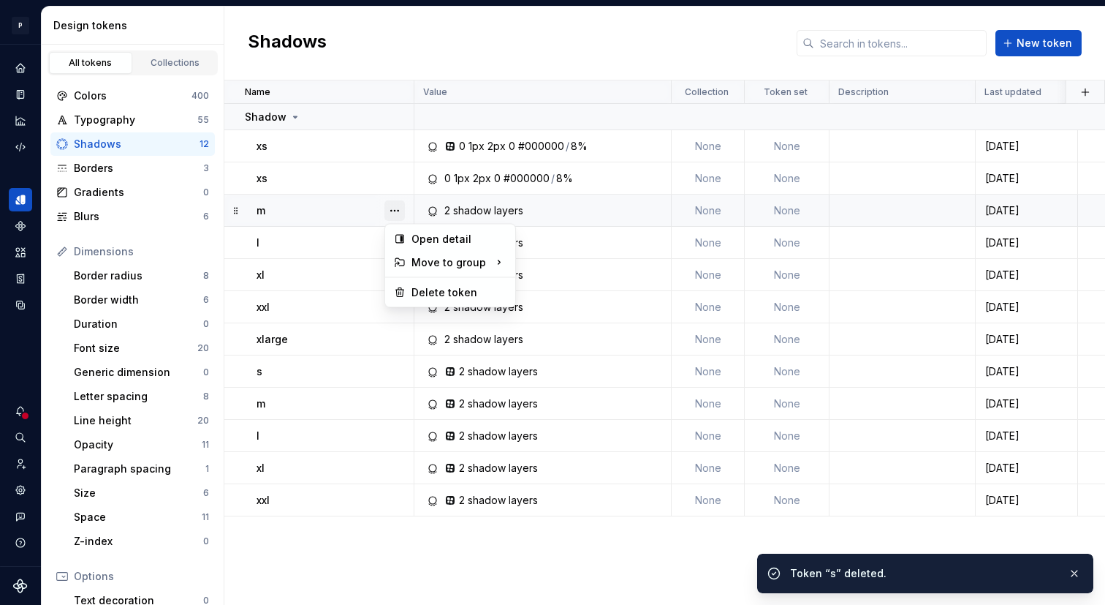
click at [403, 208] on button "button" at bounding box center [395, 210] width 20 height 20
click at [449, 298] on div "Delete token" at bounding box center [459, 292] width 95 height 15
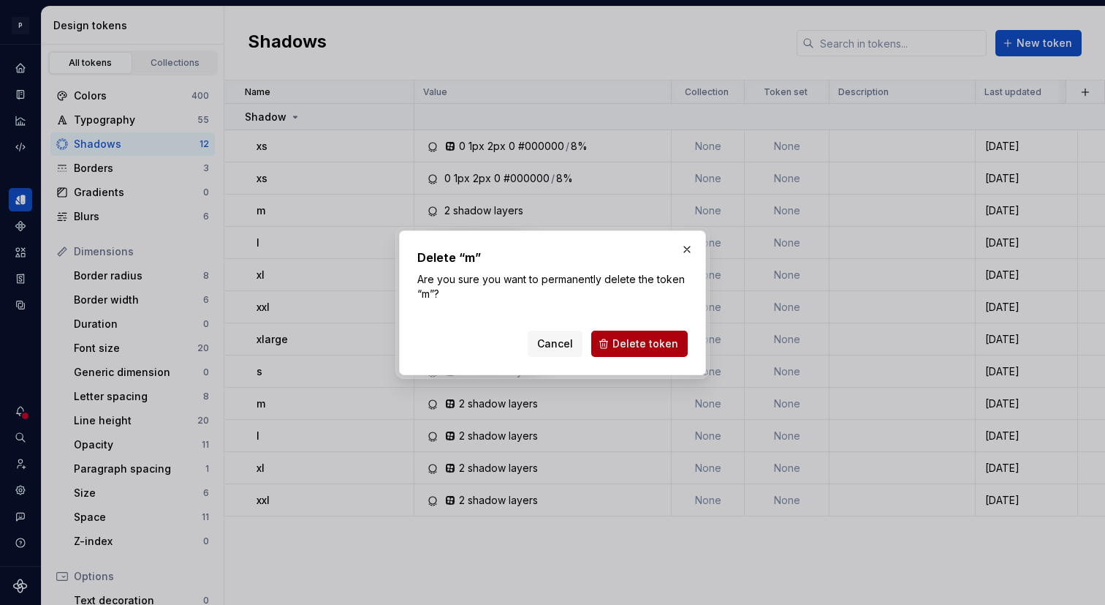
click at [614, 344] on button "Delete token" at bounding box center [639, 343] width 97 height 26
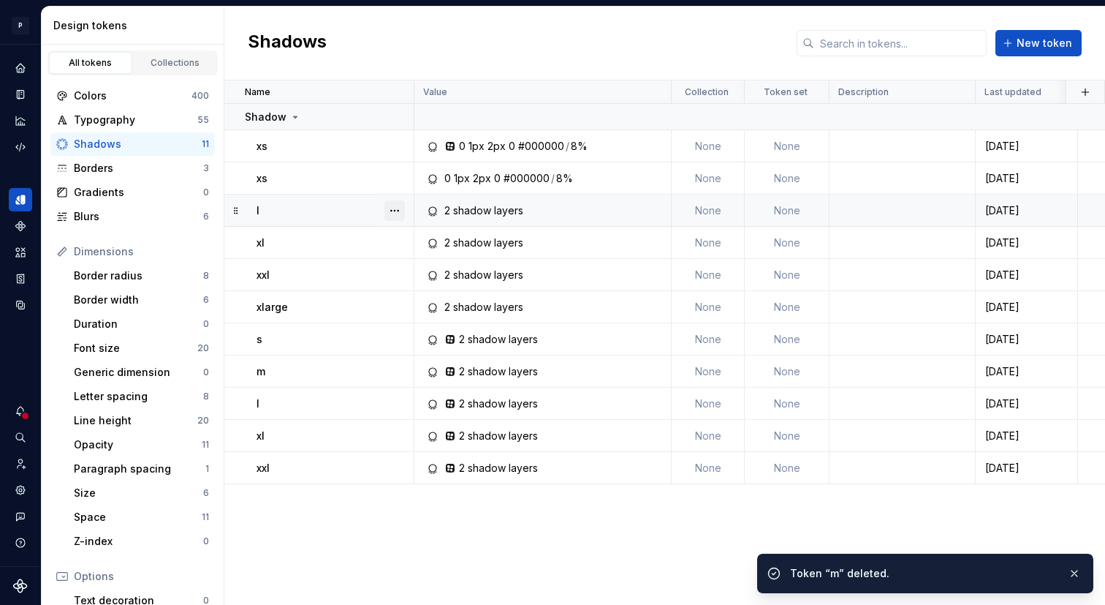
click at [404, 209] on button "button" at bounding box center [395, 210] width 20 height 20
click at [471, 292] on div "Delete token" at bounding box center [459, 292] width 95 height 15
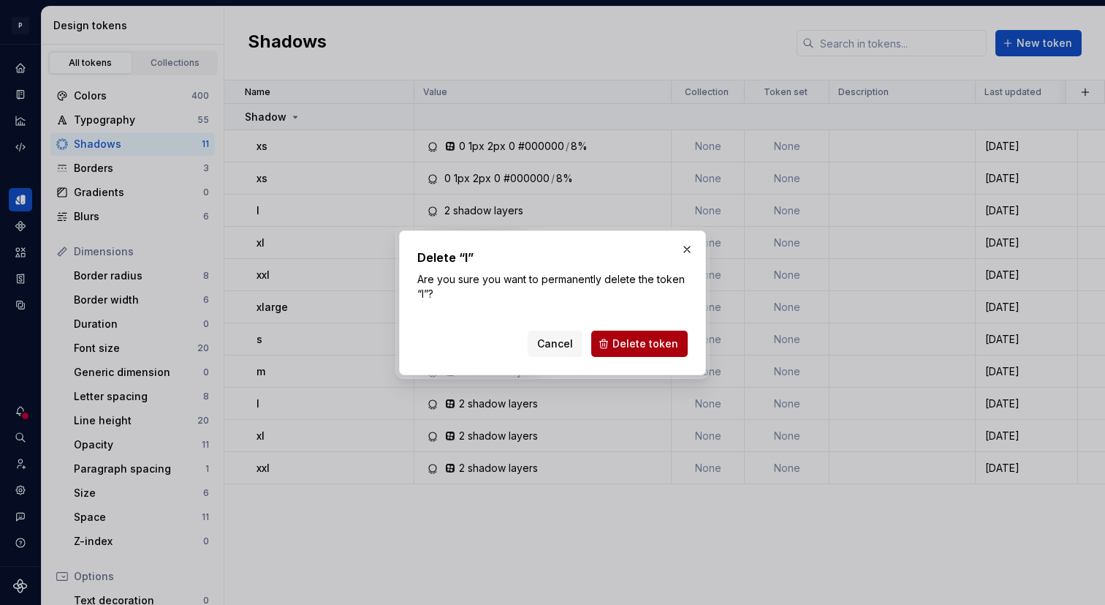
click at [632, 354] on button "Delete token" at bounding box center [639, 343] width 97 height 26
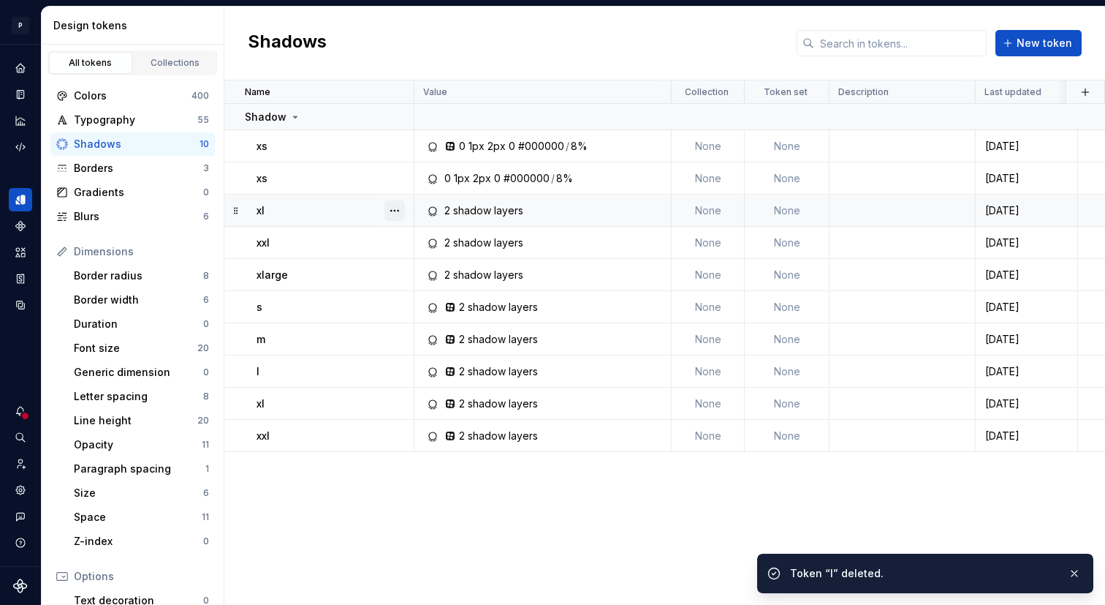
click at [399, 205] on button "button" at bounding box center [395, 210] width 20 height 20
click at [469, 287] on div "Delete token" at bounding box center [459, 292] width 95 height 15
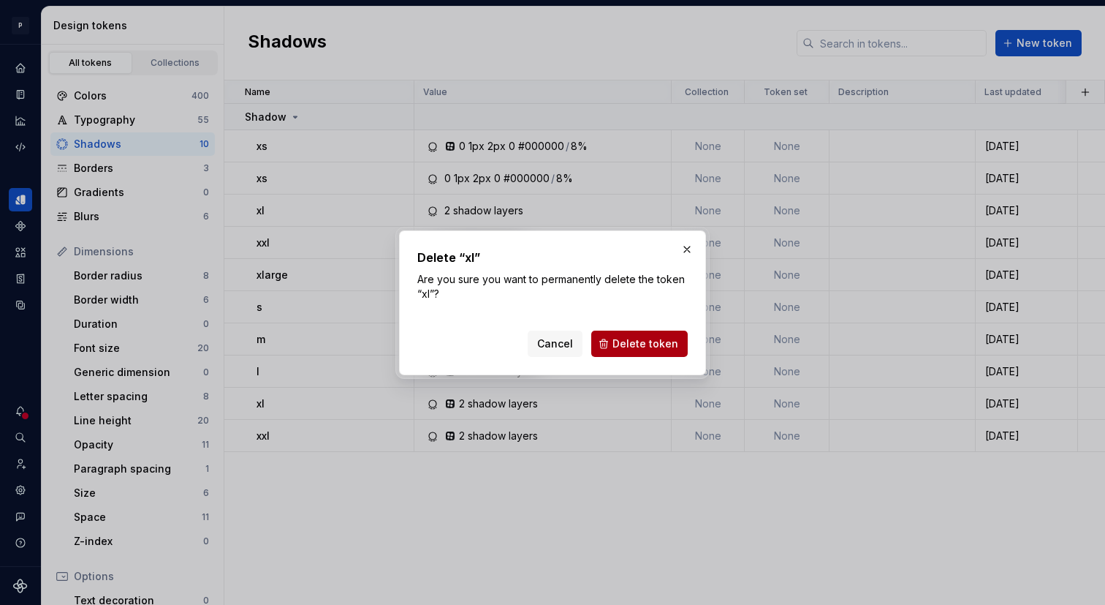
click at [610, 333] on button "Delete token" at bounding box center [639, 343] width 97 height 26
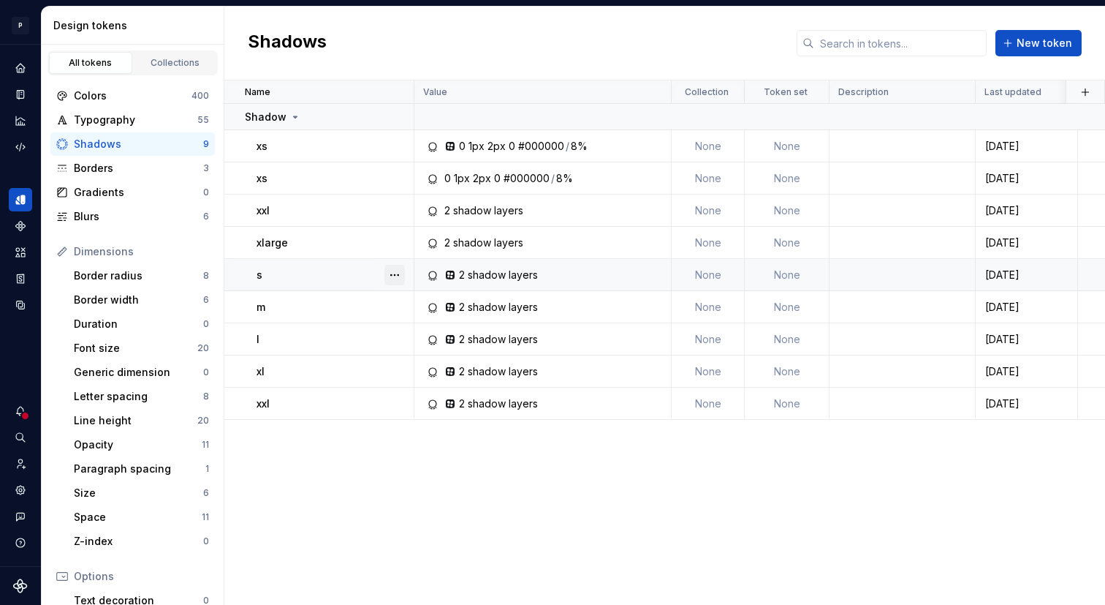
click at [397, 277] on button "button" at bounding box center [395, 275] width 20 height 20
click at [395, 243] on html "P Lumina V Design system data Design tokens All tokens Collections Colors 400 T…" at bounding box center [552, 302] width 1105 height 605
click at [395, 243] on button "button" at bounding box center [395, 242] width 20 height 20
click at [442, 330] on div "Delete token" at bounding box center [459, 324] width 95 height 15
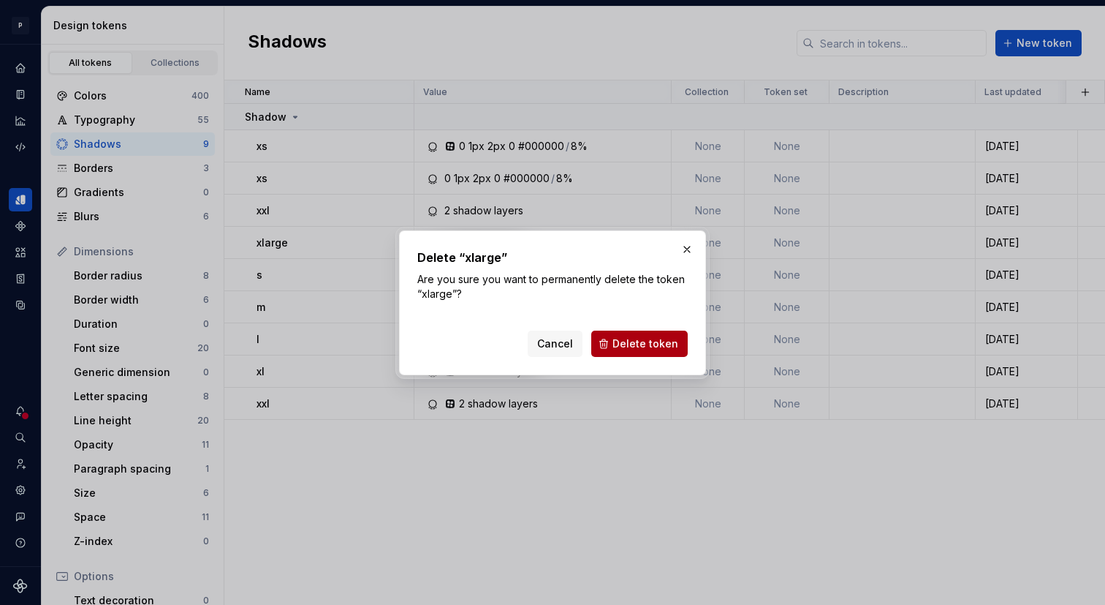
click at [629, 354] on button "Delete token" at bounding box center [639, 343] width 97 height 26
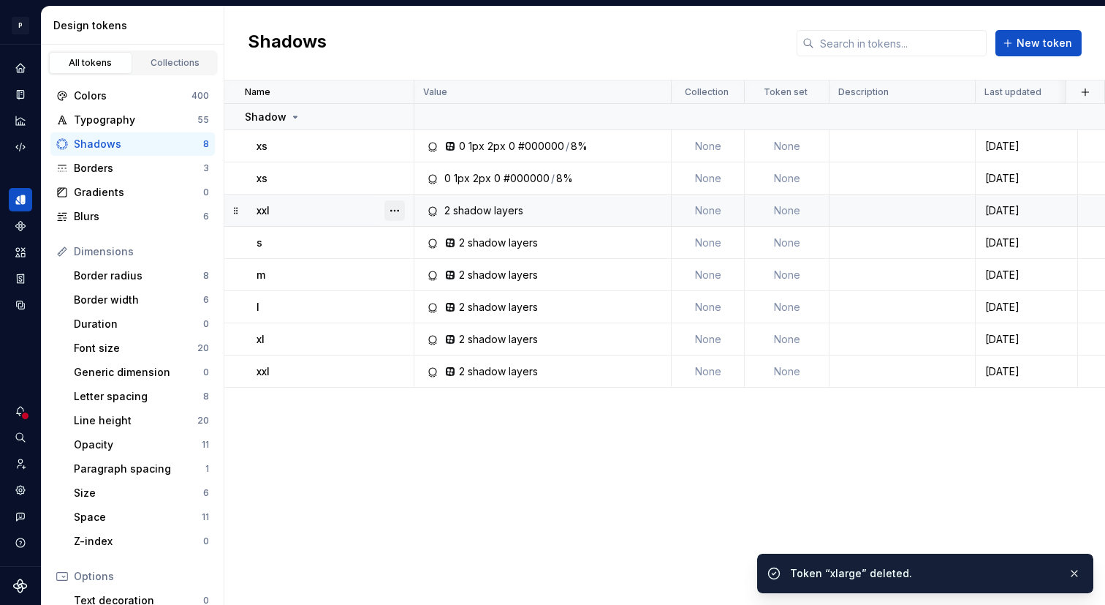
click at [396, 213] on button "button" at bounding box center [395, 210] width 20 height 20
click at [468, 290] on div "Delete token" at bounding box center [459, 292] width 95 height 15
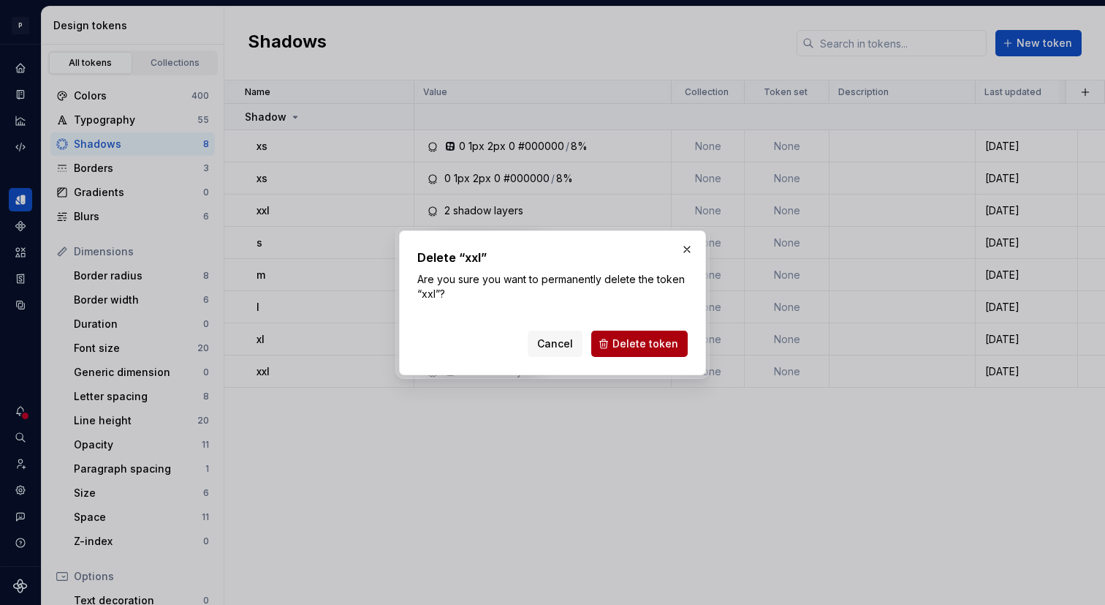
click at [625, 347] on span "Delete token" at bounding box center [646, 343] width 66 height 15
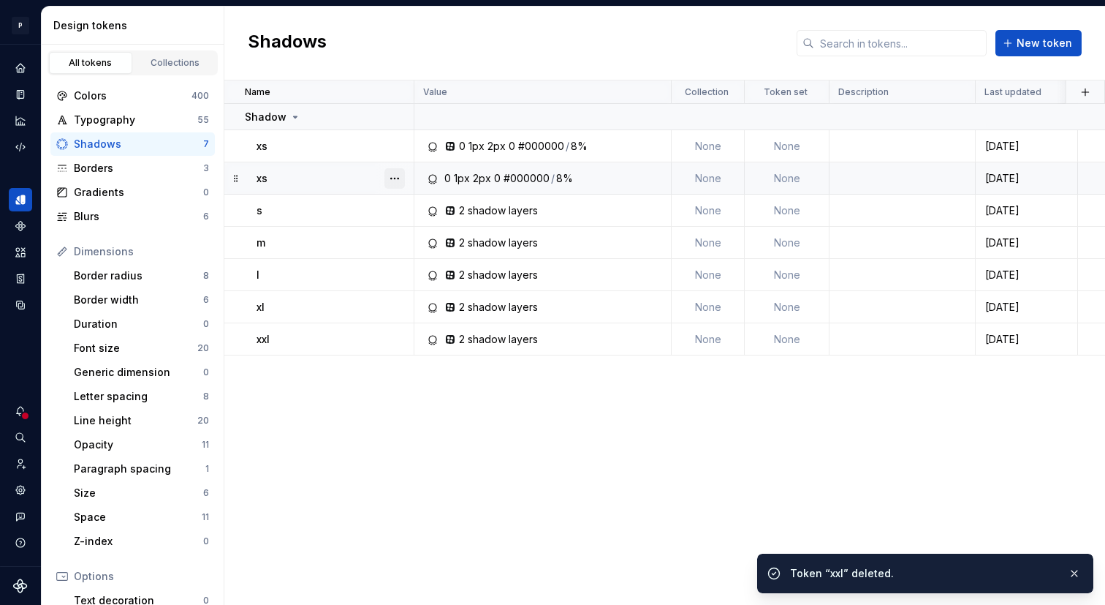
click at [401, 176] on button "button" at bounding box center [395, 178] width 20 height 20
click at [431, 260] on div "Delete token" at bounding box center [459, 260] width 95 height 15
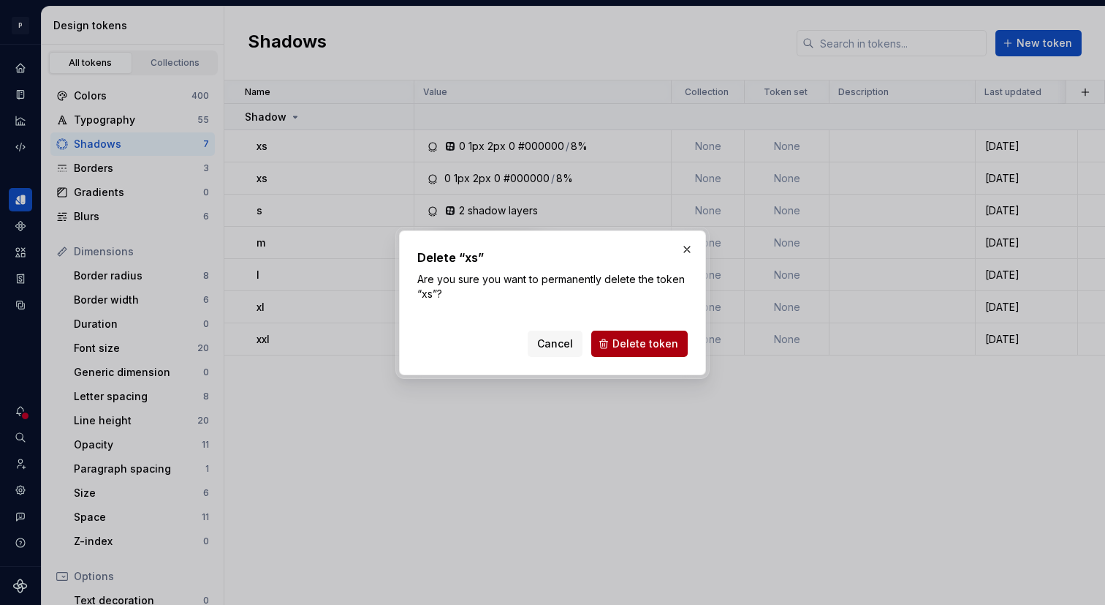
click at [645, 351] on button "Delete token" at bounding box center [639, 343] width 97 height 26
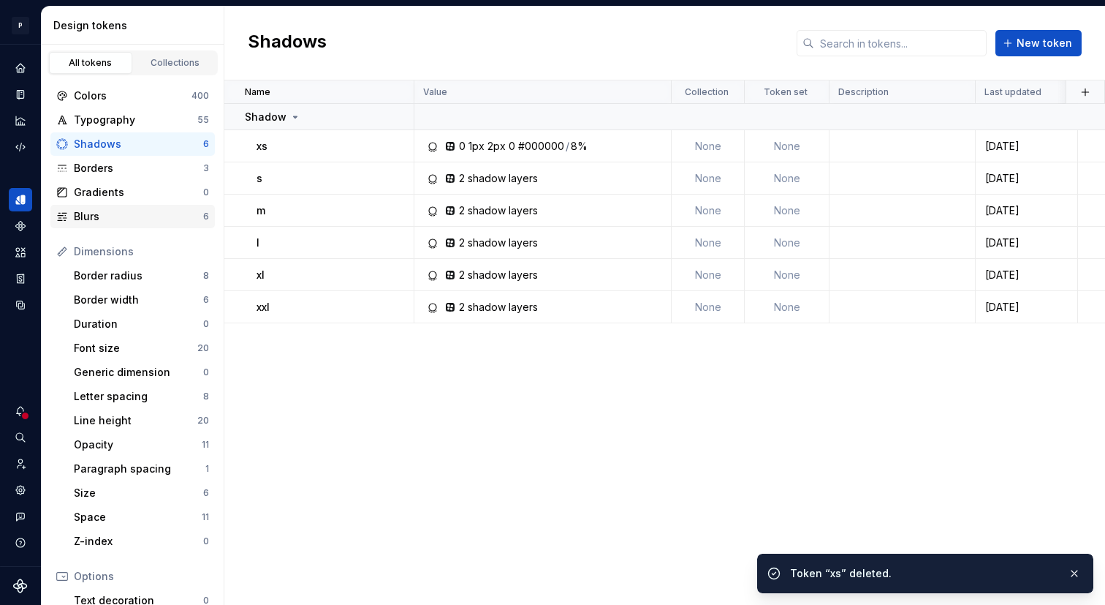
click at [176, 212] on div "Blurs" at bounding box center [138, 216] width 129 height 15
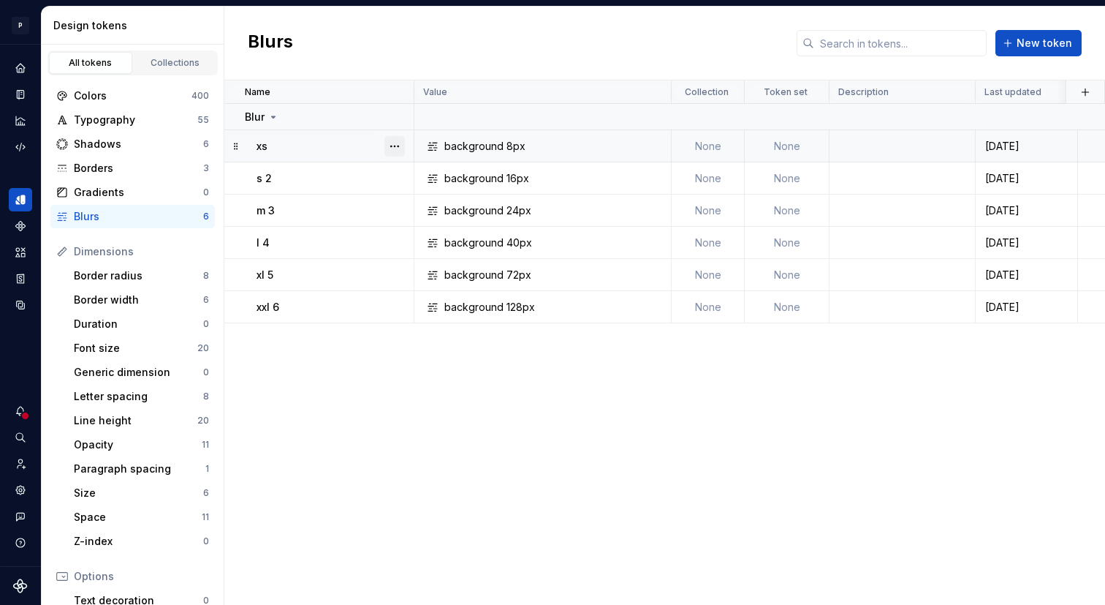
click at [388, 145] on button "button" at bounding box center [395, 146] width 20 height 20
click at [302, 167] on html "P Lumina V Design system data Design tokens All tokens Collections Colors 400 T…" at bounding box center [552, 302] width 1105 height 605
click at [711, 147] on td "None" at bounding box center [708, 146] width 73 height 32
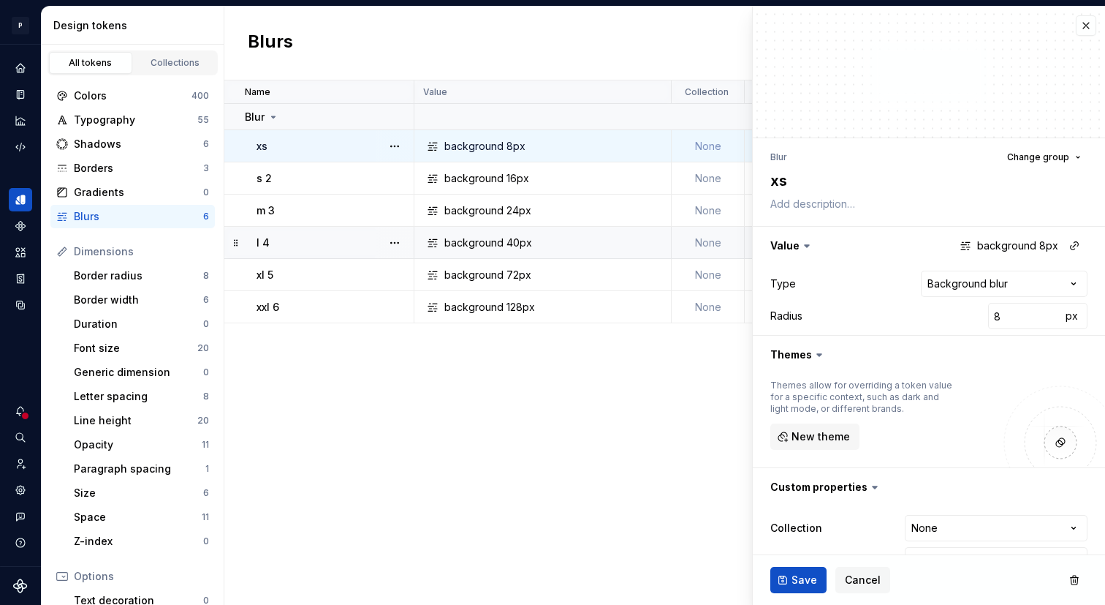
type textarea "*"
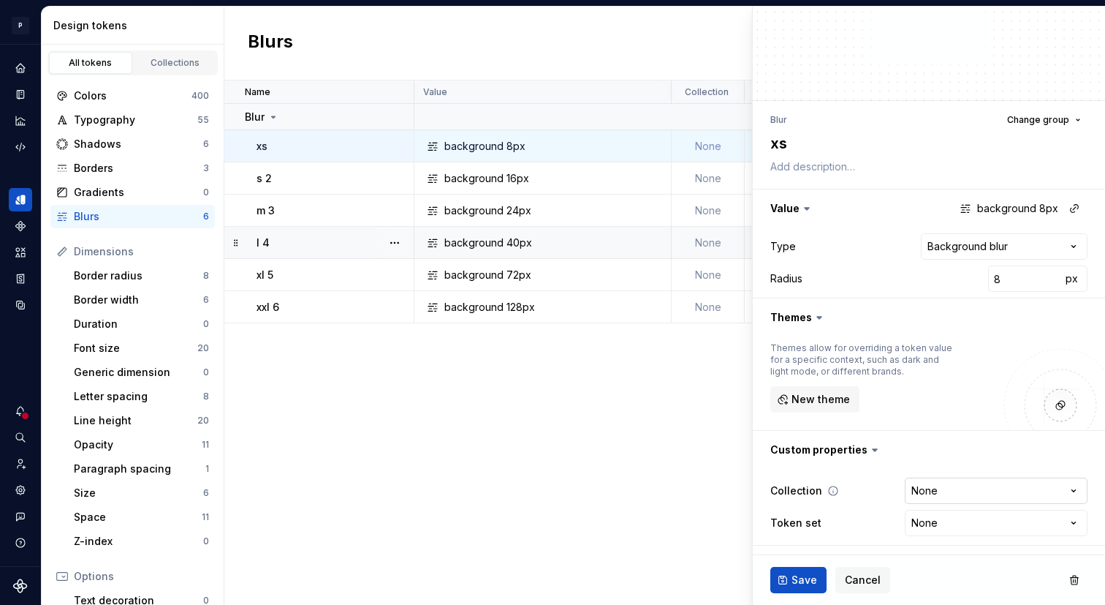
click at [962, 489] on html "**********" at bounding box center [552, 302] width 1105 height 605
click at [868, 472] on html "**********" at bounding box center [552, 302] width 1105 height 605
click at [950, 513] on html "**********" at bounding box center [552, 302] width 1105 height 605
select select "**********"
click at [809, 570] on button "Save" at bounding box center [799, 580] width 56 height 26
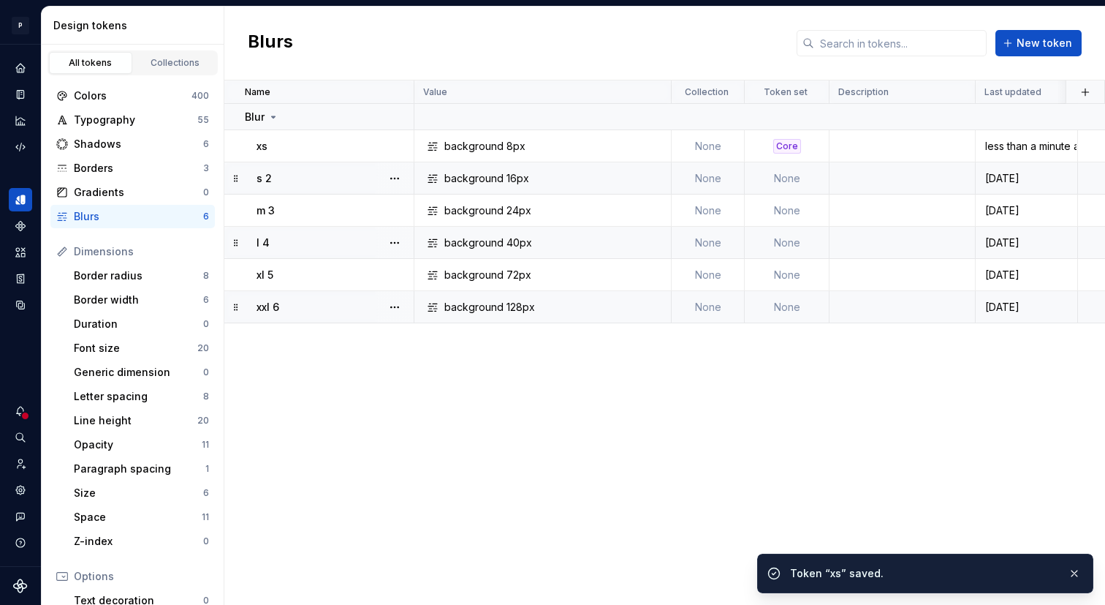
click at [787, 183] on td "None" at bounding box center [787, 178] width 85 height 32
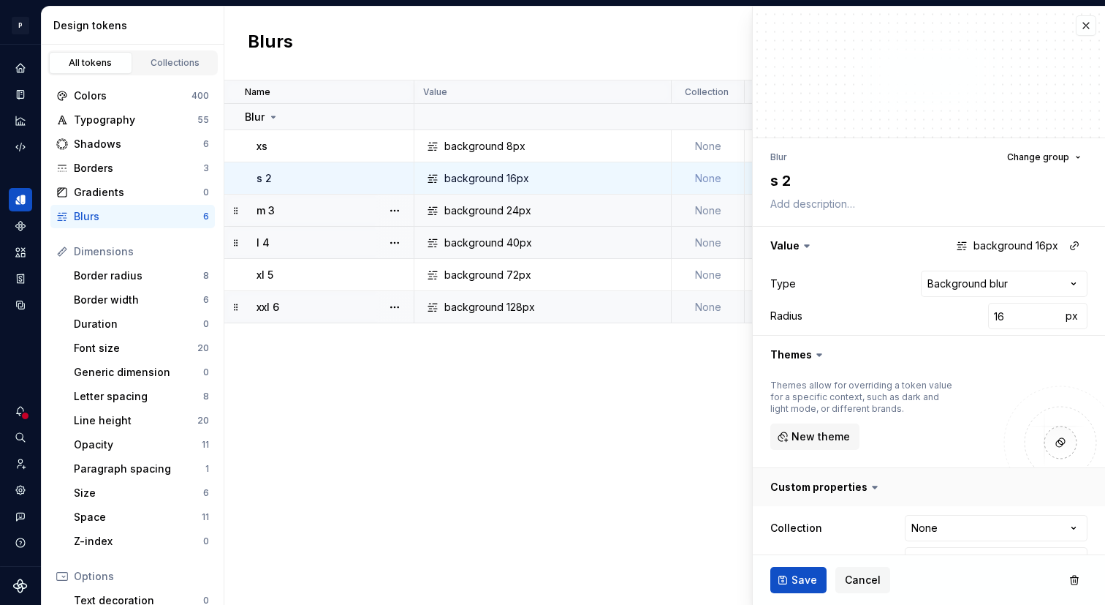
scroll to position [37, 0]
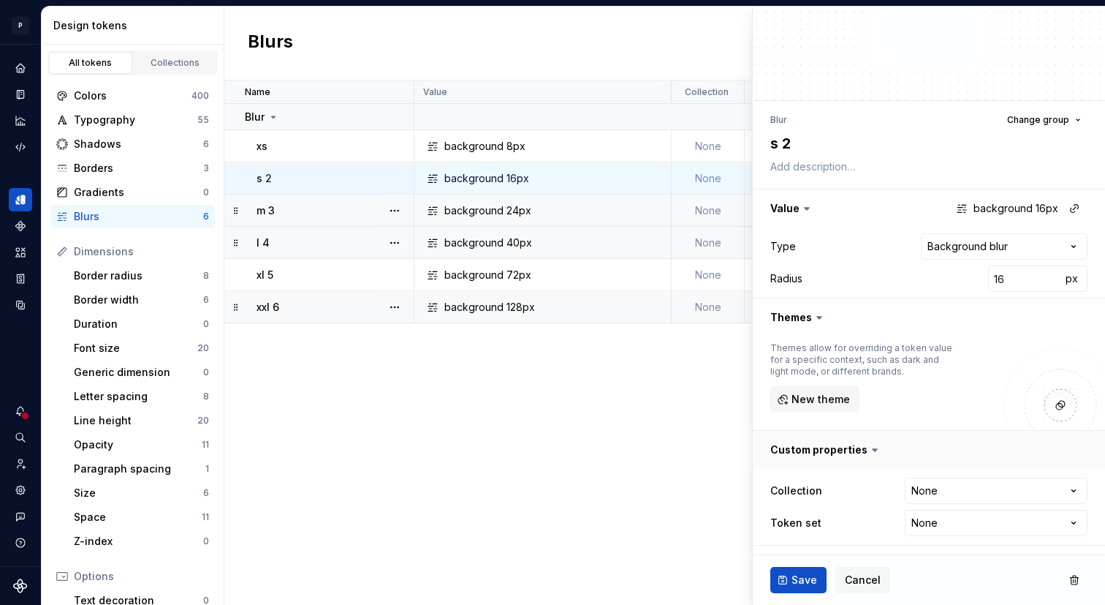
type textarea "*"
click at [924, 523] on html "**********" at bounding box center [552, 302] width 1105 height 605
select select "**********"
click at [795, 581] on span "Save" at bounding box center [805, 579] width 26 height 15
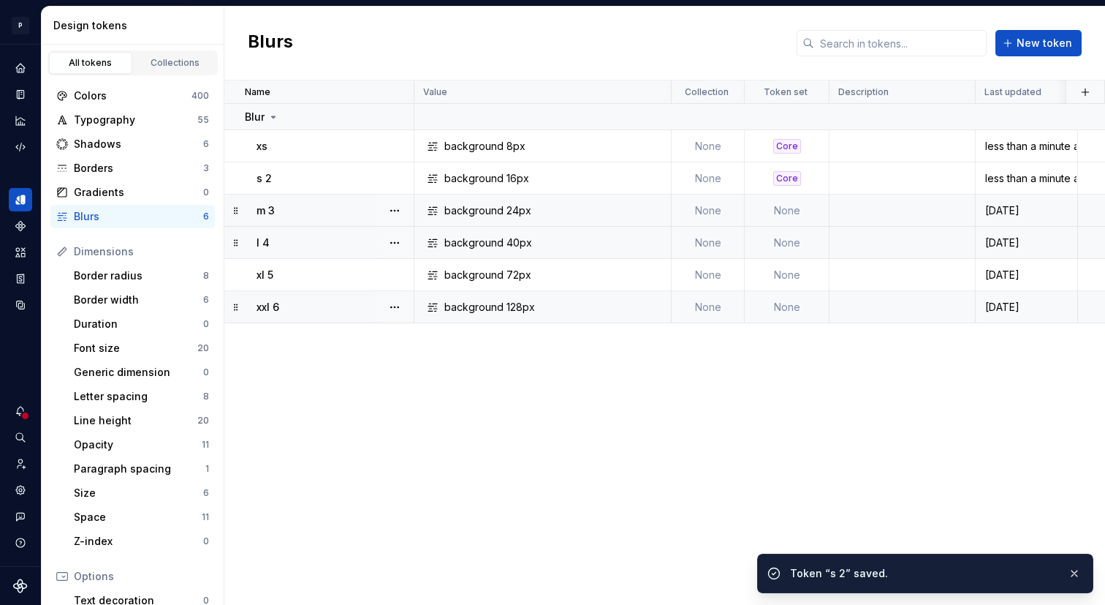
click at [782, 208] on td "None" at bounding box center [787, 210] width 85 height 32
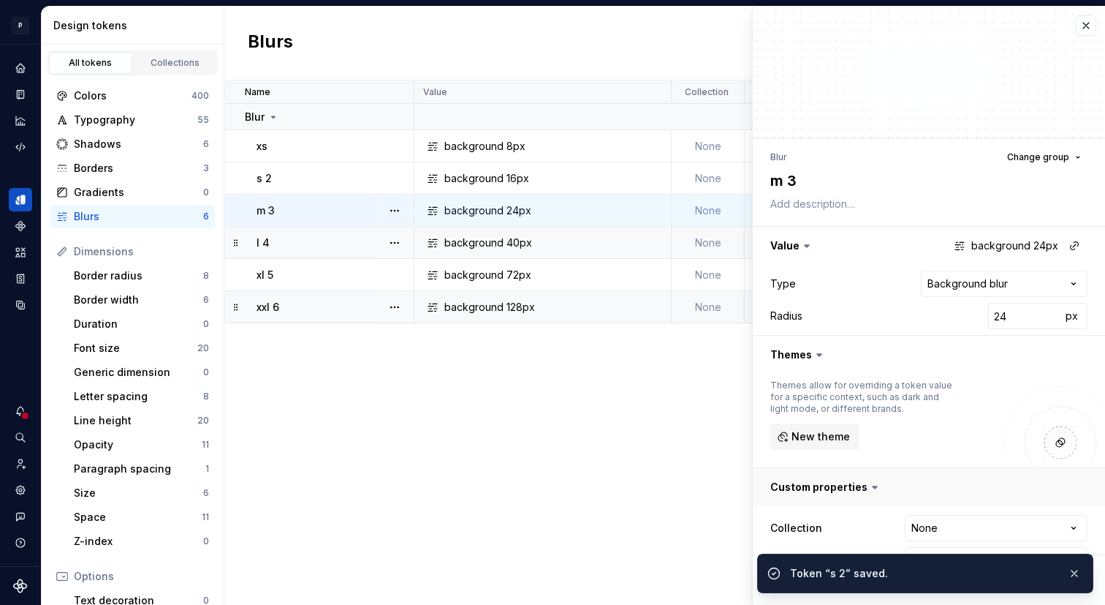
scroll to position [37, 0]
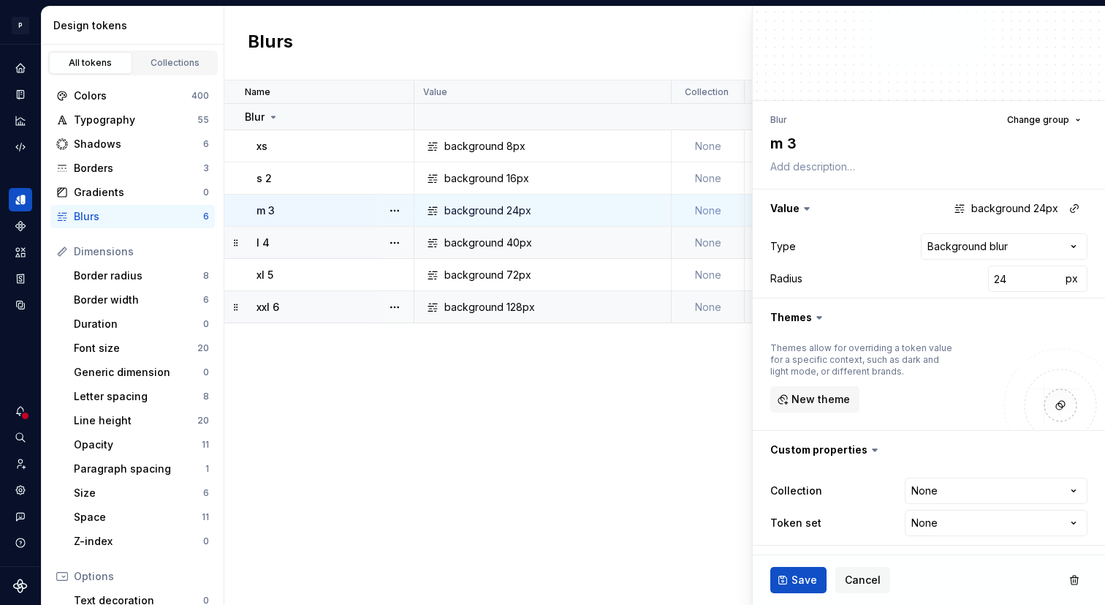
type textarea "*"
click at [928, 526] on html "**********" at bounding box center [552, 302] width 1105 height 605
select select "**********"
click at [799, 586] on span "Save" at bounding box center [805, 579] width 26 height 15
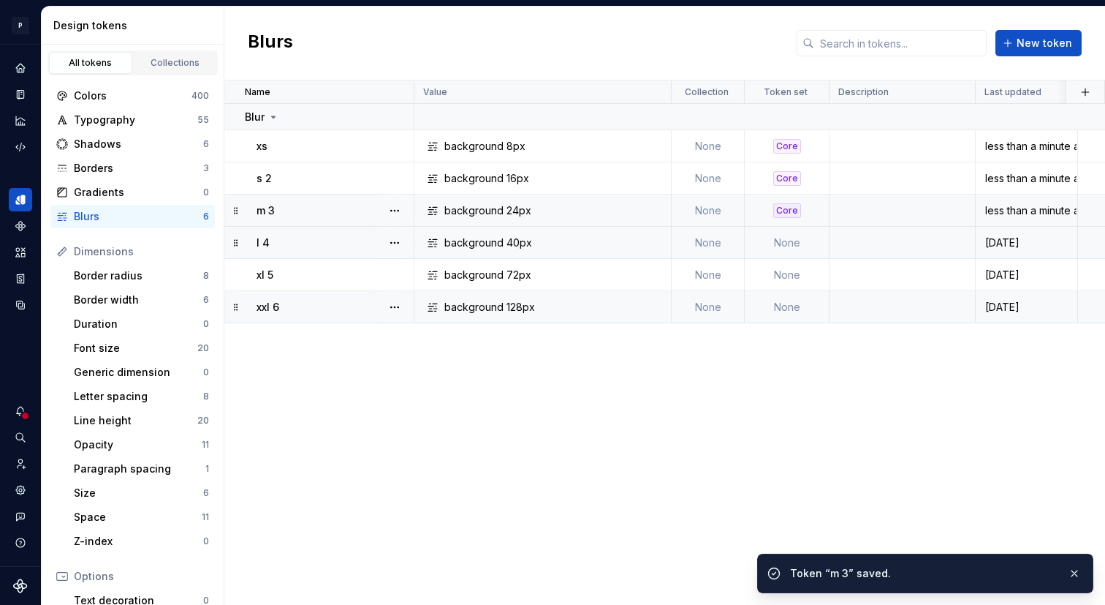
click at [768, 235] on td "None" at bounding box center [787, 243] width 85 height 32
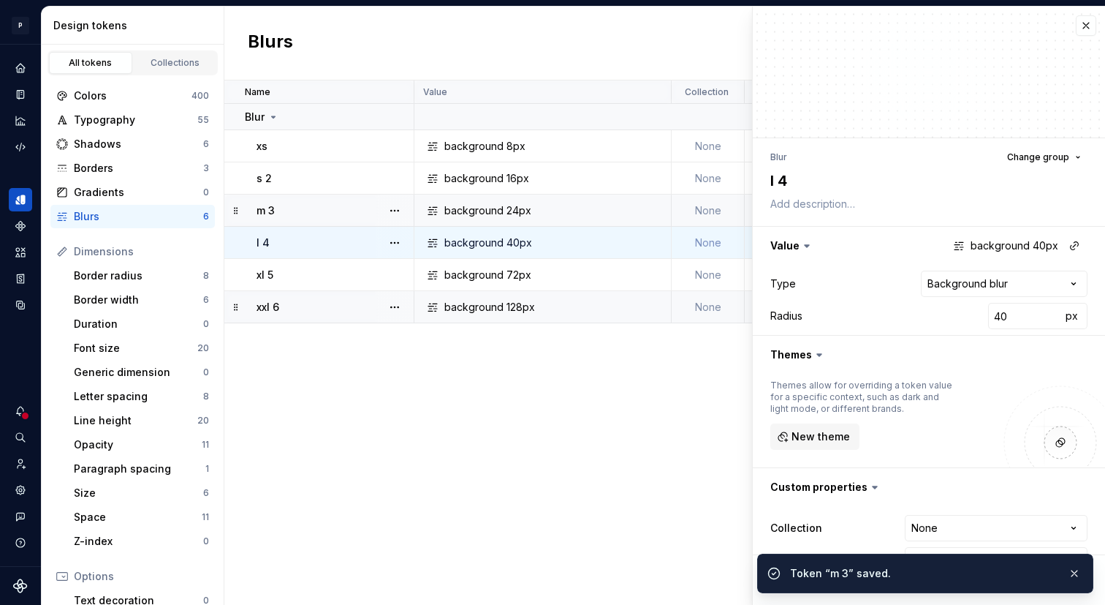
scroll to position [37, 0]
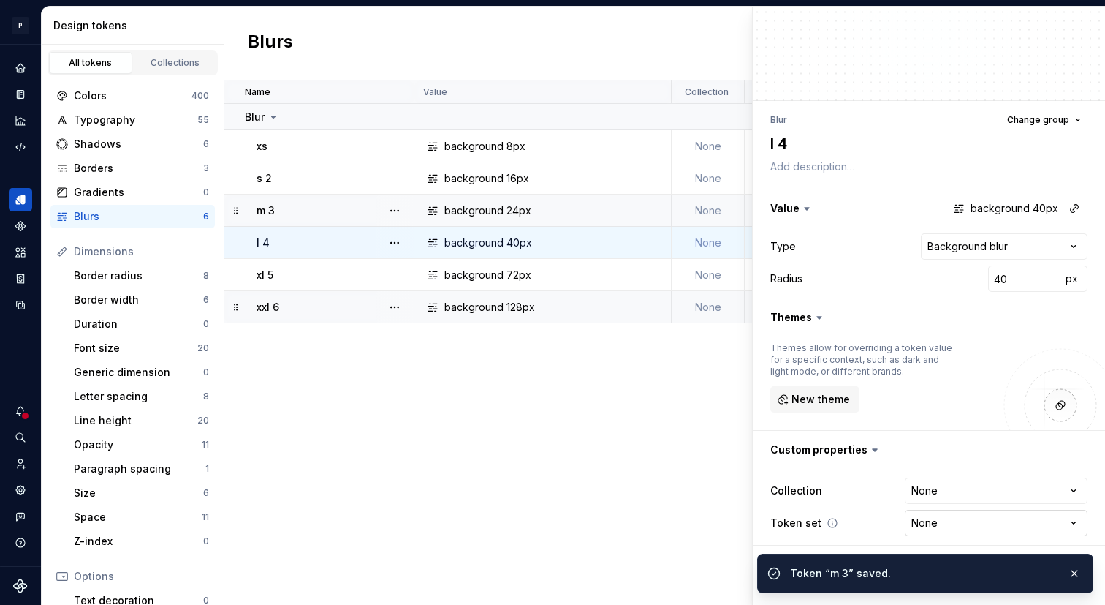
click at [915, 521] on html "**********" at bounding box center [552, 302] width 1105 height 605
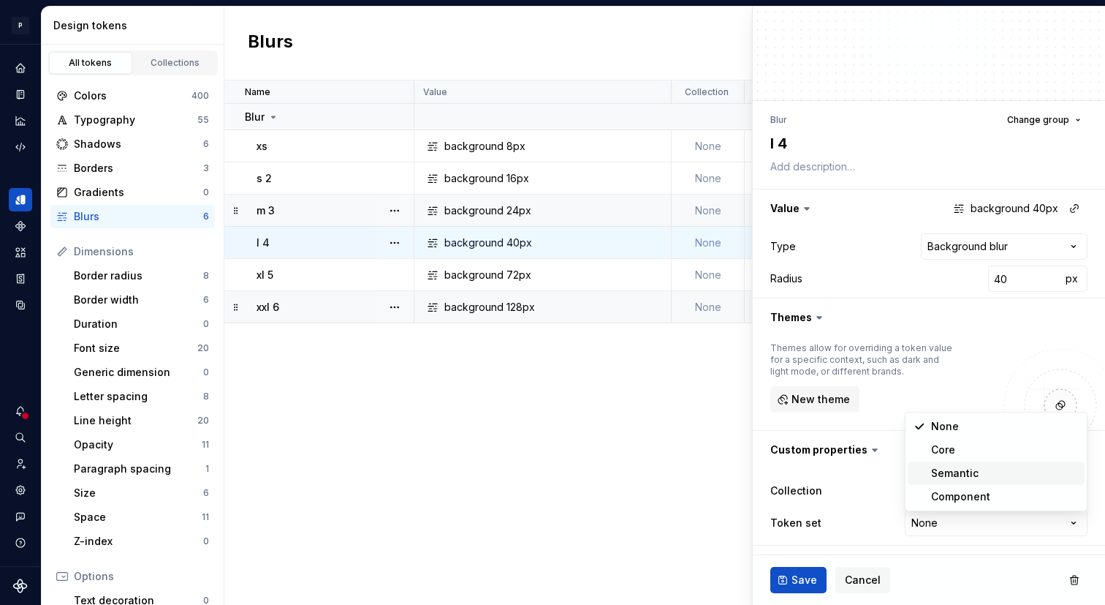
type textarea "*"
select select "**********"
click at [803, 579] on span "Save" at bounding box center [805, 579] width 26 height 15
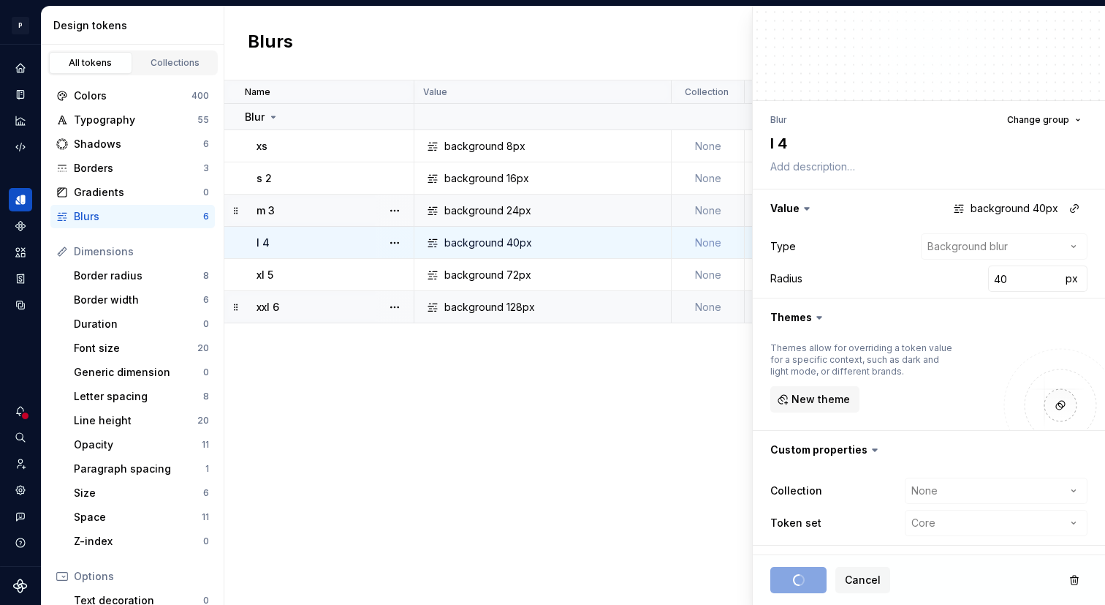
click at [698, 324] on div "Name Value Collection Token set Description Last updated Blur xs background 8px…" at bounding box center [664, 342] width 881 height 524
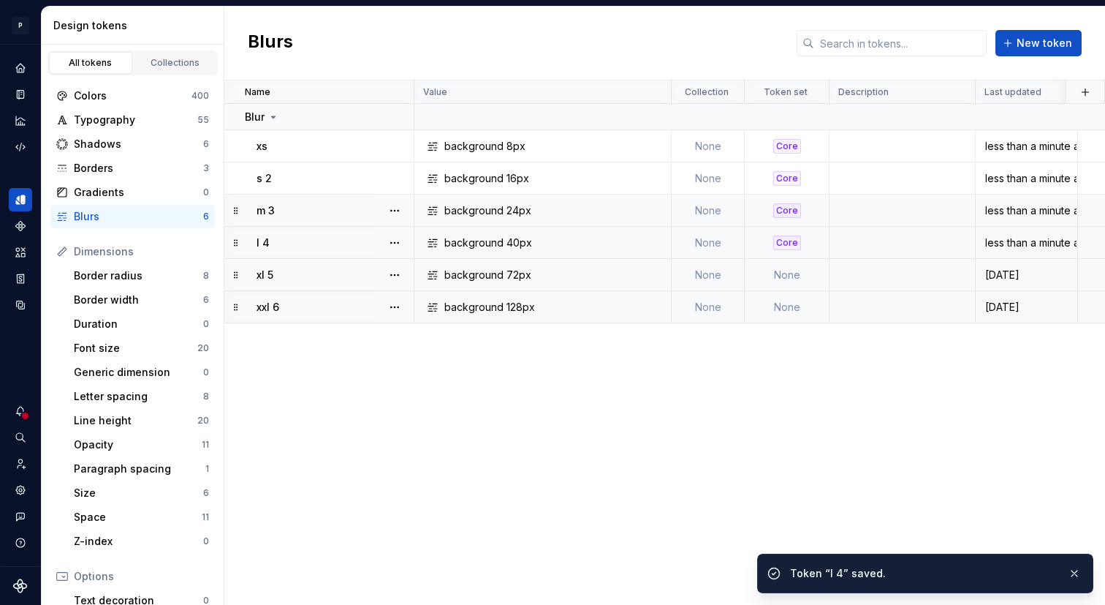
click at [783, 277] on td "None" at bounding box center [787, 275] width 85 height 32
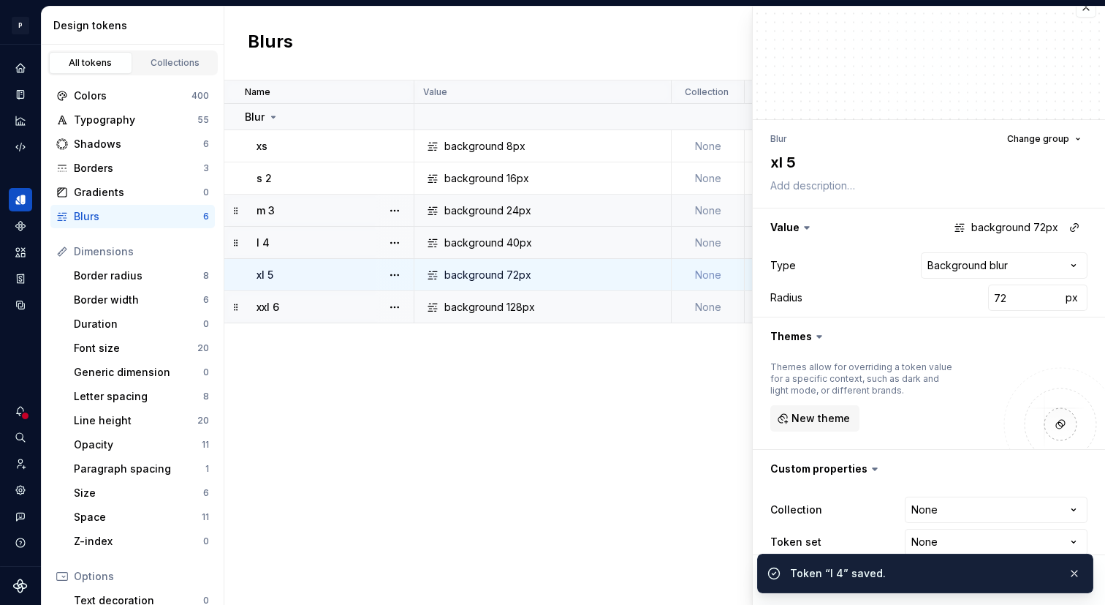
scroll to position [37, 0]
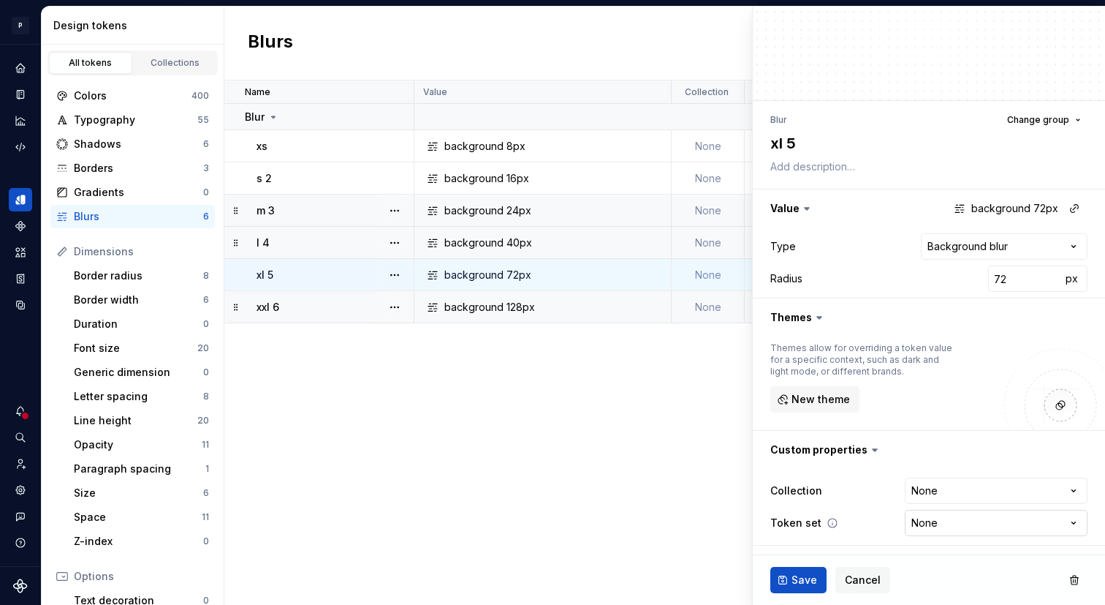
type textarea "*"
click at [923, 523] on html "**********" at bounding box center [552, 302] width 1105 height 605
select select "**********"
click at [794, 580] on span "Save" at bounding box center [805, 579] width 26 height 15
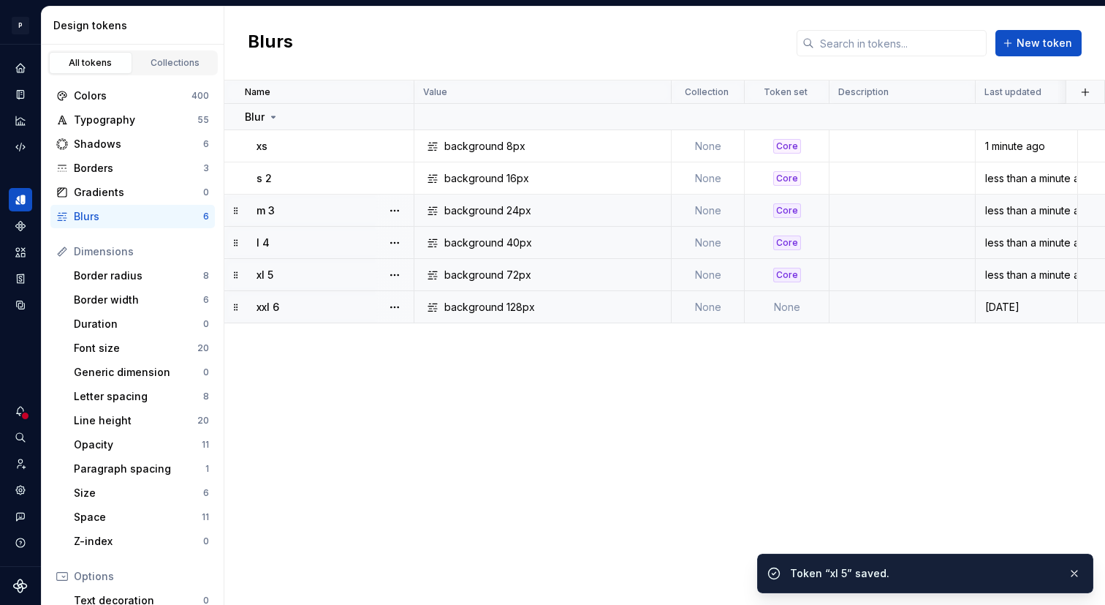
click at [777, 311] on td "None" at bounding box center [787, 307] width 85 height 32
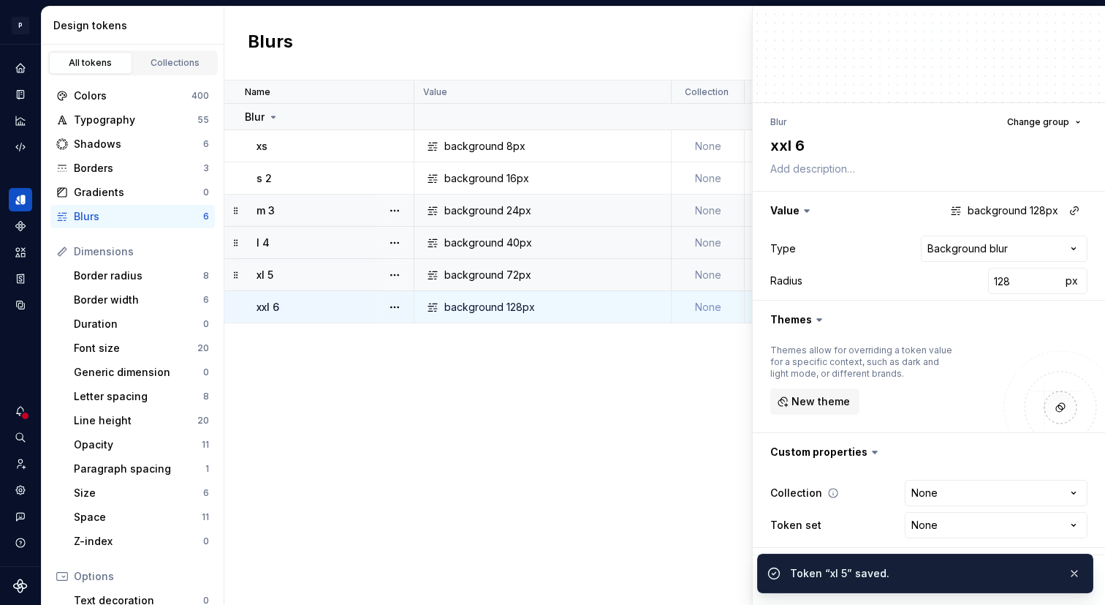
scroll to position [37, 0]
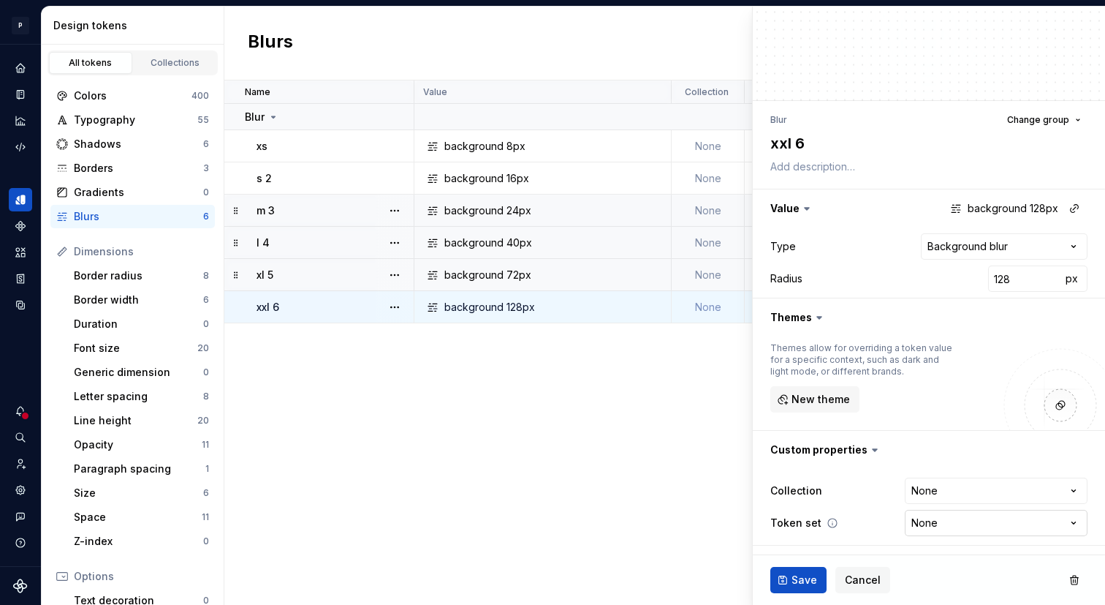
click at [928, 522] on html "**********" at bounding box center [552, 302] width 1105 height 605
type textarea "*"
select select "**********"
click at [802, 580] on span "Save" at bounding box center [805, 579] width 26 height 15
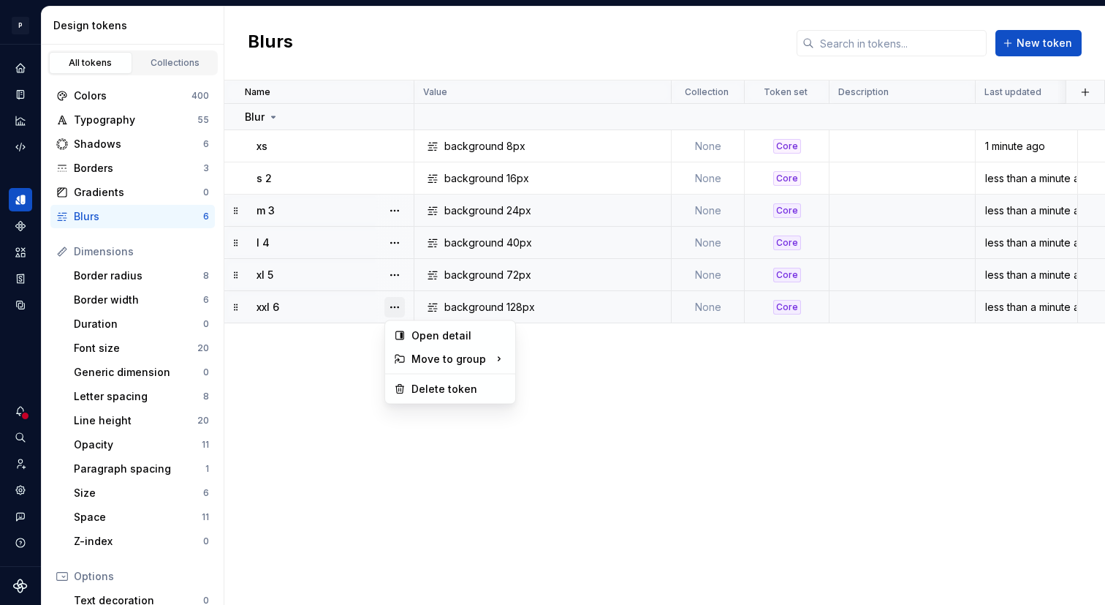
click at [390, 307] on button "button" at bounding box center [395, 307] width 20 height 20
click at [435, 333] on div "Open detail" at bounding box center [459, 335] width 95 height 15
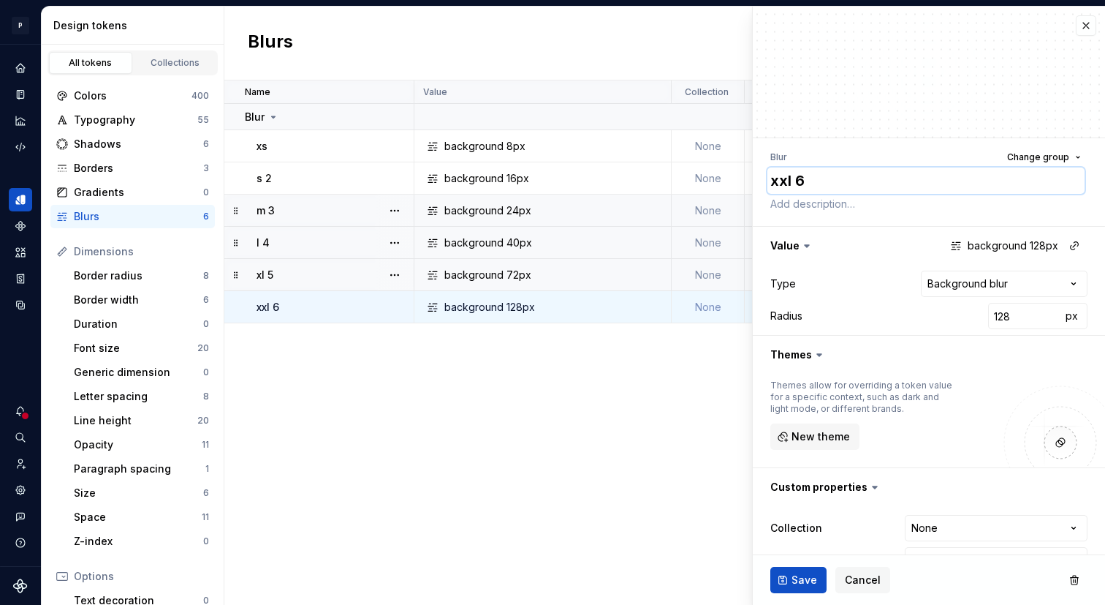
click at [800, 181] on textarea "xxl 6" at bounding box center [926, 180] width 317 height 26
click at [814, 180] on textarea "xxl 6" at bounding box center [926, 180] width 317 height 26
type textarea "*"
type textarea "xxl"
type textarea "*"
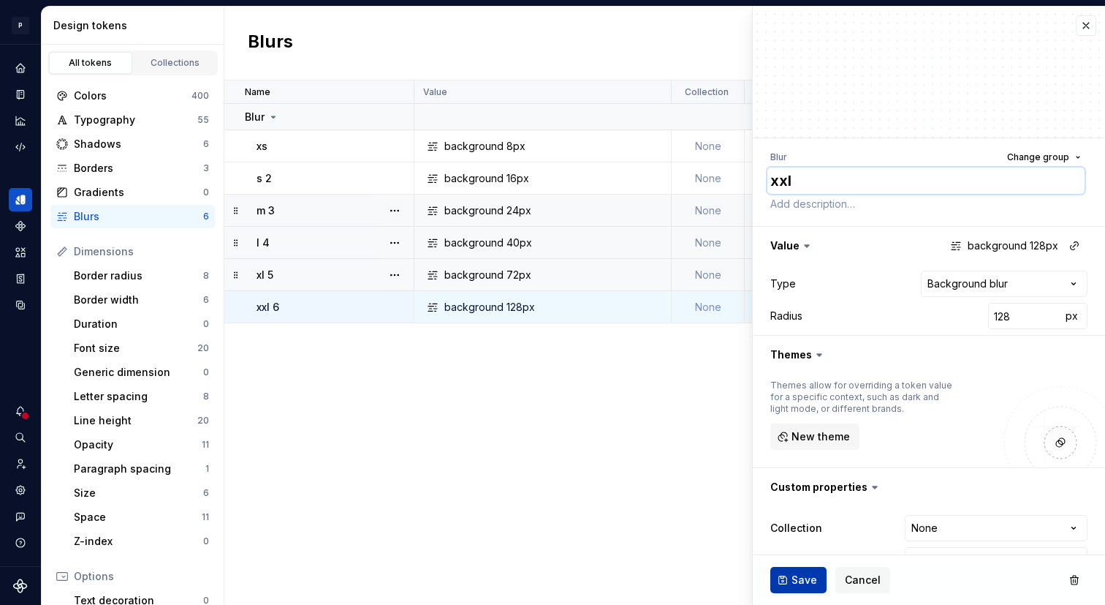
type textarea "xxl"
click at [786, 572] on button "Save" at bounding box center [799, 580] width 56 height 26
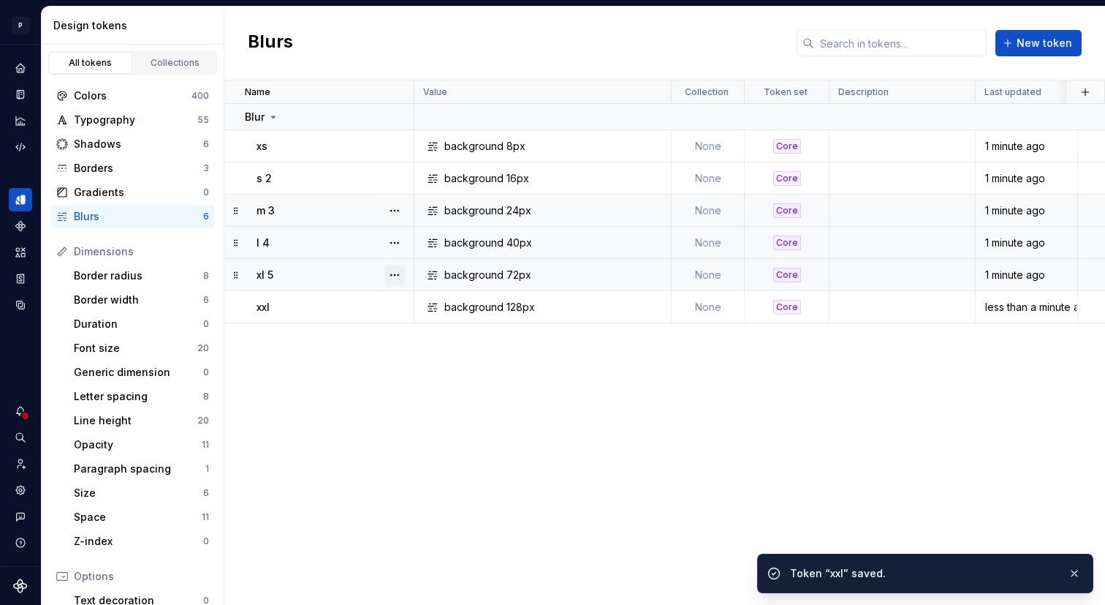
click at [394, 278] on button "button" at bounding box center [395, 275] width 20 height 20
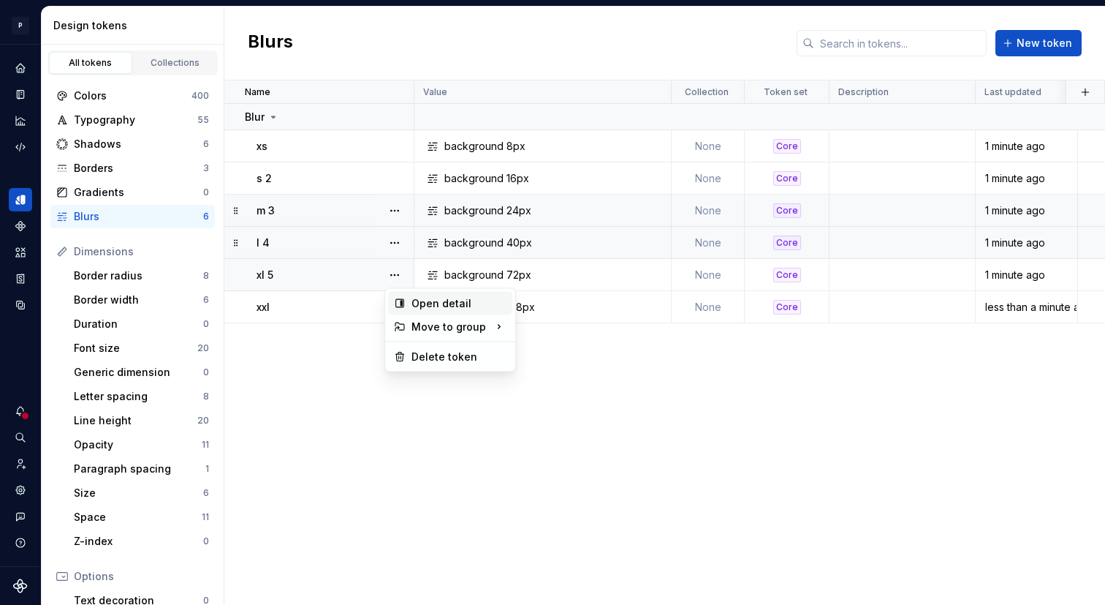
click at [438, 305] on div "Open detail" at bounding box center [459, 303] width 95 height 15
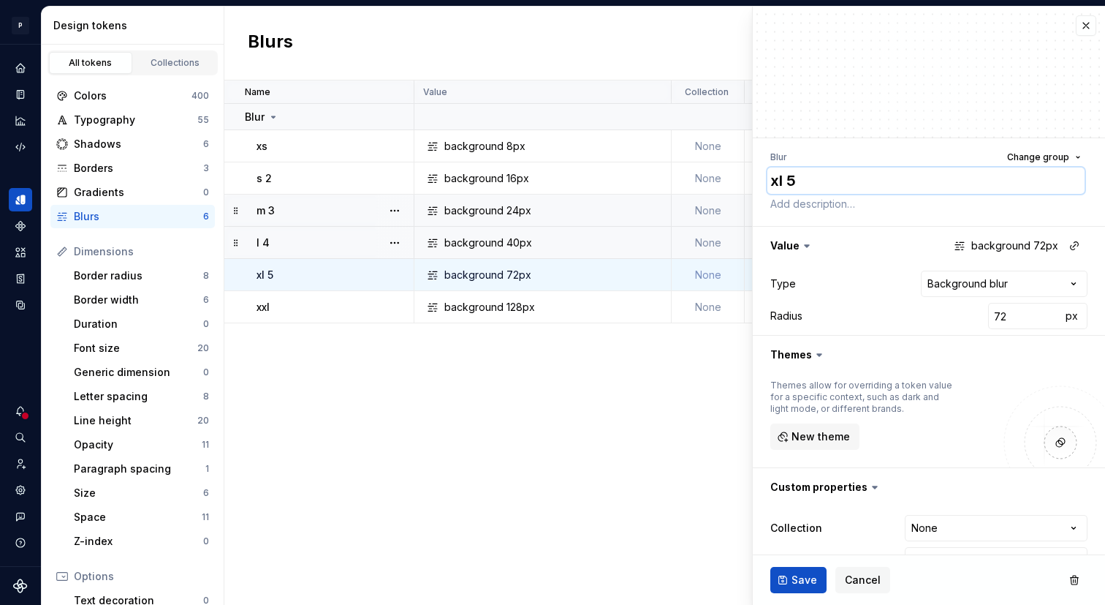
click at [803, 180] on textarea "xl 5" at bounding box center [926, 180] width 317 height 26
click at [798, 186] on textarea "xl 5" at bounding box center [926, 180] width 317 height 26
type textarea "*"
type textarea "xl"
type textarea "*"
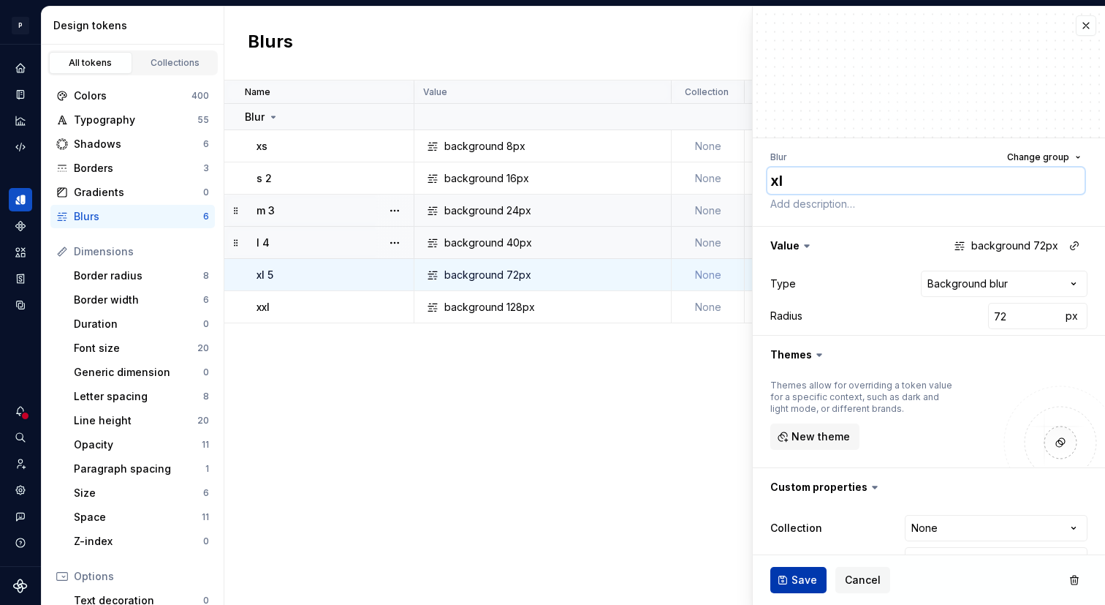
type textarea "xl"
click at [791, 583] on button "Save" at bounding box center [799, 580] width 56 height 26
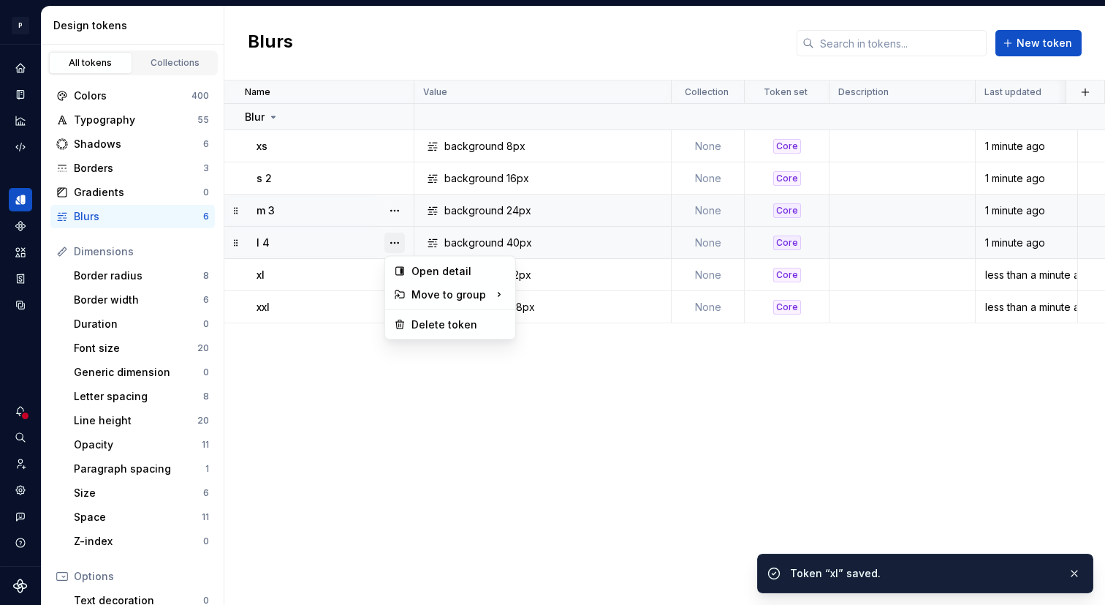
click at [396, 244] on button "button" at bounding box center [395, 242] width 20 height 20
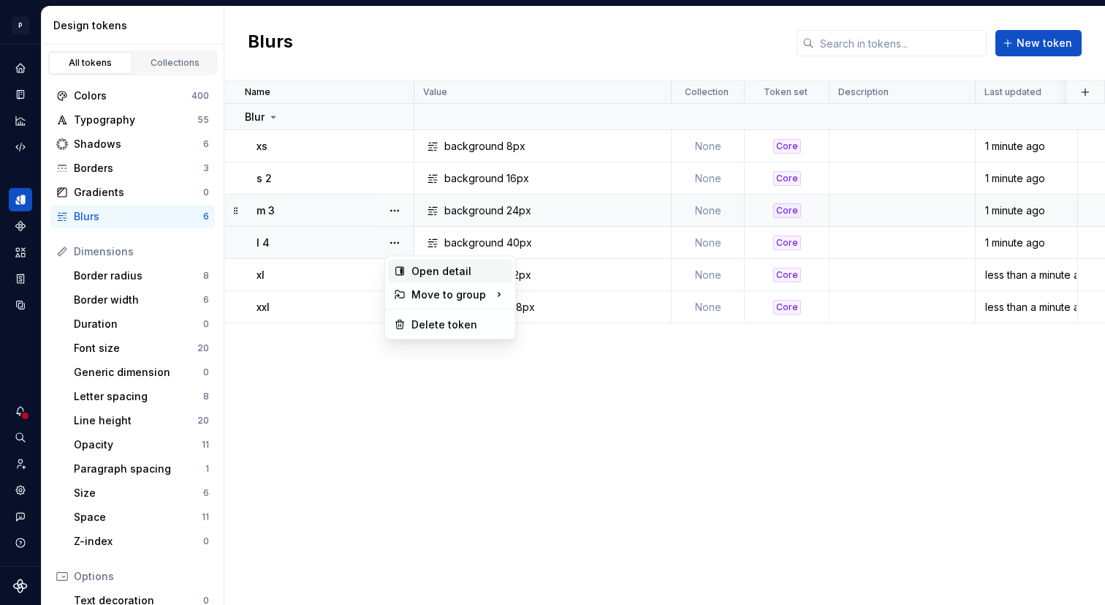
click at [436, 271] on div "Open detail" at bounding box center [459, 271] width 95 height 15
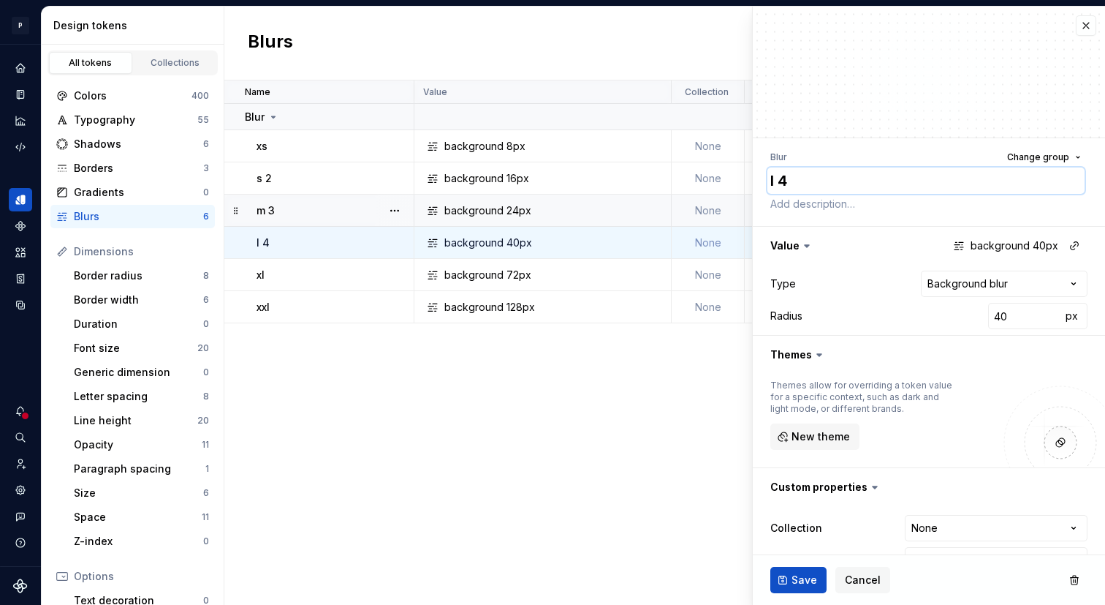
click at [801, 178] on textarea "l 4" at bounding box center [926, 180] width 317 height 26
type textarea "*"
type textarea "l"
type textarea "*"
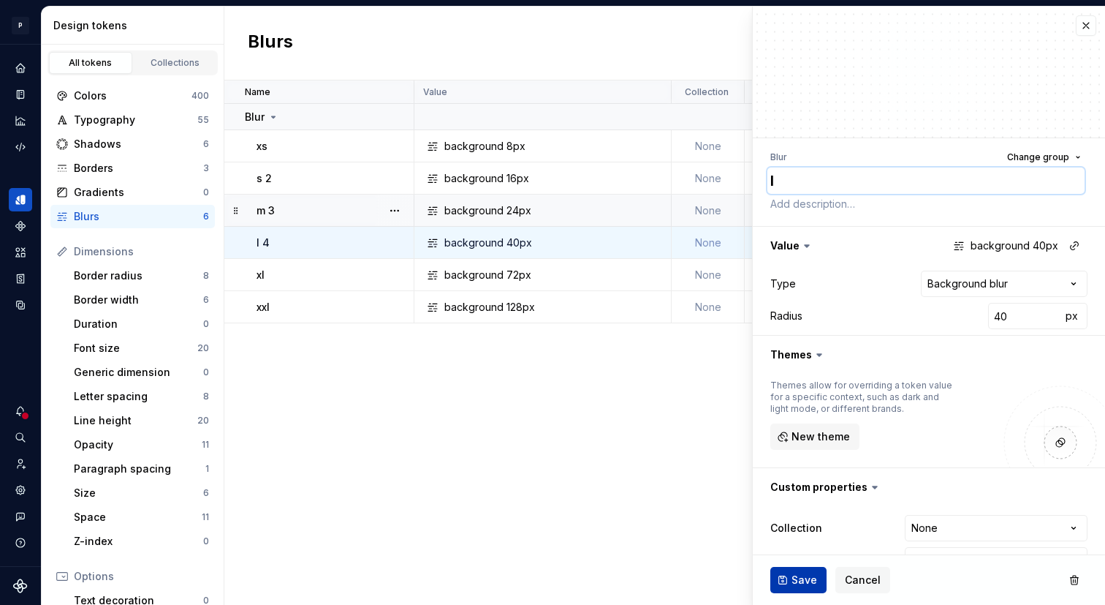
type textarea "l"
click at [789, 585] on button "Save" at bounding box center [799, 580] width 56 height 26
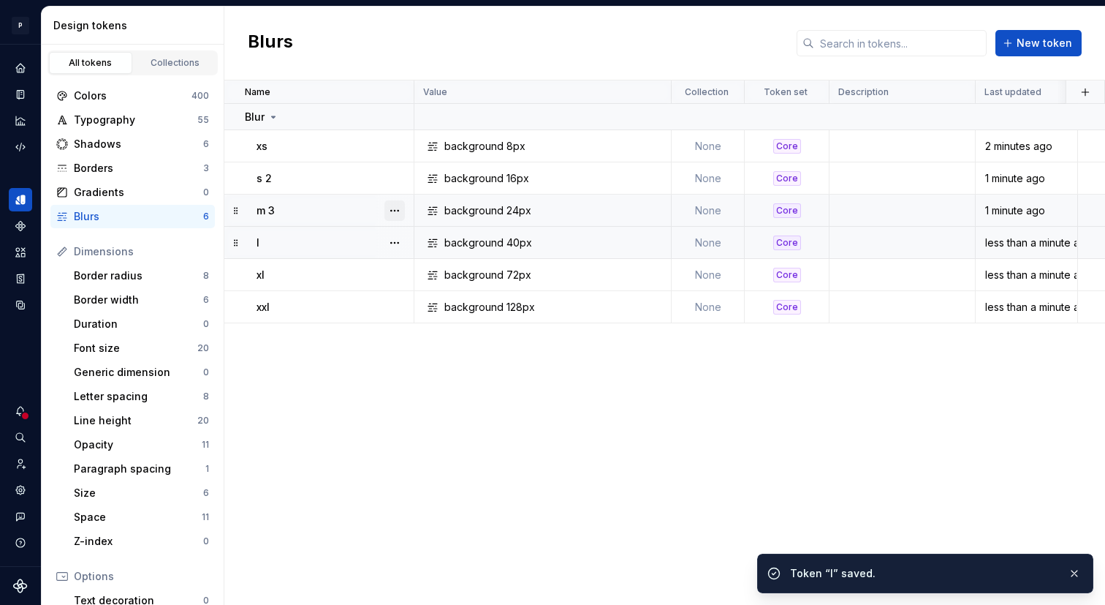
click at [398, 208] on button "button" at bounding box center [395, 210] width 20 height 20
click at [313, 200] on html "P Lumina V Design system data Design tokens All tokens Collections Colors 400 T…" at bounding box center [552, 302] width 1105 height 605
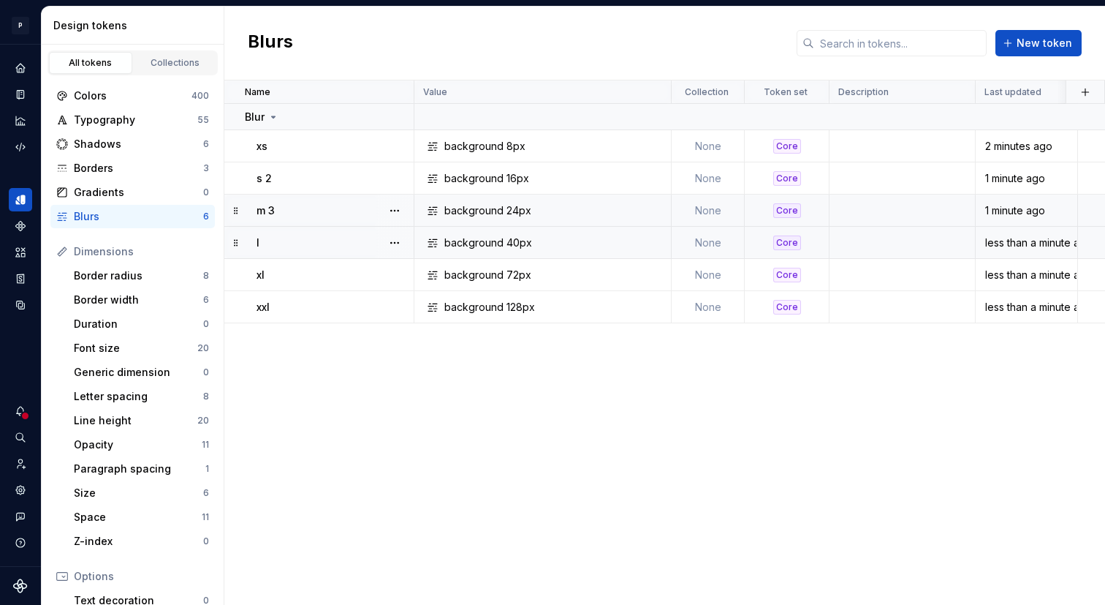
click at [273, 210] on p "m 3" at bounding box center [266, 210] width 18 height 15
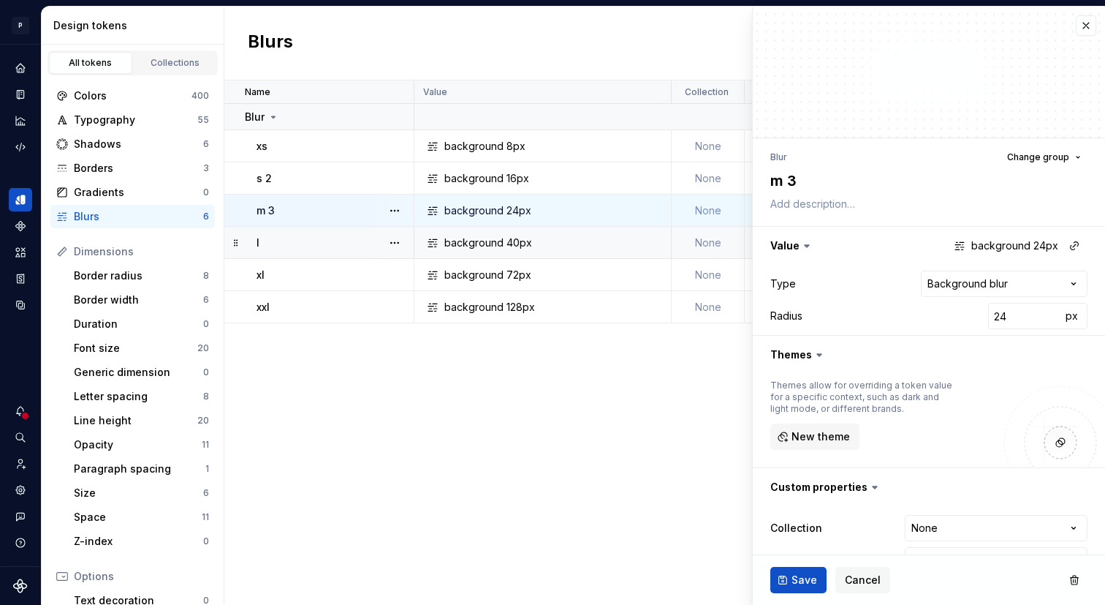
click at [813, 163] on div "Blur Change group" at bounding box center [929, 157] width 317 height 20
click at [804, 179] on textarea "m 3" at bounding box center [926, 180] width 317 height 26
click at [800, 184] on textarea "m 3" at bounding box center [926, 180] width 317 height 26
type textarea "*"
type textarea "m"
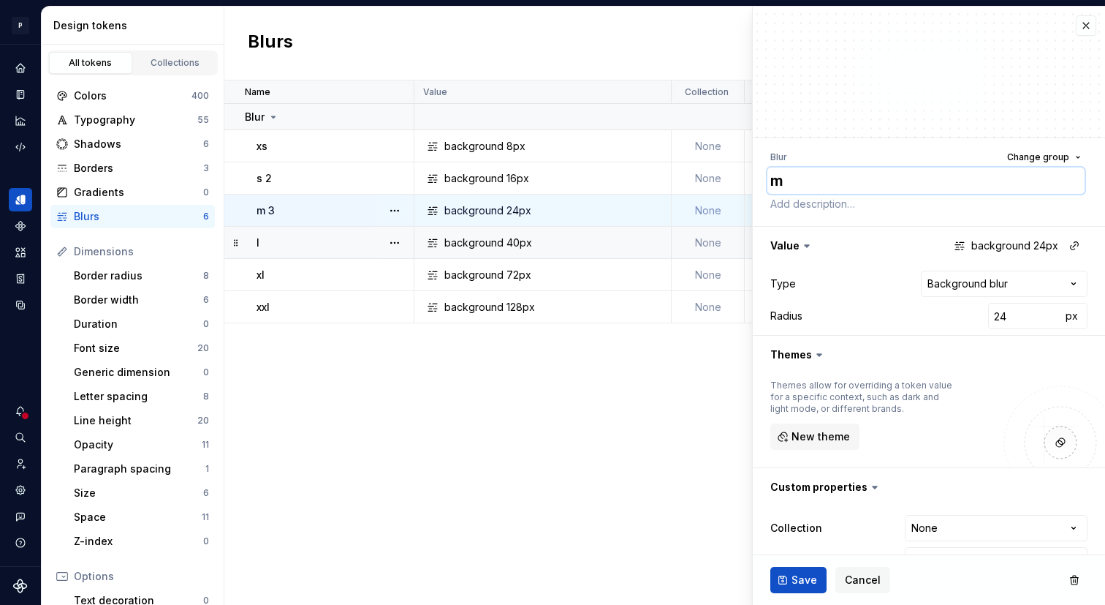
type textarea "*"
type textarea "m"
click at [792, 582] on span "Save" at bounding box center [805, 579] width 26 height 15
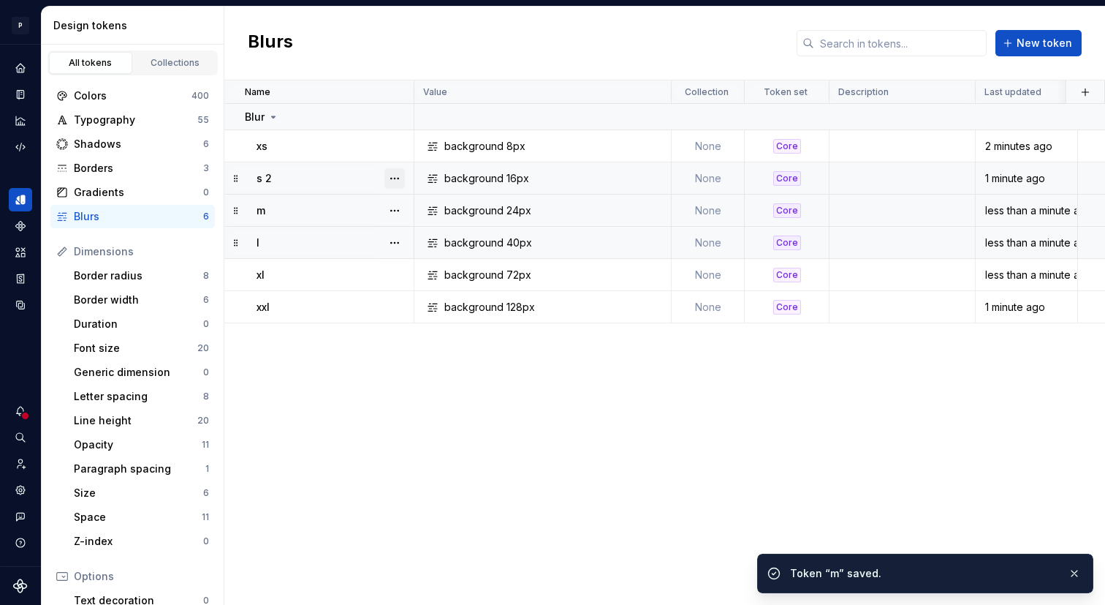
click at [400, 170] on button "button" at bounding box center [395, 178] width 20 height 20
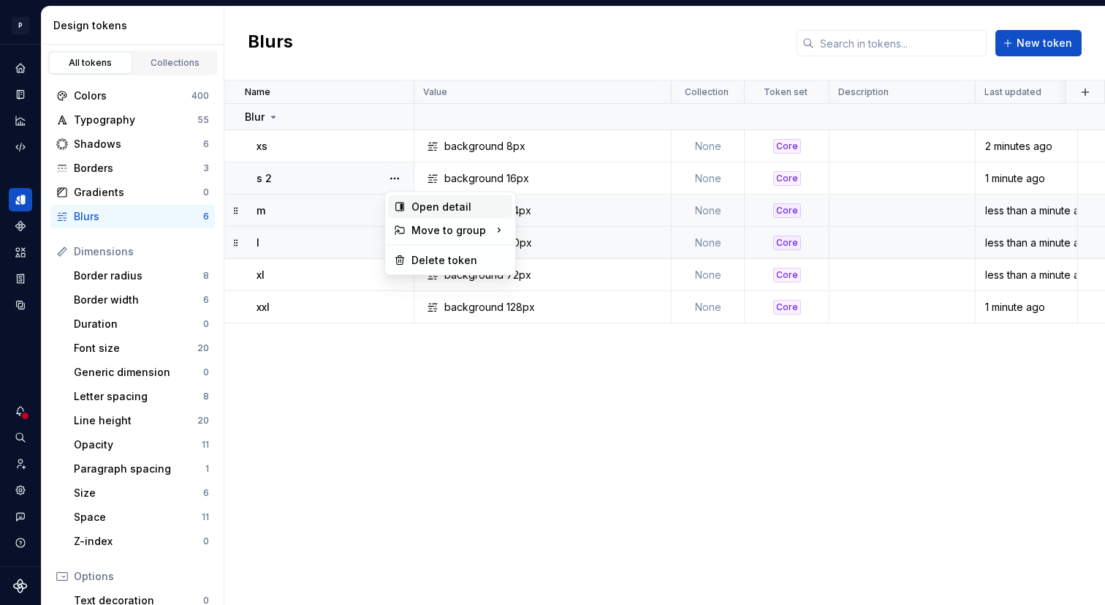
click at [419, 212] on div "Open detail" at bounding box center [459, 207] width 95 height 15
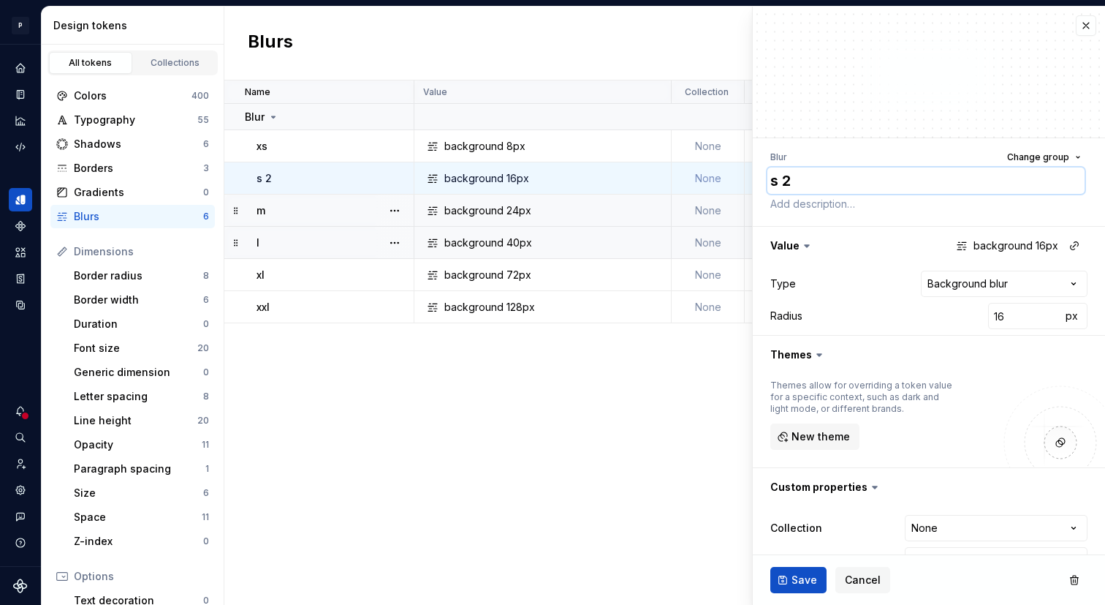
click at [796, 175] on textarea "s 2" at bounding box center [926, 180] width 317 height 26
click at [799, 178] on textarea "s 2" at bounding box center [926, 180] width 317 height 26
type textarea "*"
type textarea "s"
type textarea "*"
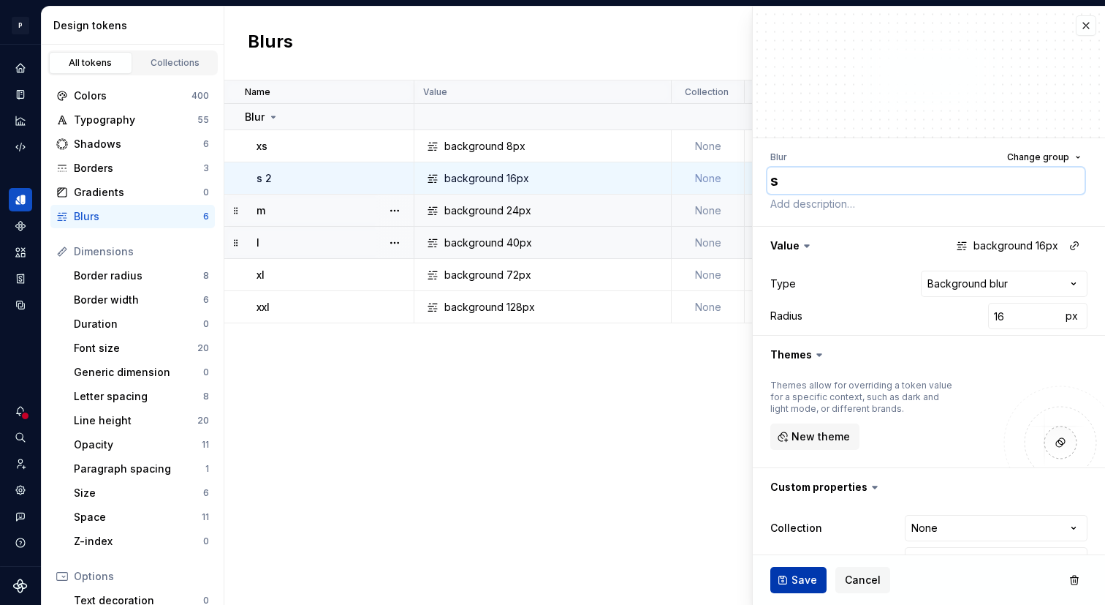
type textarea "s"
click at [787, 583] on button "Save" at bounding box center [799, 580] width 56 height 26
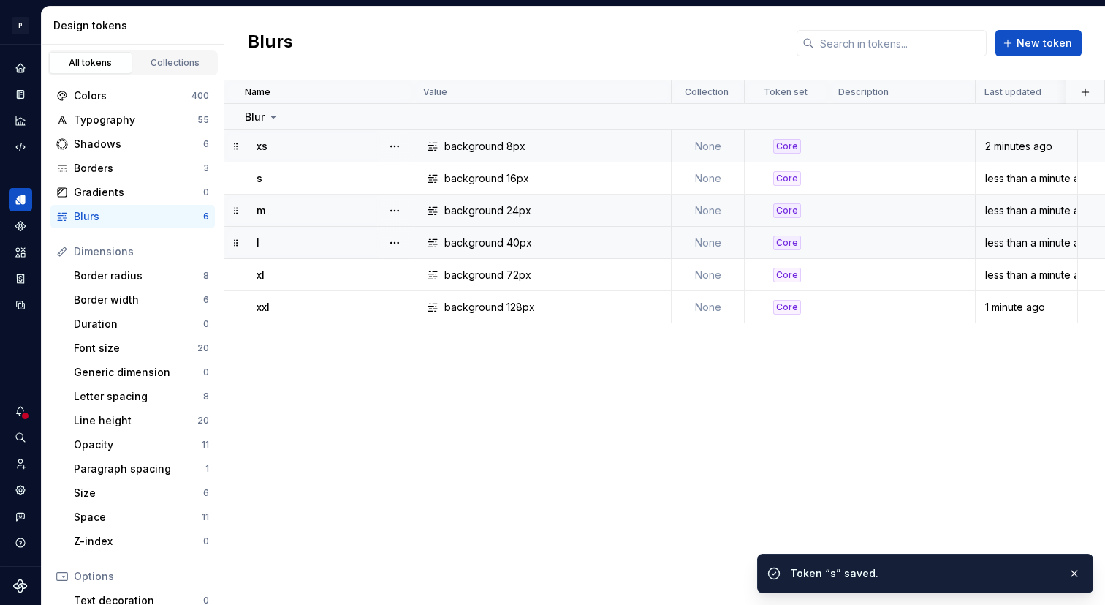
click at [295, 146] on div "xs" at bounding box center [335, 146] width 156 height 15
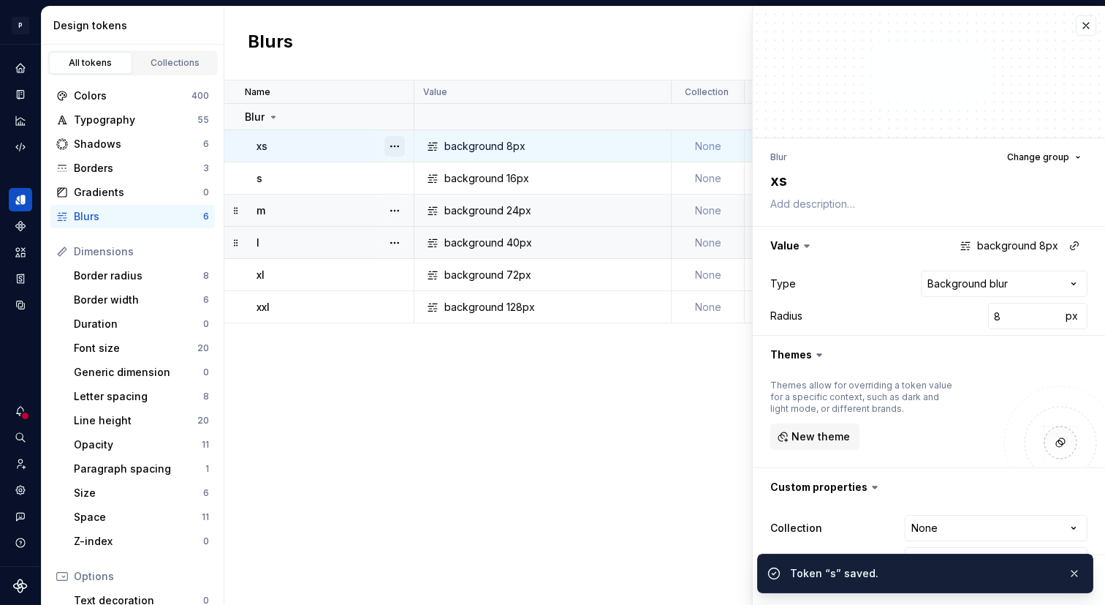
click at [396, 148] on button "button" at bounding box center [395, 146] width 20 height 20
click at [803, 181] on html "**********" at bounding box center [552, 302] width 1105 height 605
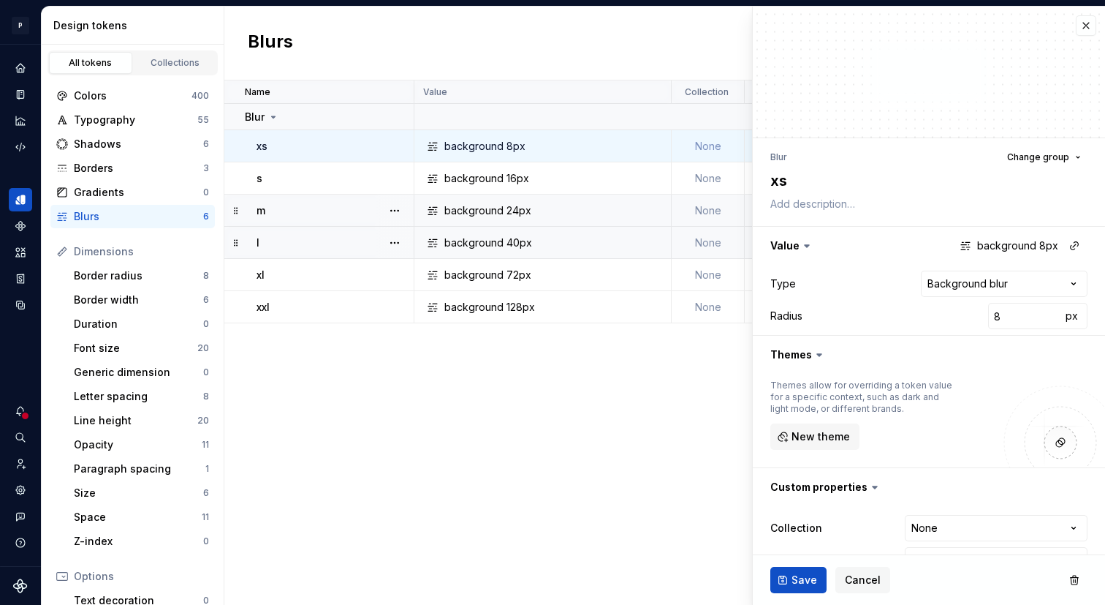
click at [624, 389] on div "Name Value Collection Token set Description Last updated Blur xs background 8px…" at bounding box center [664, 342] width 881 height 524
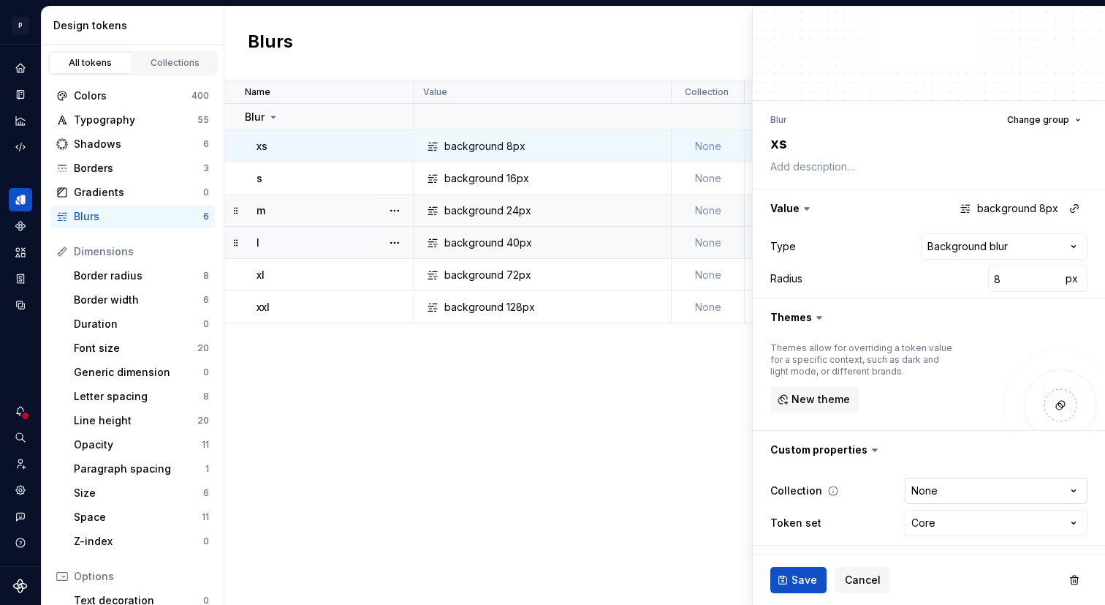
click at [934, 496] on html "**********" at bounding box center [552, 302] width 1105 height 605
click at [840, 487] on html "**********" at bounding box center [552, 302] width 1105 height 605
click at [832, 488] on icon at bounding box center [834, 491] width 12 height 12
click at [830, 486] on icon at bounding box center [833, 490] width 9 height 9
click at [795, 572] on span "Save" at bounding box center [805, 579] width 26 height 15
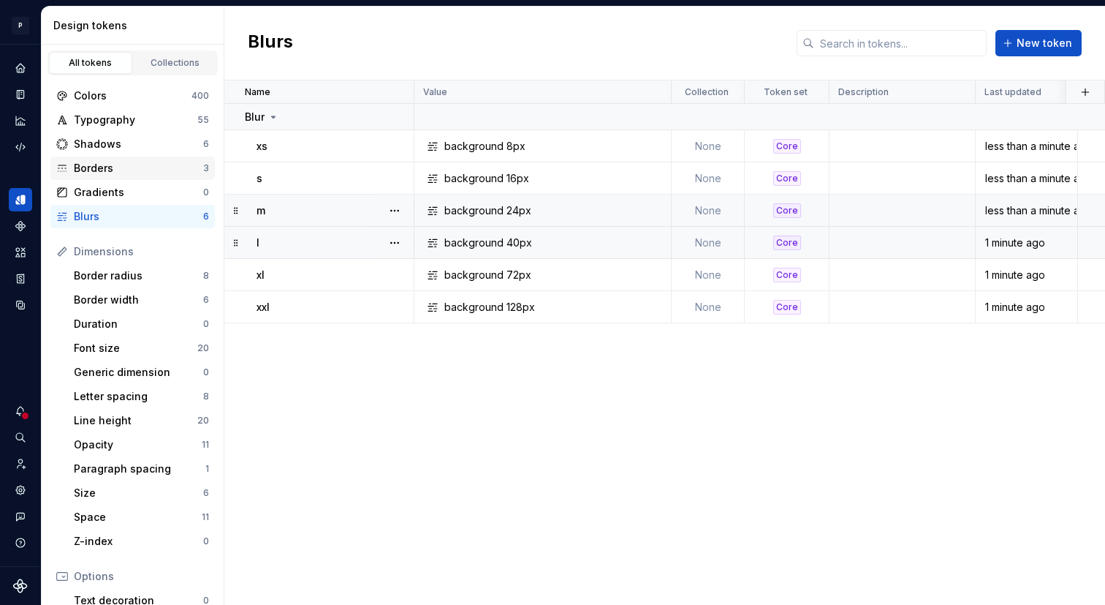
click at [181, 163] on div "Borders" at bounding box center [138, 168] width 129 height 15
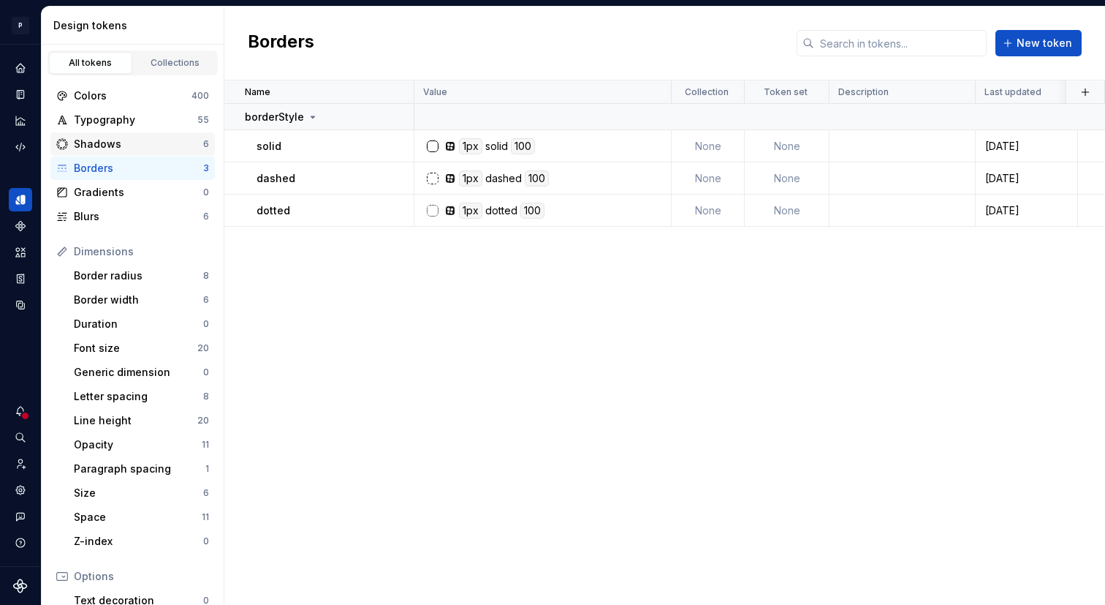
click at [175, 145] on div "Shadows" at bounding box center [138, 144] width 129 height 15
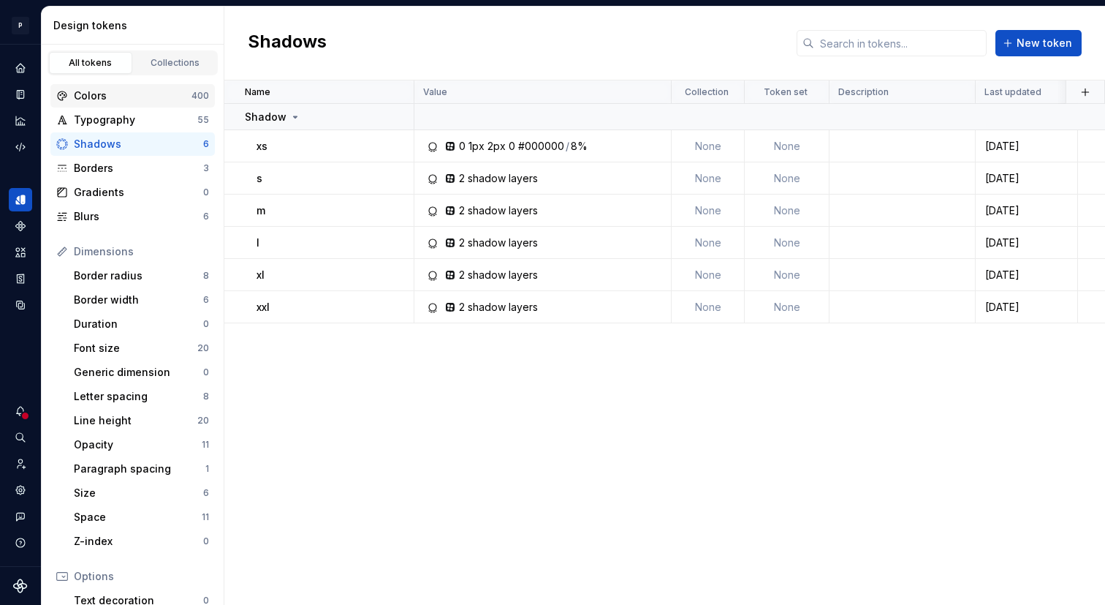
click at [135, 99] on div "Colors" at bounding box center [133, 95] width 118 height 15
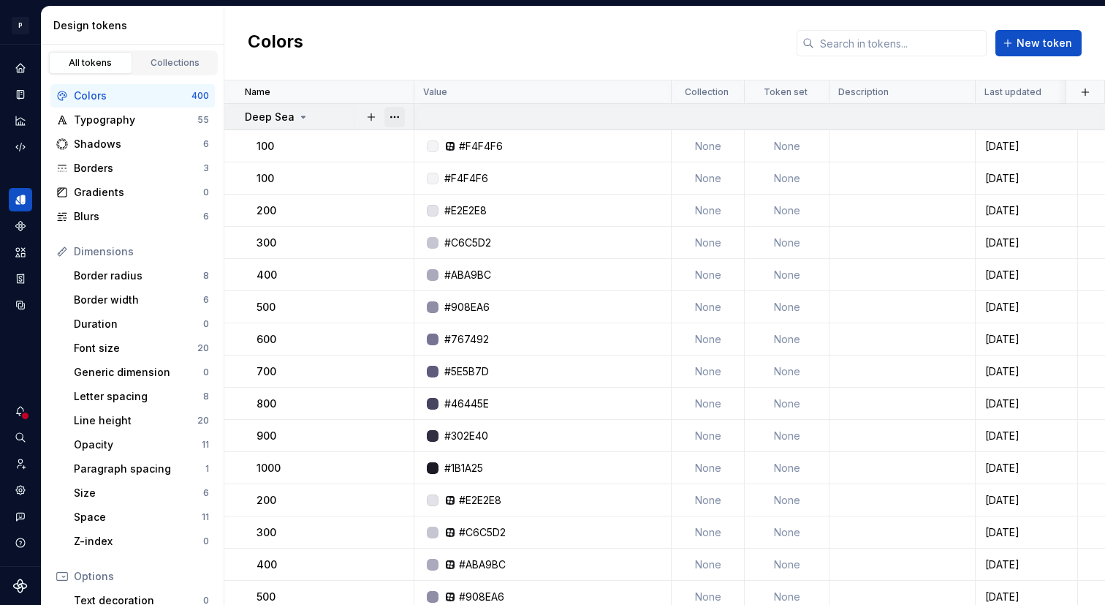
click at [399, 117] on button "button" at bounding box center [395, 117] width 20 height 20
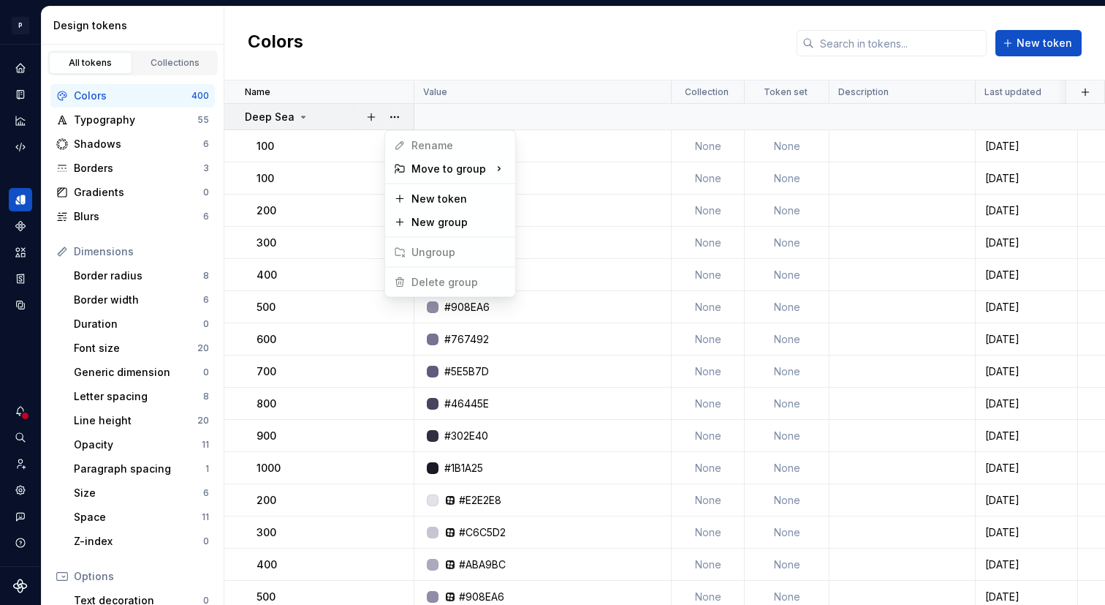
click at [342, 171] on html "P Lumina V Design system data Design tokens All tokens Collections Colors 400 T…" at bounding box center [552, 302] width 1105 height 605
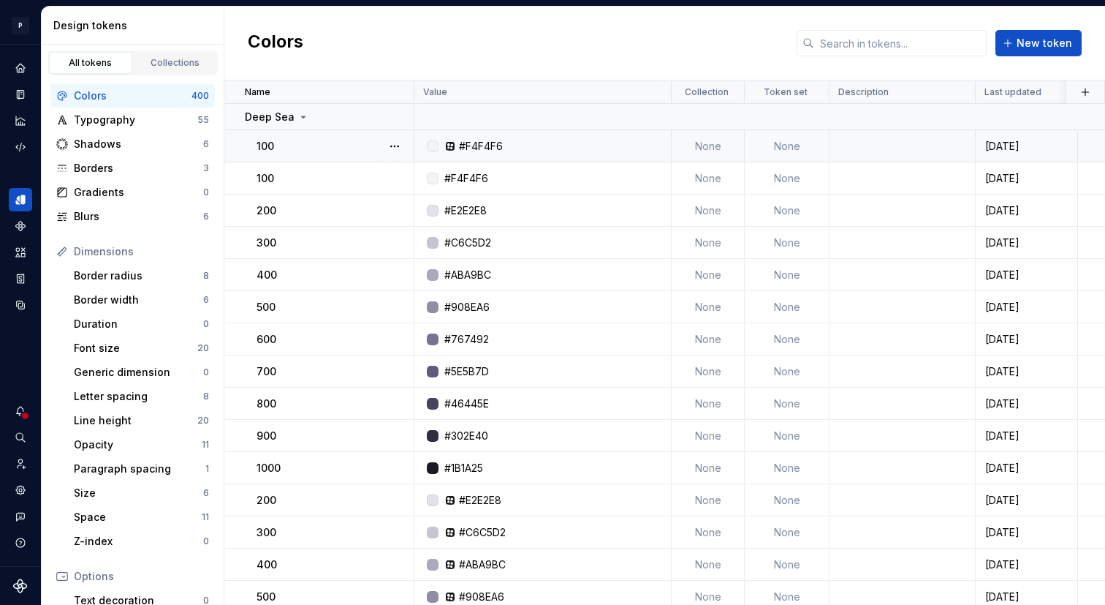
click at [367, 148] on div "100" at bounding box center [335, 146] width 156 height 15
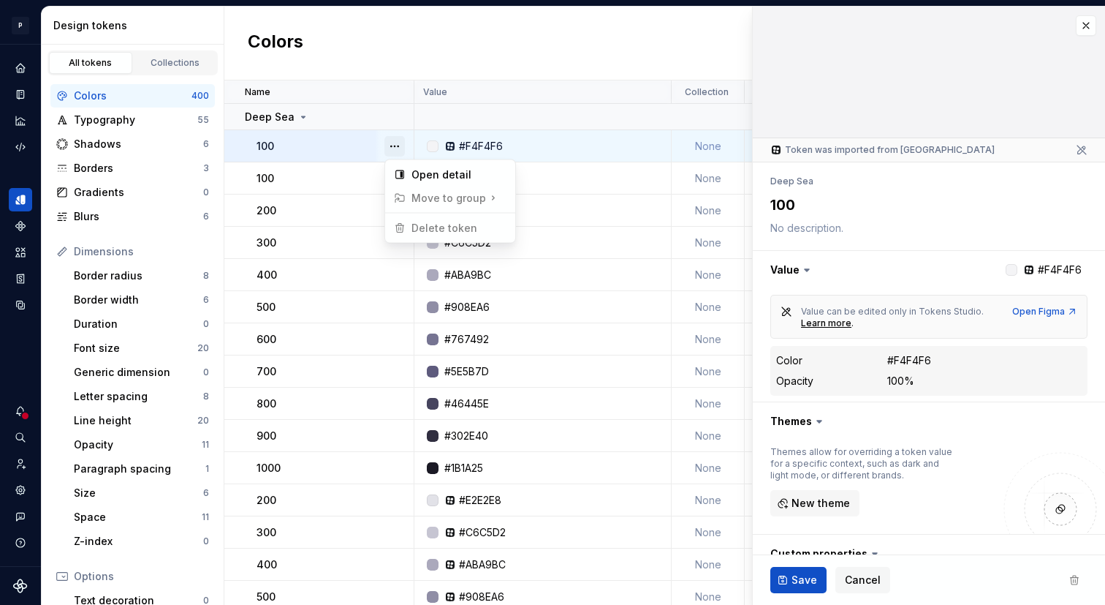
click at [402, 155] on button "button" at bounding box center [395, 146] width 20 height 20
click at [1075, 584] on html "P Lumina V Design system data Design tokens All tokens Collections Colors 400 T…" at bounding box center [552, 302] width 1105 height 605
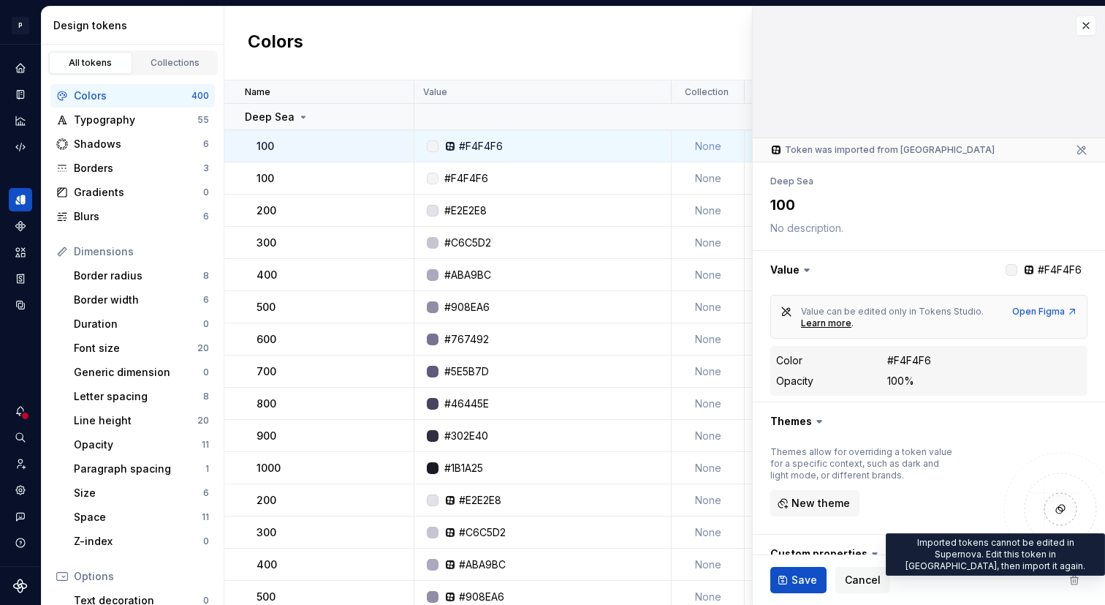
click at [1076, 582] on span at bounding box center [1075, 580] width 26 height 26
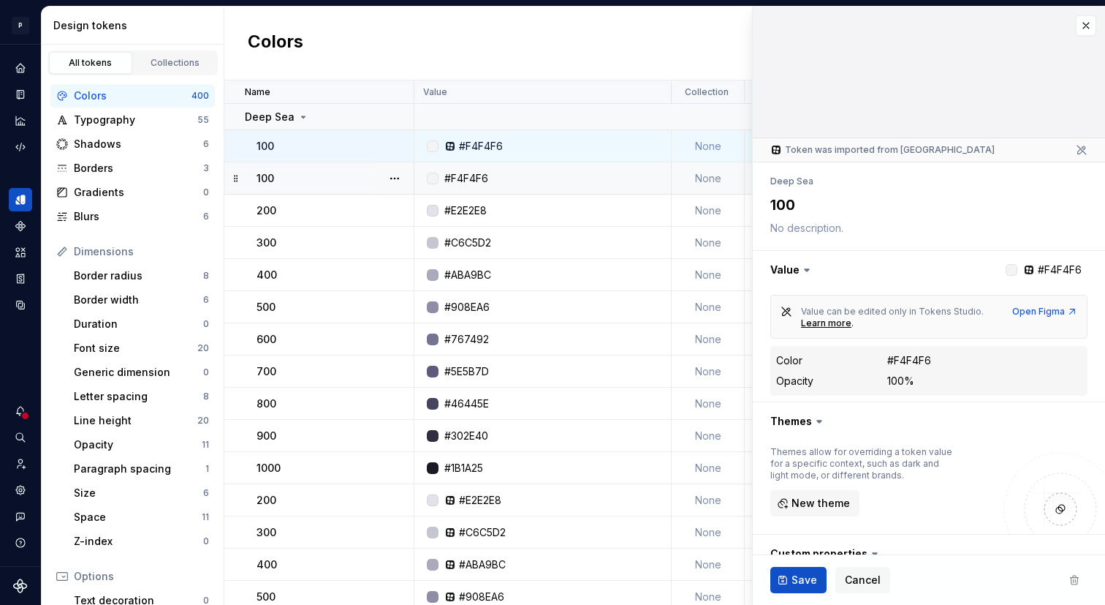
click at [451, 170] on td "#F4F4F6" at bounding box center [543, 178] width 257 height 32
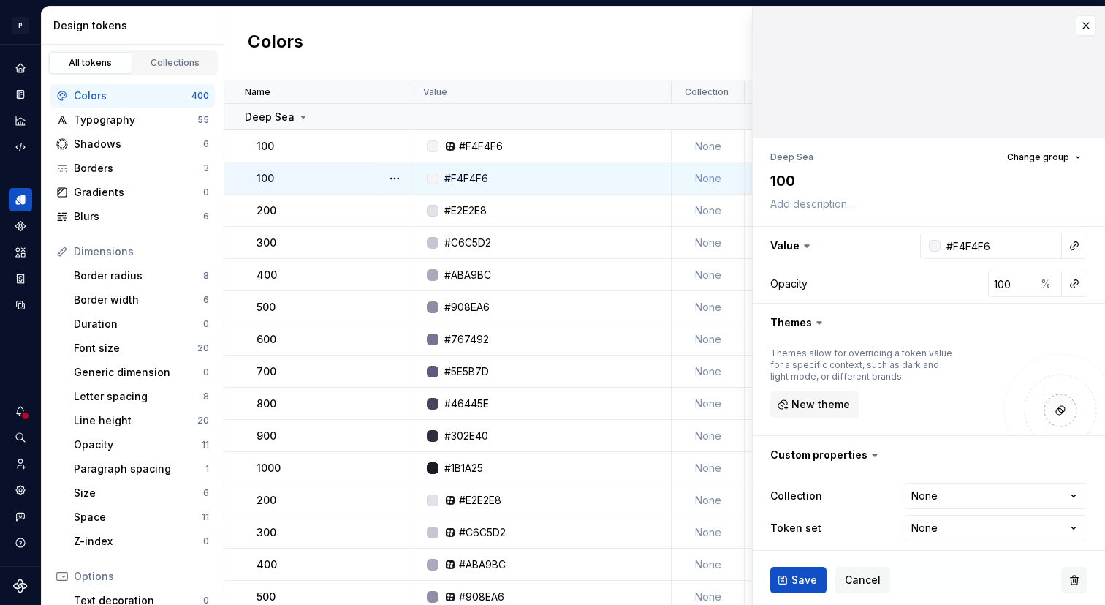
click at [1081, 581] on button "button" at bounding box center [1075, 580] width 26 height 26
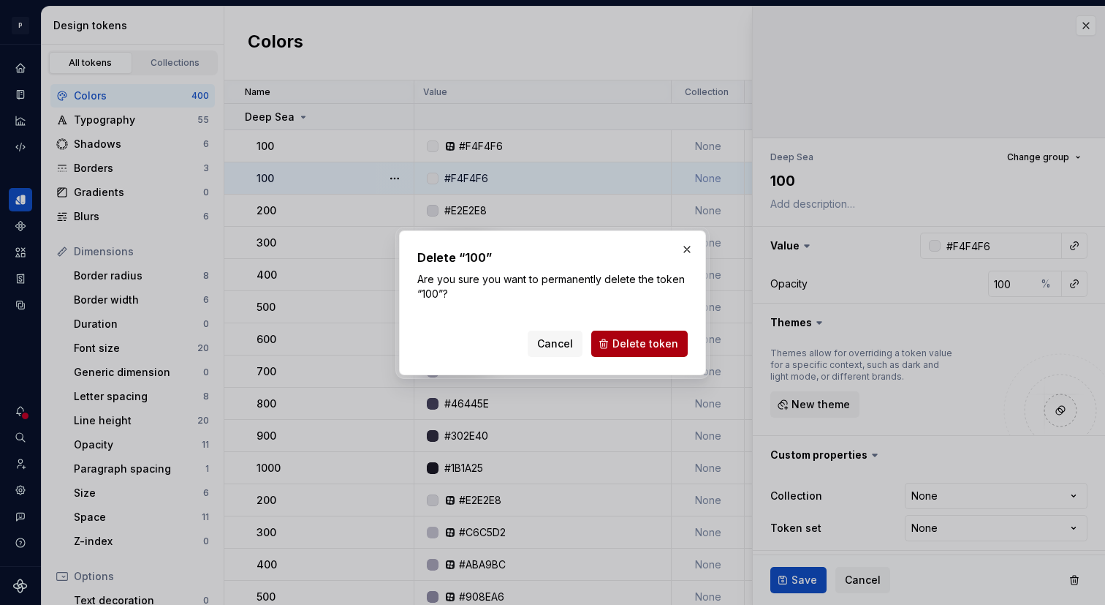
click at [645, 339] on span "Delete token" at bounding box center [646, 343] width 66 height 15
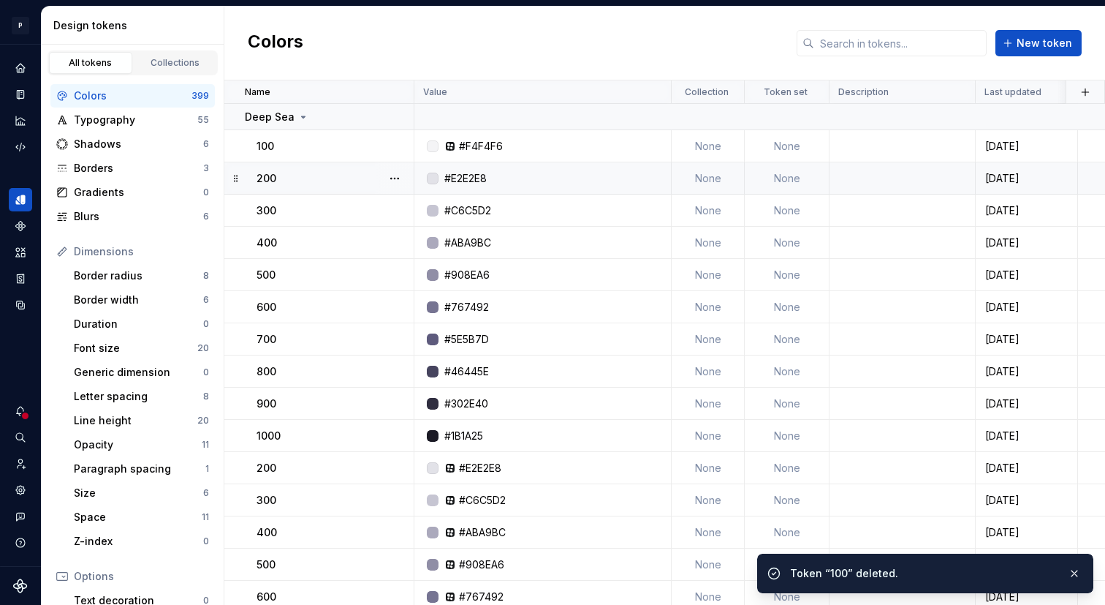
click at [526, 181] on div "#E2E2E8" at bounding box center [547, 178] width 246 height 15
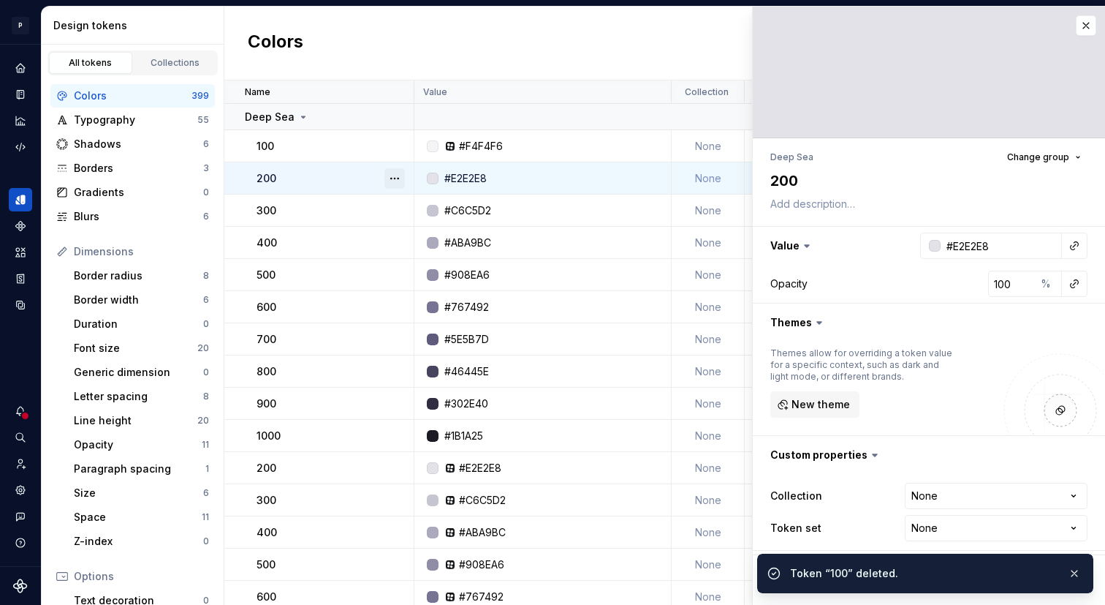
click at [393, 173] on button "button" at bounding box center [395, 178] width 20 height 20
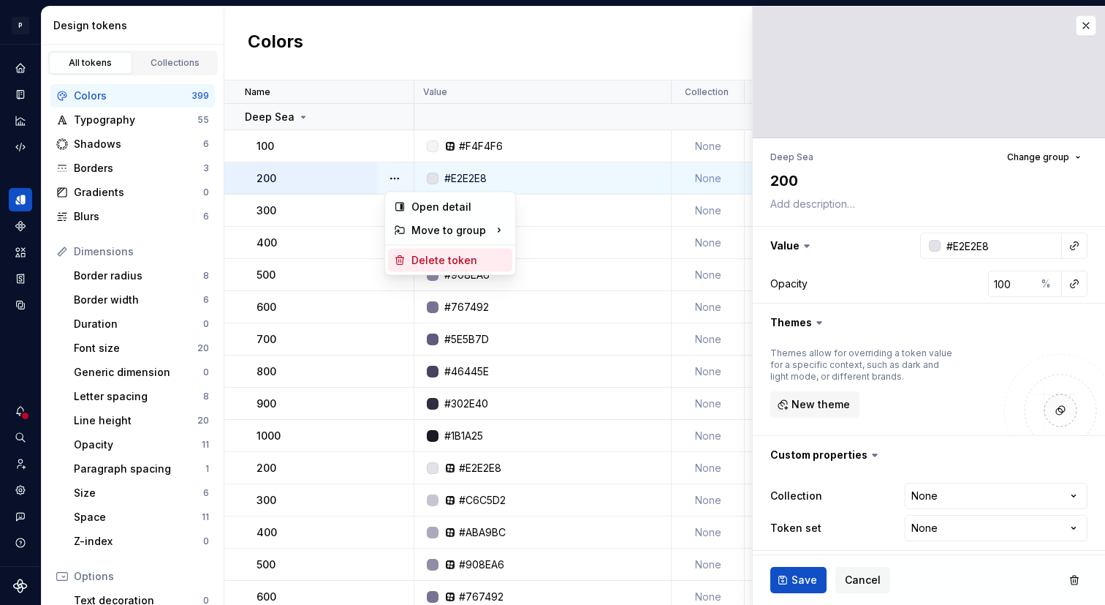
click at [412, 259] on div "Delete token" at bounding box center [459, 260] width 95 height 15
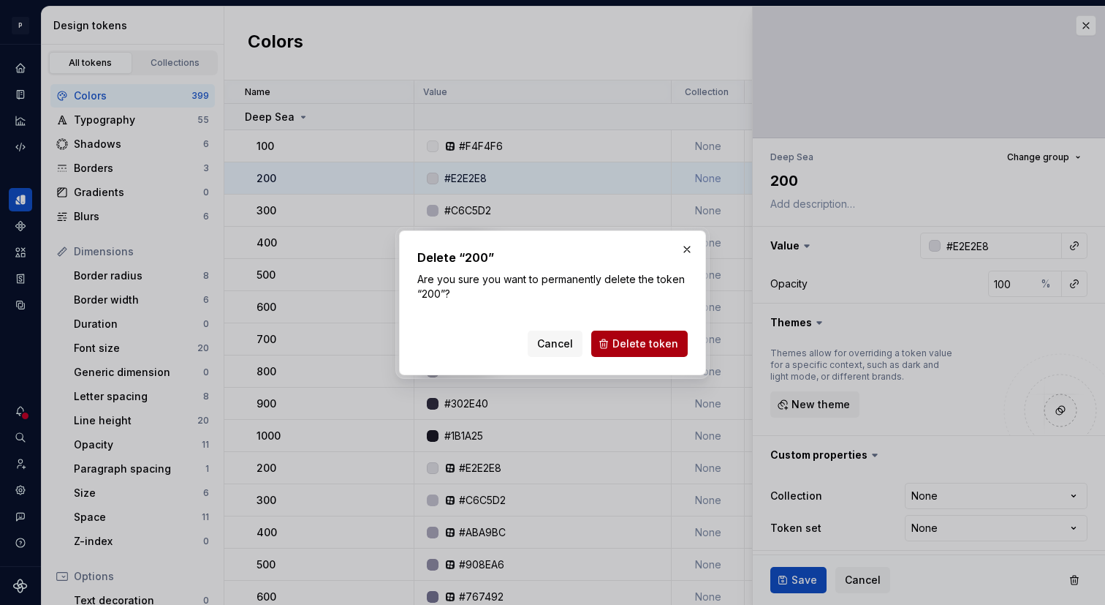
click at [632, 341] on span "Delete token" at bounding box center [646, 343] width 66 height 15
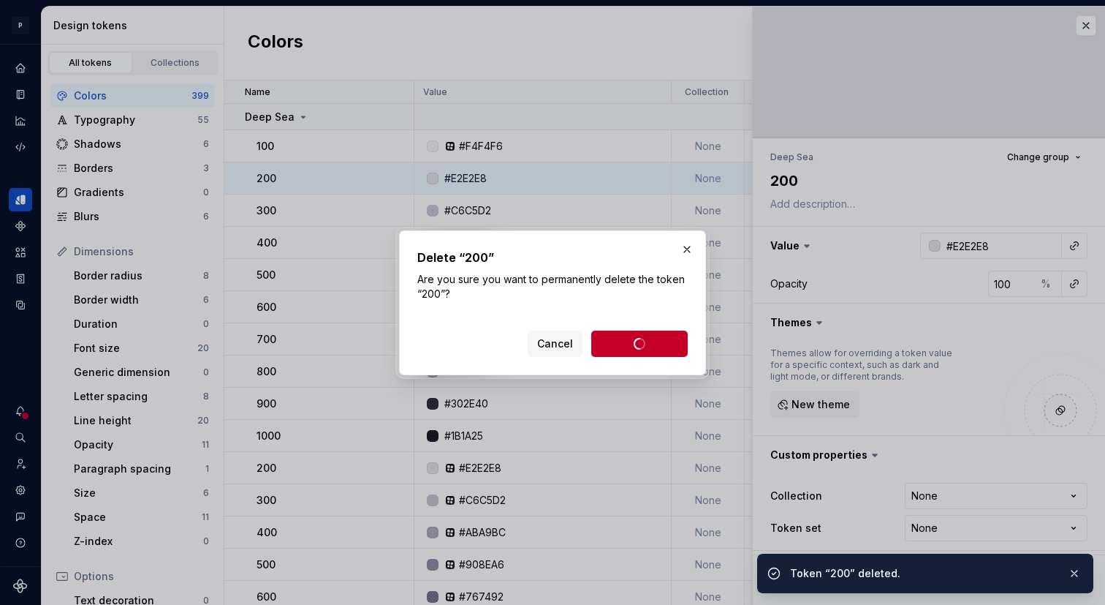
type textarea "*"
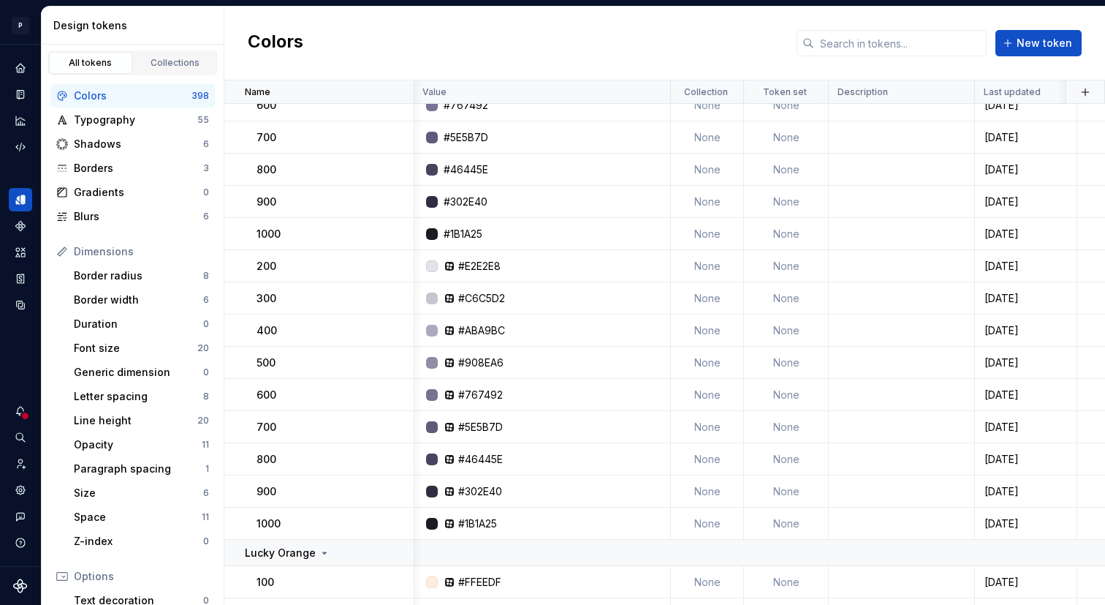
scroll to position [0, 1]
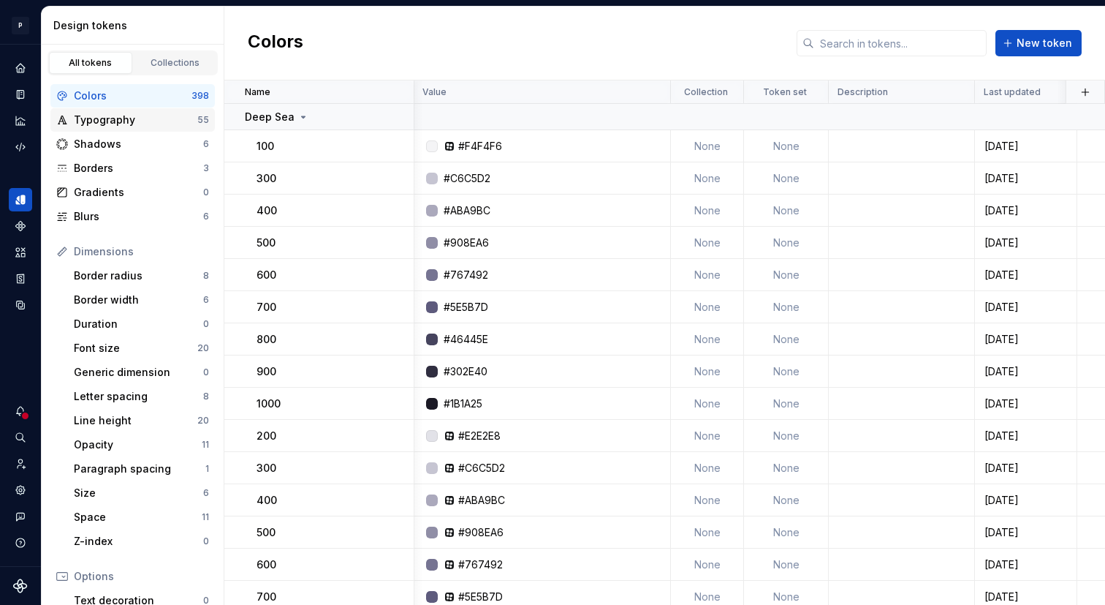
click at [150, 124] on div "Typography" at bounding box center [136, 120] width 124 height 15
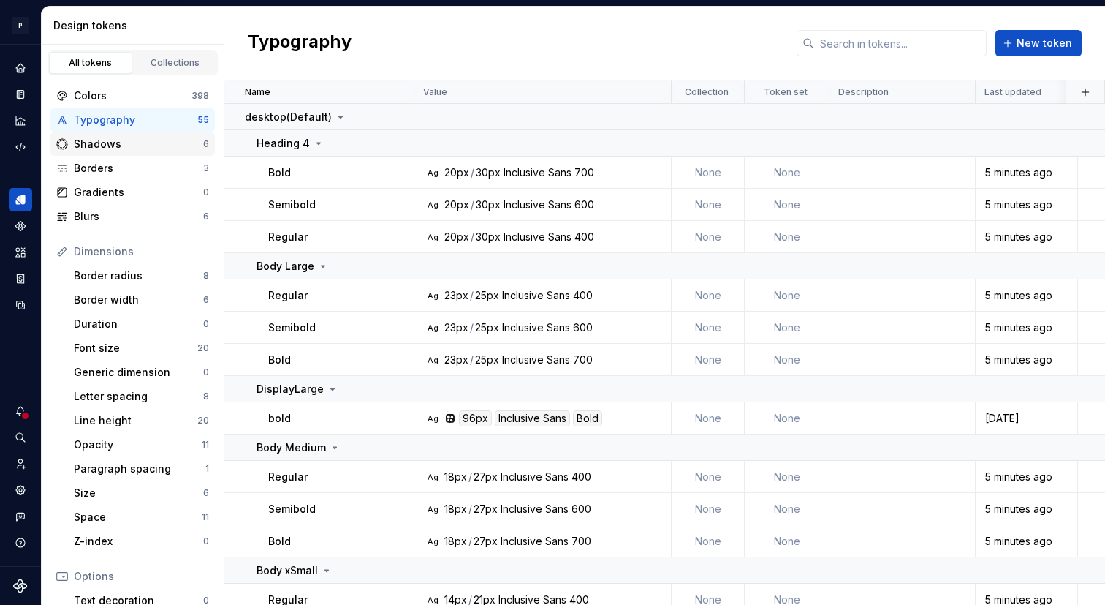
click at [145, 148] on div "Shadows" at bounding box center [138, 144] width 129 height 15
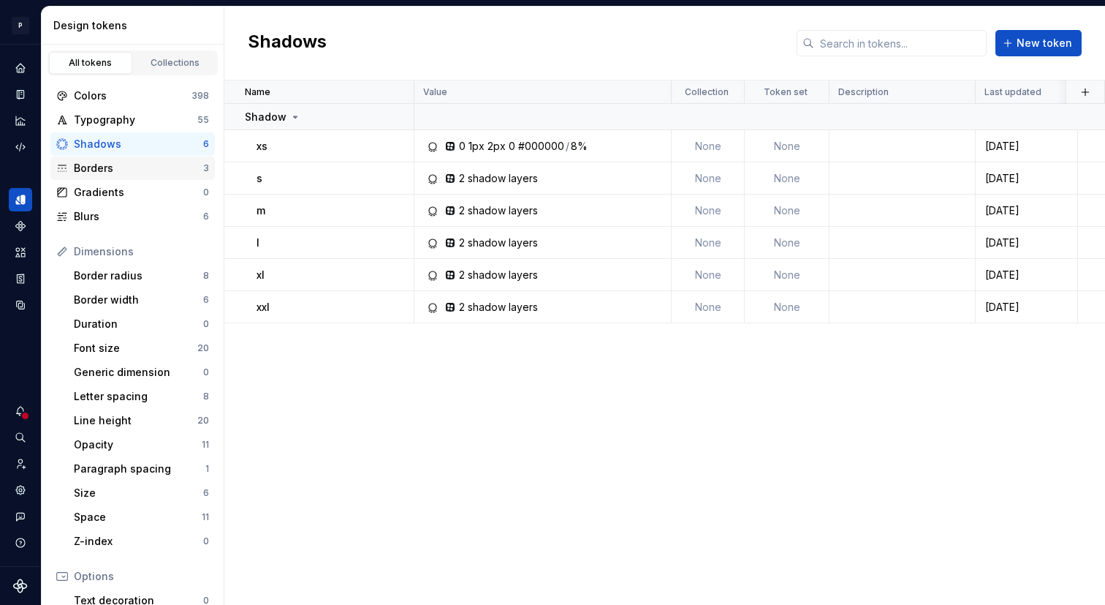
click at [146, 171] on div "Borders" at bounding box center [138, 168] width 129 height 15
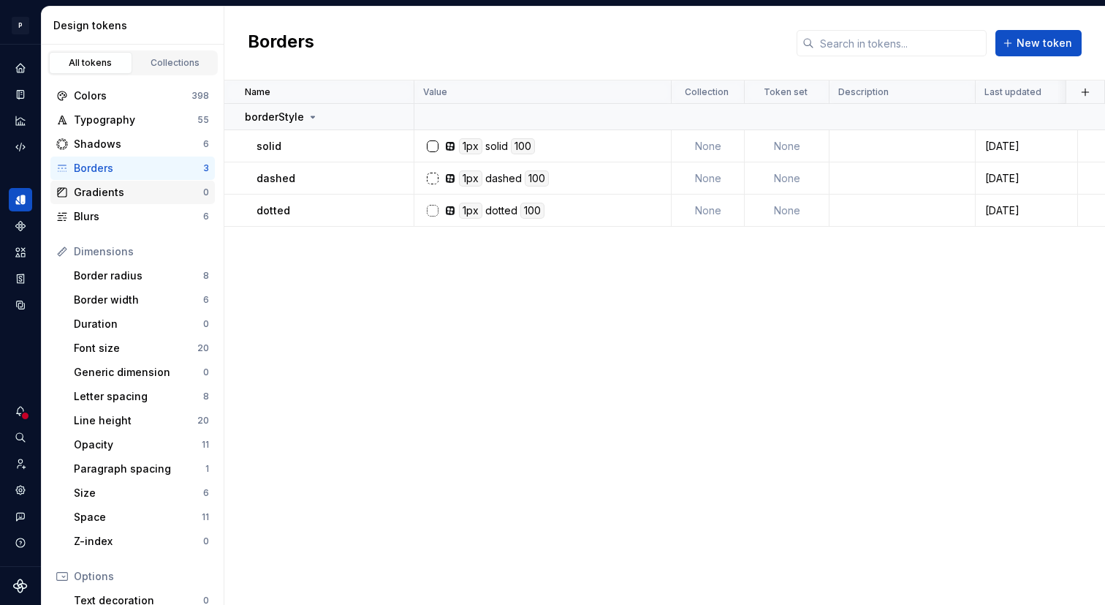
click at [142, 188] on div "Gradients" at bounding box center [138, 192] width 129 height 15
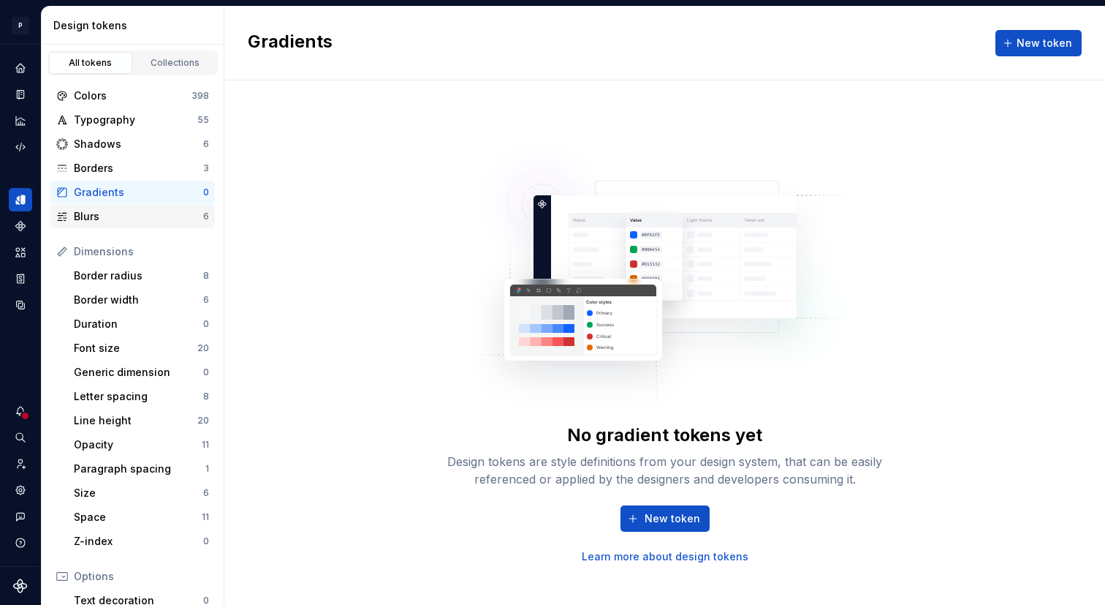
click at [135, 219] on div "Blurs" at bounding box center [138, 216] width 129 height 15
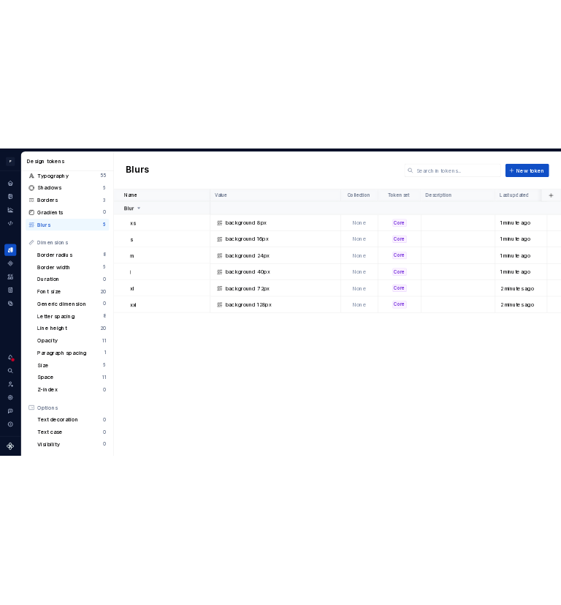
scroll to position [107, 0]
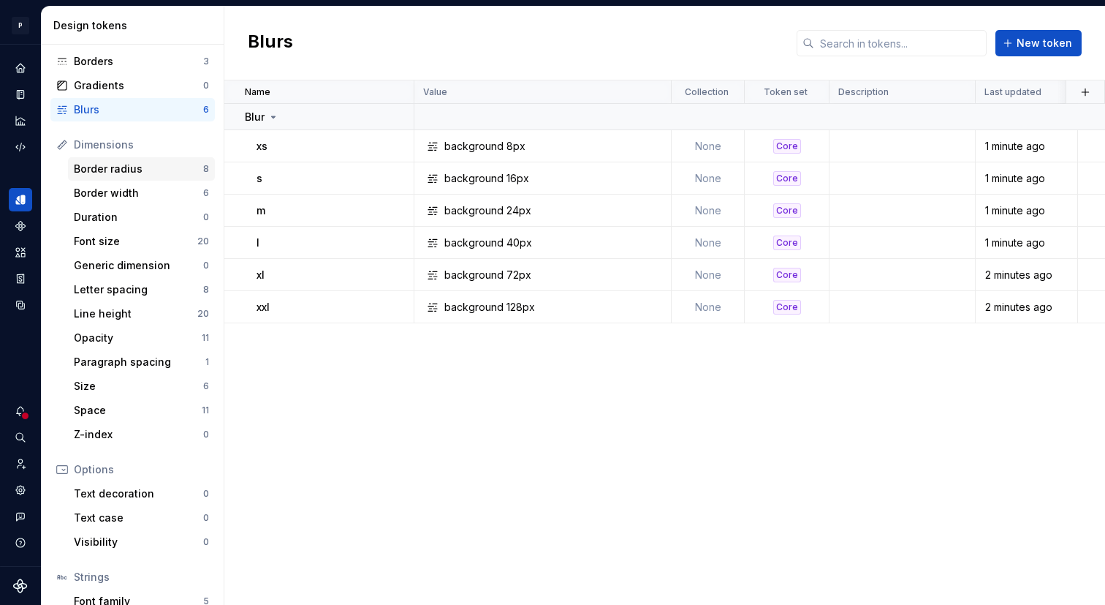
click at [162, 173] on div "Border radius" at bounding box center [138, 169] width 129 height 15
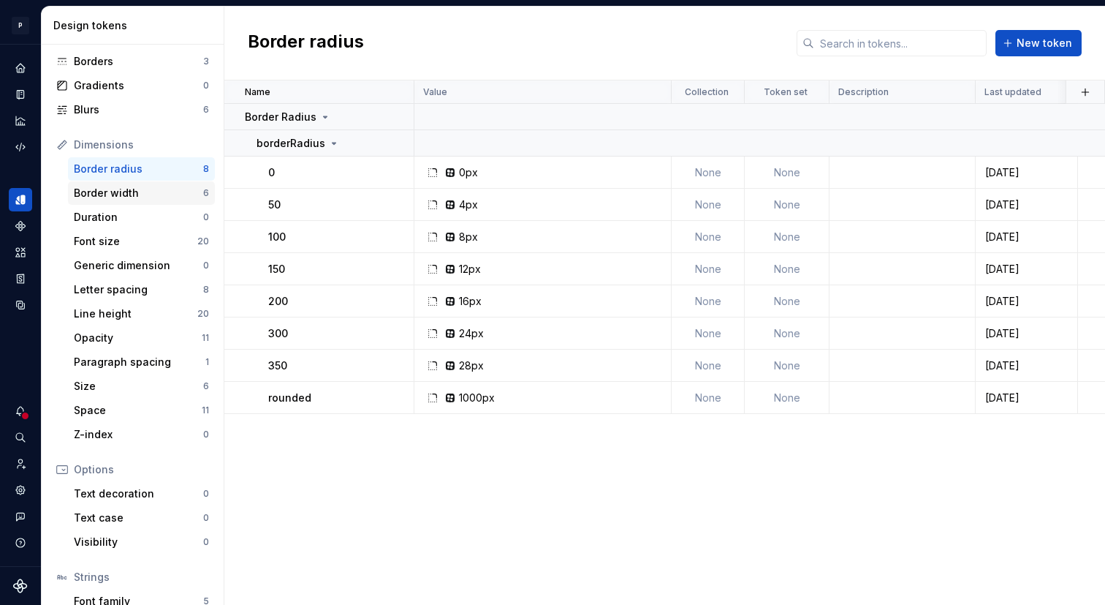
click at [155, 196] on div "Border width" at bounding box center [138, 193] width 129 height 15
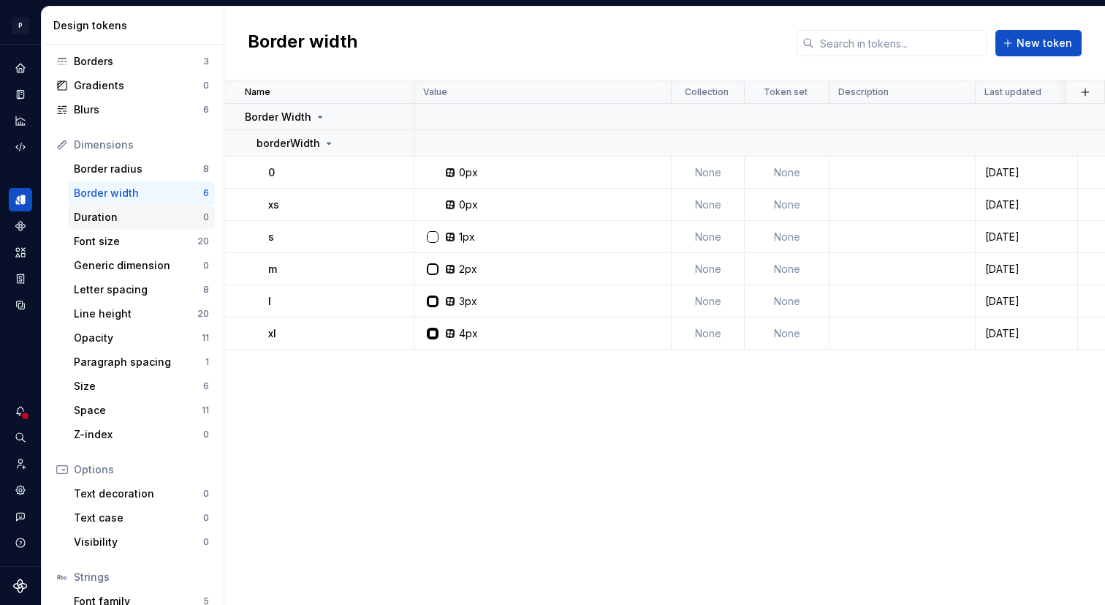
click at [114, 207] on div "Duration 0" at bounding box center [141, 216] width 147 height 23
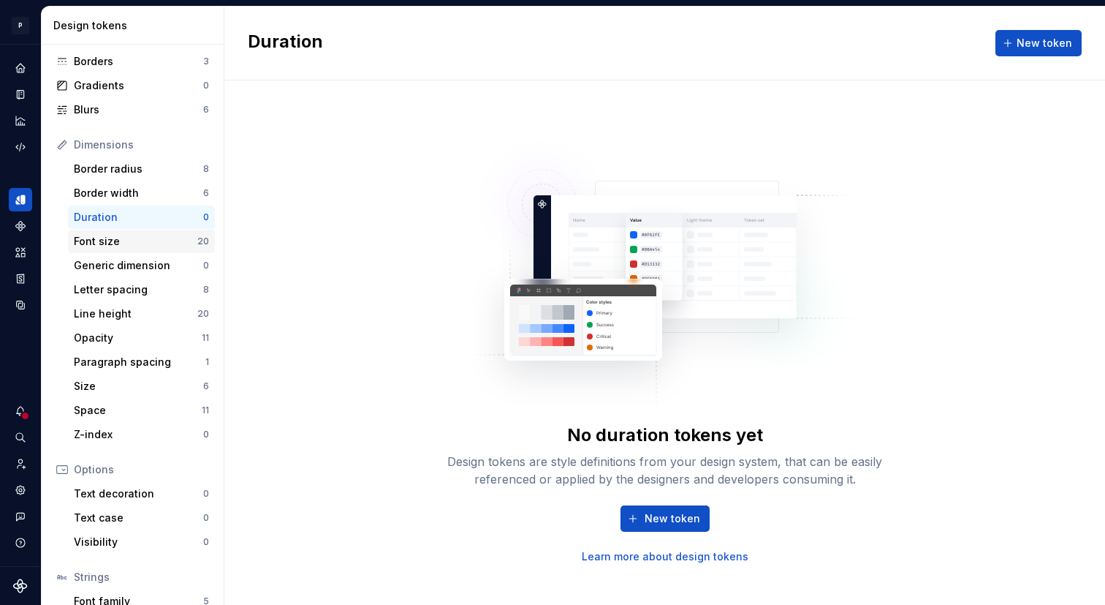
click at [112, 230] on div "Font size 20" at bounding box center [141, 241] width 147 height 23
